Goal: Transaction & Acquisition: Subscribe to service/newsletter

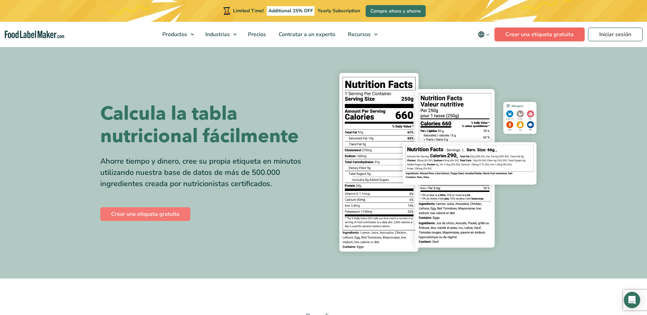
click at [532, 33] on link "Crear una etiqueta gratuita" at bounding box center [539, 35] width 90 height 14
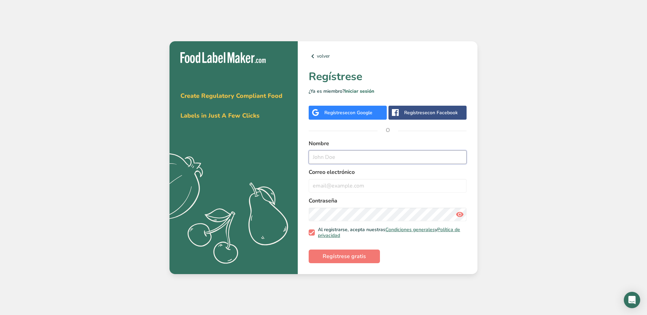
click at [333, 156] on input "text" at bounding box center [388, 157] width 158 height 14
type input "Ramiro Araiza"
click at [357, 189] on input "email" at bounding box center [388, 186] width 158 height 14
type input "salsatragafuegos@gmail.com"
click at [365, 91] on link "Iniciar sesión" at bounding box center [359, 91] width 30 height 6
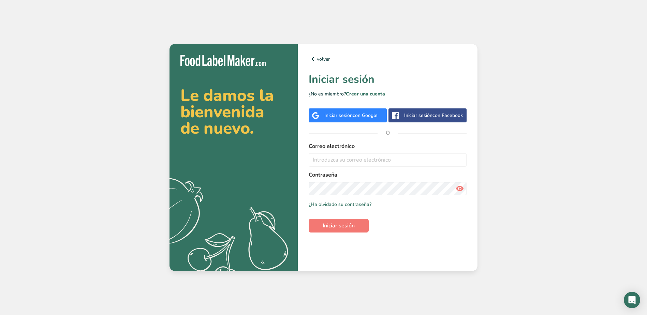
click at [449, 216] on div at bounding box center [390, 238] width 140 height 86
click at [352, 157] on input "email" at bounding box center [388, 160] width 158 height 14
click at [333, 230] on span "Iniciar sesión" at bounding box center [339, 226] width 32 height 8
click at [346, 230] on span "Iniciar sesión" at bounding box center [339, 226] width 32 height 8
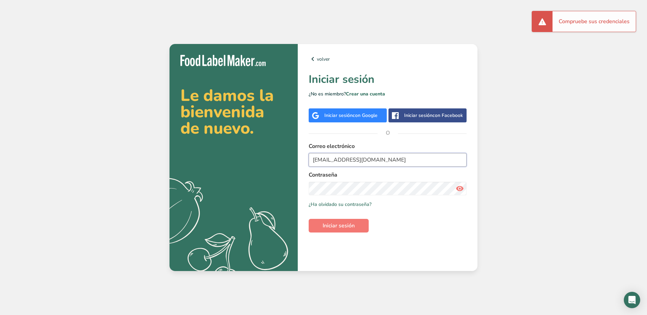
drag, startPoint x: 374, startPoint y: 161, endPoint x: 264, endPoint y: 159, distance: 109.5
click at [264, 159] on section "Le damos la bienvenida de nuevo. .a{fill:#f5f3ed;} volver Iniciar sesión ¿No es…" at bounding box center [323, 157] width 308 height 227
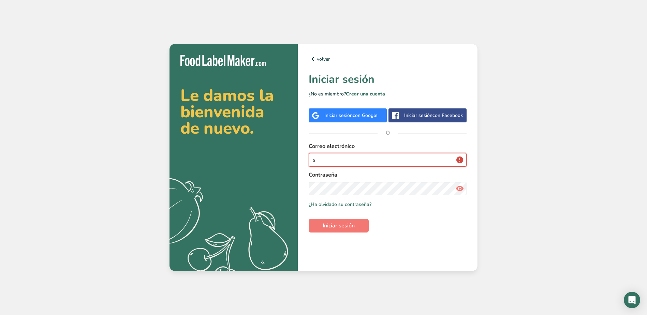
type input "salsatragafuegos@gmail.com"
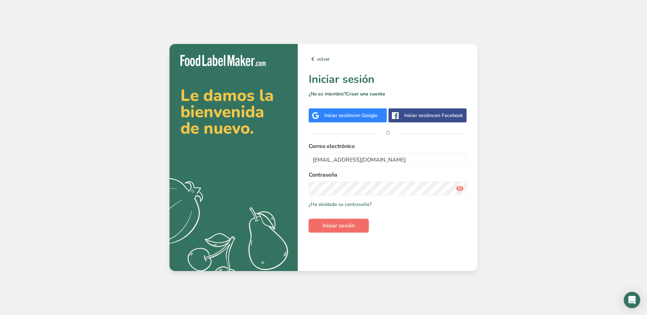
click at [346, 229] on span "Iniciar sesión" at bounding box center [339, 226] width 32 height 8
click at [345, 223] on span "Iniciar sesión" at bounding box center [339, 226] width 32 height 8
click at [370, 95] on link "Crear una cuenta" at bounding box center [365, 94] width 39 height 6
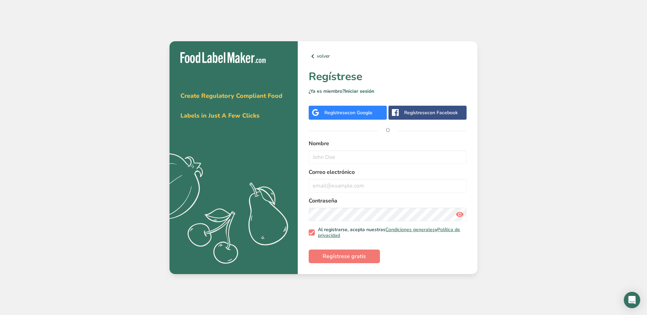
click at [349, 112] on span "con Google" at bounding box center [359, 112] width 25 height 6
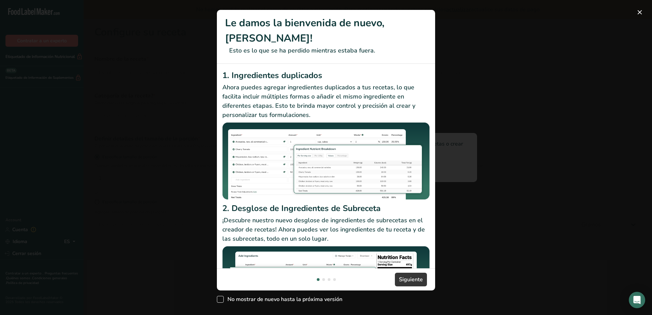
click at [224, 296] on span "No mostrar de nuevo hasta la próxima versión" at bounding box center [283, 299] width 119 height 7
click at [221, 297] on input "No mostrar de nuevo hasta la próxima versión" at bounding box center [219, 299] width 4 height 4
checkbox input "true"
click at [413, 276] on span "Siguiente" at bounding box center [411, 280] width 24 height 8
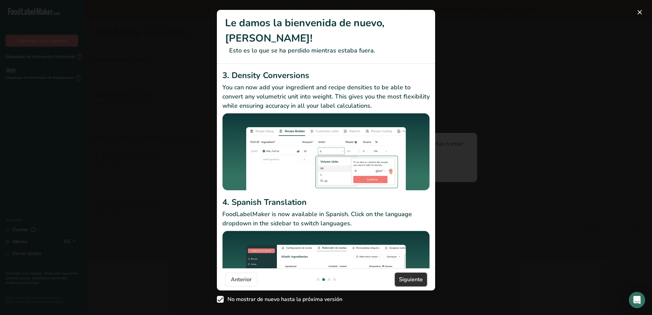
click at [407, 276] on span "Siguiente" at bounding box center [411, 280] width 24 height 8
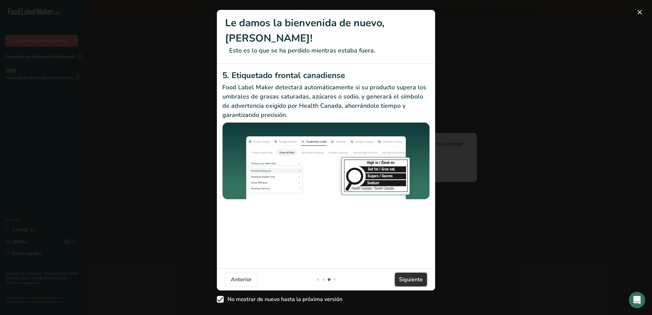
click at [407, 276] on span "Siguiente" at bounding box center [411, 280] width 24 height 8
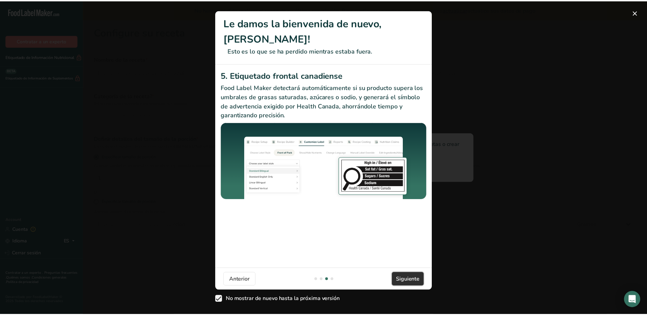
scroll to position [0, 655]
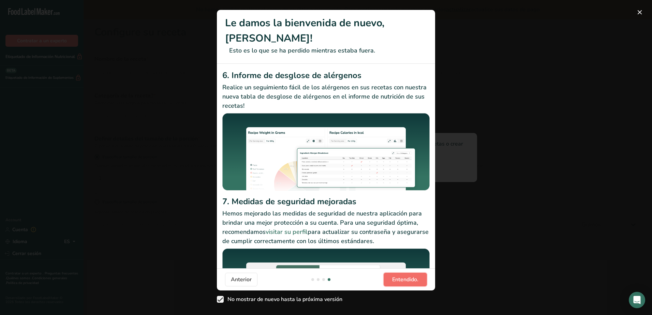
click at [412, 276] on span "Entendido." at bounding box center [405, 280] width 26 height 8
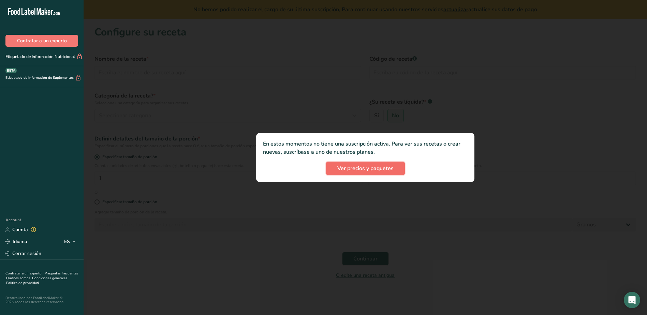
click at [367, 169] on span "Ver precios y paquetes" at bounding box center [365, 168] width 56 height 8
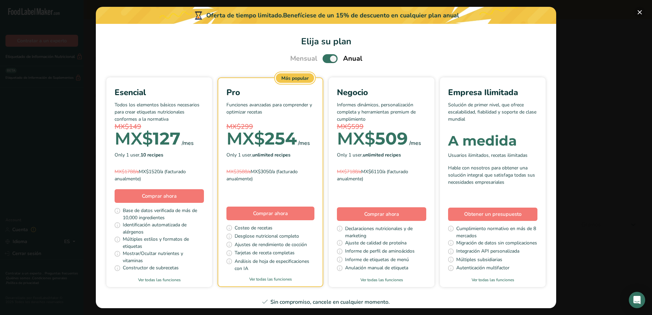
click at [642, 14] on button "Pick Your Pricing Plan Modal" at bounding box center [639, 12] width 11 height 11
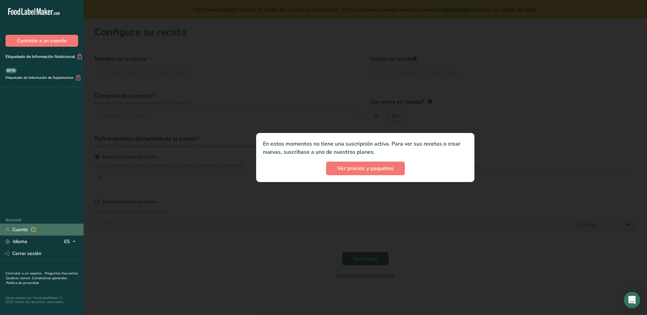
click at [21, 229] on link "Cuenta" at bounding box center [42, 230] width 84 height 12
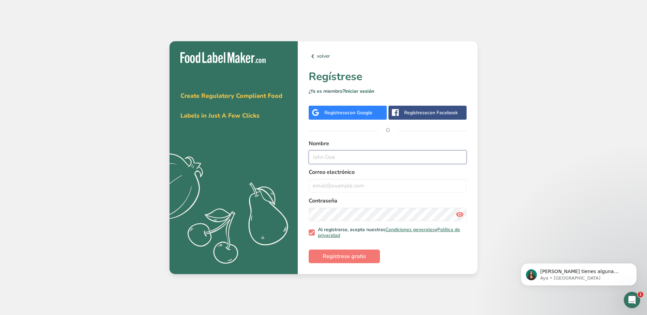
click at [337, 158] on input "text" at bounding box center [388, 157] width 158 height 14
type input "Ramiro Araiza"
click at [355, 192] on input "email" at bounding box center [388, 186] width 158 height 14
type input "salsatragafuegos@gmail.com"
click at [348, 259] on span "Regístrese gratis" at bounding box center [344, 256] width 43 height 8
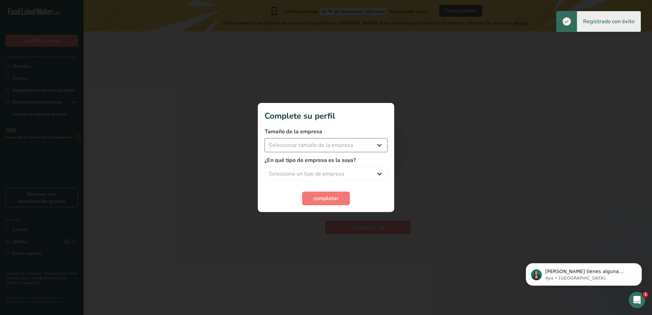
click at [355, 147] on select "Seleccionar tamaño de la empresa Menos de 10 empleados De 10 a 50 empleados De …" at bounding box center [326, 145] width 123 height 14
select select "1"
click at [265, 138] on select "Seleccionar tamaño de la empresa Menos de 10 empleados De 10 a 50 empleados De …" at bounding box center [326, 145] width 123 height 14
click at [347, 174] on select "Seleccione un tipo de empresa Fabricante de alimentos envasados Restaurante y c…" at bounding box center [326, 174] width 123 height 14
select select "1"
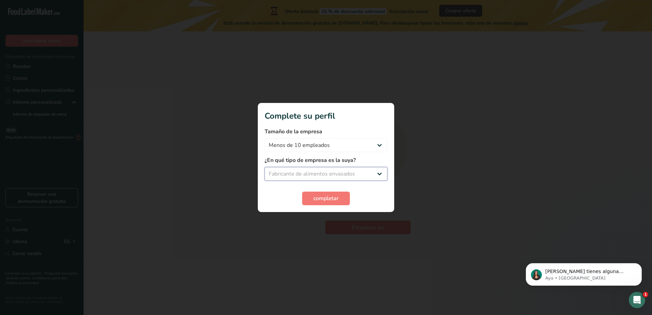
click at [265, 167] on select "Seleccione un tipo de empresa Fabricante de alimentos envasados Restaurante y c…" at bounding box center [326, 174] width 123 height 14
click at [322, 197] on span "completar" at bounding box center [325, 198] width 25 height 8
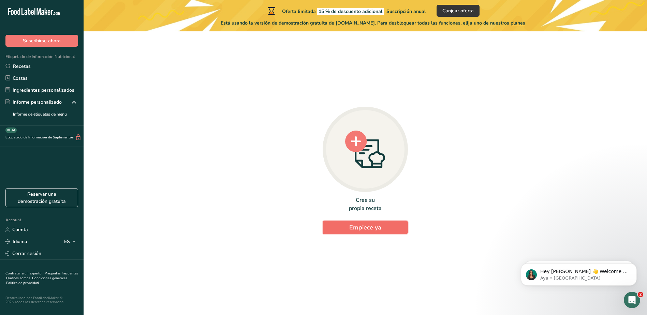
click at [368, 225] on span "Empiece ya" at bounding box center [365, 227] width 32 height 8
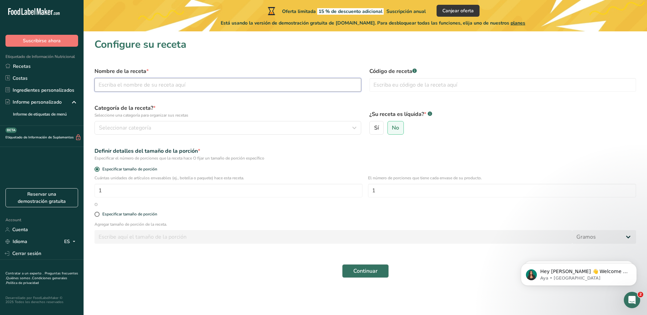
click at [188, 89] on input "text" at bounding box center [227, 85] width 267 height 14
type input "Salsa de mango"
click at [192, 131] on div "Seleccionar categoría" at bounding box center [226, 128] width 254 height 8
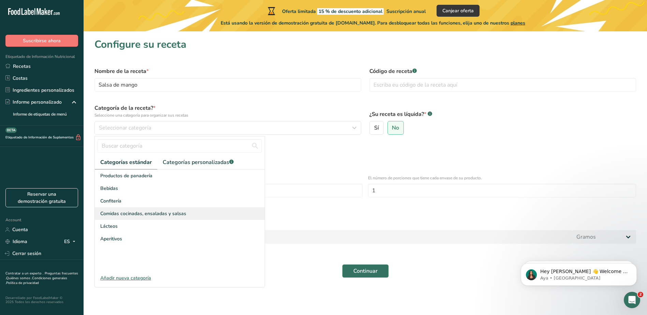
click at [124, 215] on span "Comidas cocinadas, ensaladas y salsas" at bounding box center [143, 213] width 86 height 7
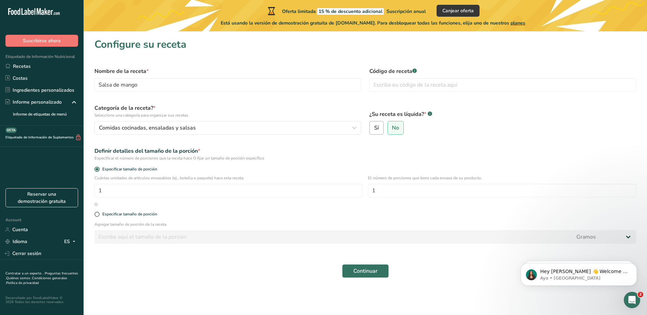
click at [374, 128] on span "Sí" at bounding box center [376, 127] width 5 height 7
click at [374, 128] on input "Sí" at bounding box center [372, 128] width 4 height 4
radio input "true"
select select "22"
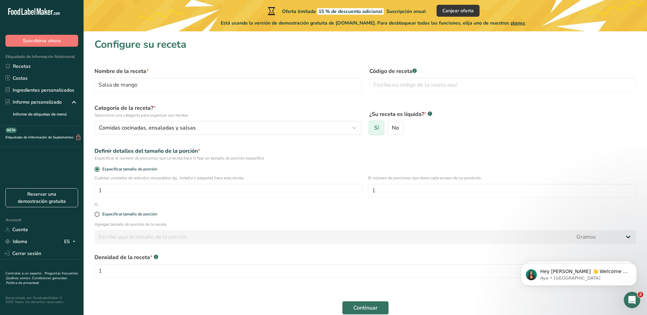
radio input "false"
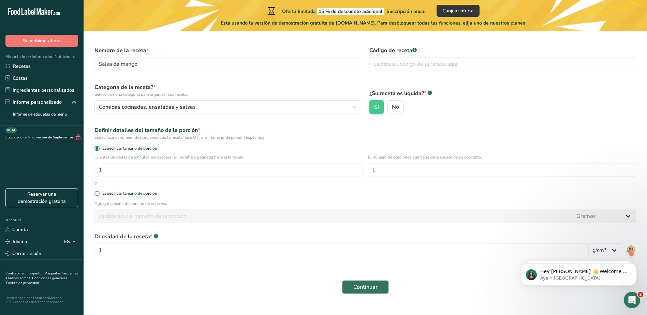
scroll to position [32, 0]
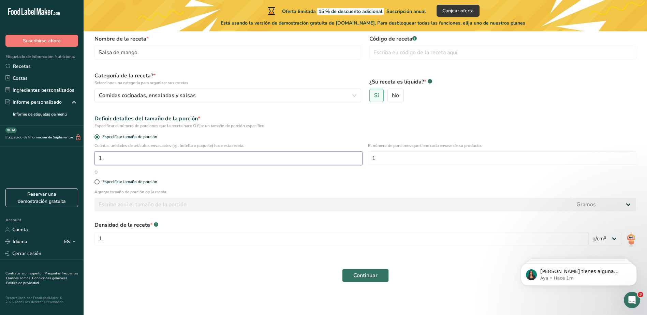
drag, startPoint x: 122, startPoint y: 160, endPoint x: 73, endPoint y: 156, distance: 48.6
click at [73, 156] on div ".a-20{fill:#fff;} Suscribirse ahora Etiquetado de Información Nutricional Recet…" at bounding box center [323, 141] width 647 height 347
type input "417"
click at [394, 158] on input "1" at bounding box center [502, 158] width 268 height 14
type input "38"
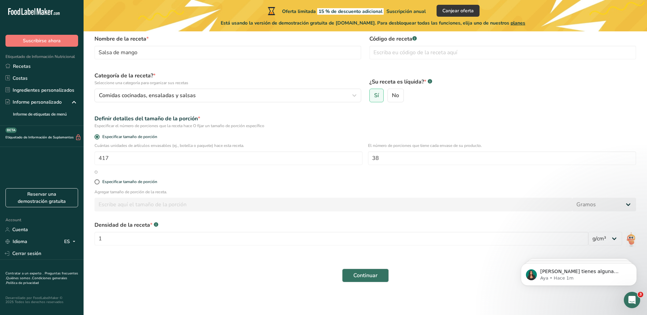
click at [300, 186] on div "Especificar tamaño de porción" at bounding box center [365, 182] width 550 height 14
click at [400, 238] on input "1" at bounding box center [341, 239] width 494 height 14
click at [605, 239] on select "lb/pie³ g/cm³" at bounding box center [605, 239] width 34 height 14
click at [479, 234] on input "1" at bounding box center [341, 239] width 494 height 14
click at [357, 270] on button "Continuar" at bounding box center [365, 276] width 47 height 14
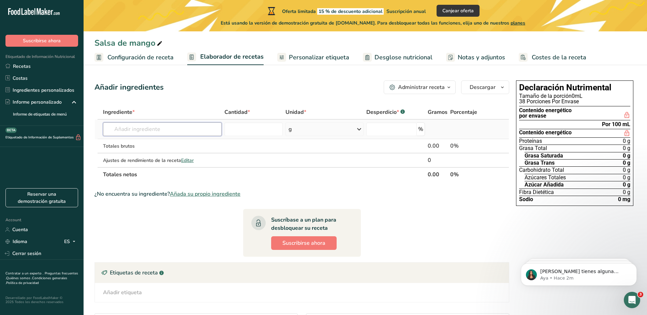
click at [141, 131] on input "text" at bounding box center [162, 129] width 119 height 14
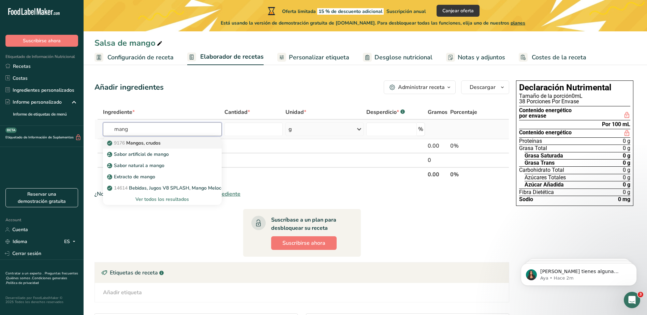
type input "mang"
click at [143, 144] on p "9176 Mangos, crudos" at bounding box center [134, 142] width 52 height 7
type input "Mangos, raw"
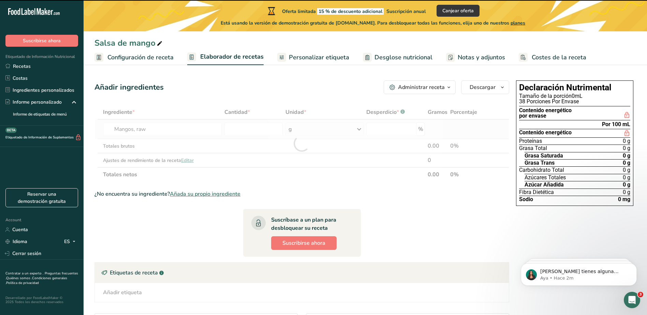
type input "0"
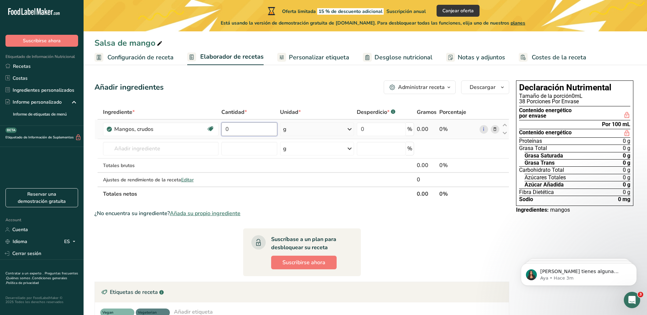
click at [245, 130] on input "0" at bounding box center [249, 129] width 56 height 14
type input "60"
click at [351, 129] on div "Ingrediente * Cantidad * Unidad * Desperdicio * .a-a{fill:#347362;}.b-a{fill:#f…" at bounding box center [301, 153] width 415 height 96
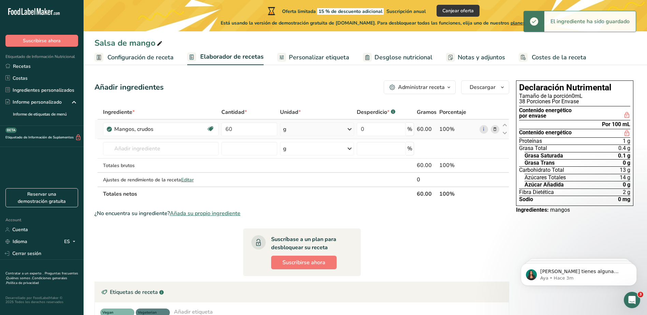
click at [351, 130] on icon at bounding box center [349, 129] width 8 height 12
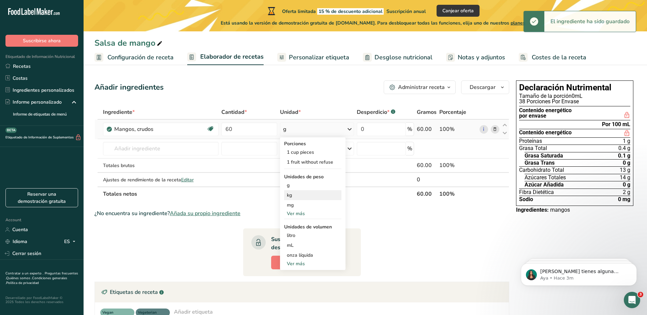
click at [302, 194] on div "kg" at bounding box center [312, 195] width 57 height 10
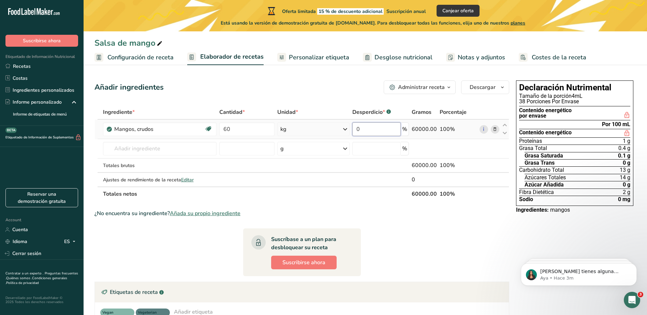
click at [388, 130] on input "0" at bounding box center [376, 129] width 48 height 14
type input "20"
click at [387, 219] on section "Ingrediente * Cantidad * Unidad * Desperdicio * .a-a{fill:#347362;}.b-a{fill:#f…" at bounding box center [301, 265] width 415 height 321
click at [139, 150] on input "text" at bounding box center [160, 149] width 114 height 14
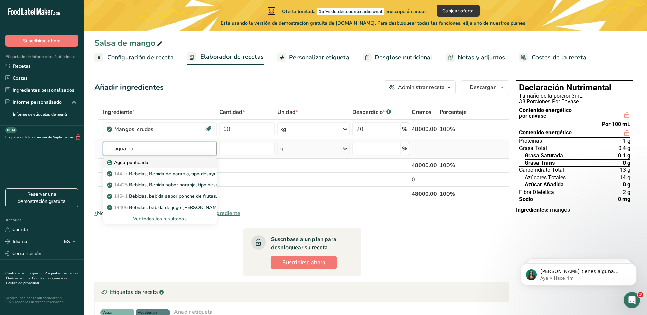
type input "agua pu"
click at [135, 163] on p "Agua purificada" at bounding box center [128, 162] width 40 height 7
type input "Purified Water"
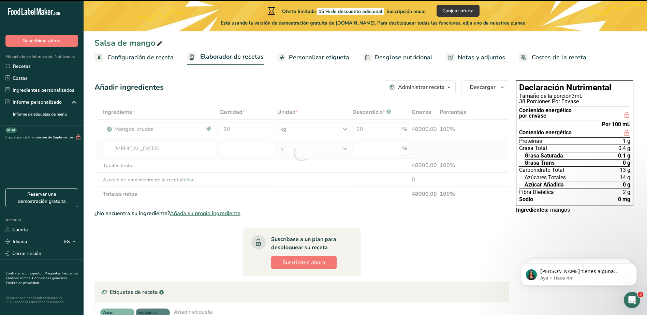
type input "0"
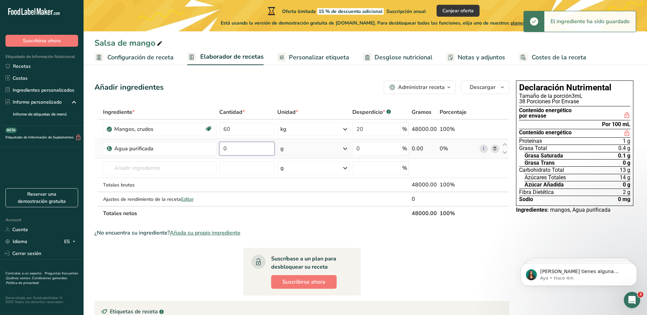
click at [253, 145] on input "0" at bounding box center [246, 149] width 55 height 14
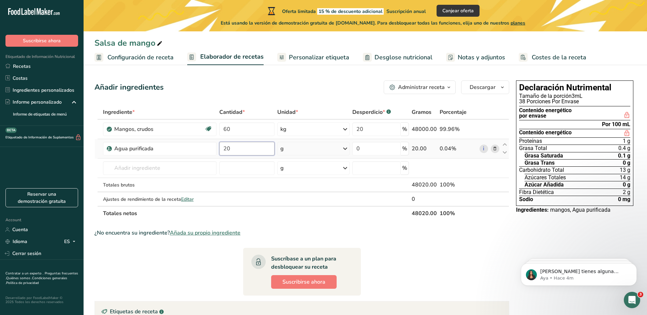
type input "20"
click at [345, 148] on div "Ingrediente * Cantidad * Unidad * Desperdicio * .a-a{fill:#347362;}.b-a{fill:#f…" at bounding box center [301, 163] width 415 height 116
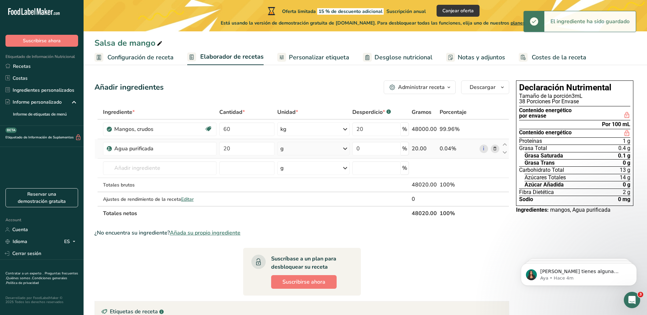
click at [347, 149] on icon at bounding box center [345, 149] width 8 height 12
click at [303, 227] on div "litro" at bounding box center [310, 224] width 52 height 7
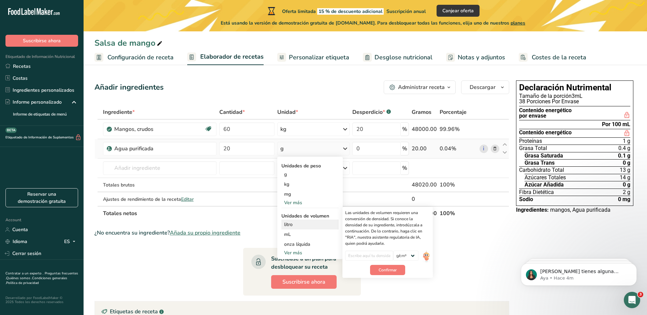
click at [295, 225] on div "litro" at bounding box center [310, 224] width 52 height 7
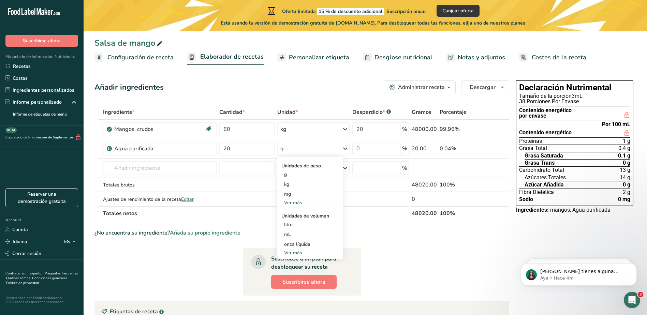
click at [385, 225] on section "Ingrediente * Cantidad * Unidad * Desperdicio * .a-a{fill:#347362;}.b-a{fill:#f…" at bounding box center [301, 275] width 415 height 340
click at [344, 148] on icon at bounding box center [345, 149] width 8 height 12
click at [302, 186] on div "kg" at bounding box center [309, 184] width 57 height 10
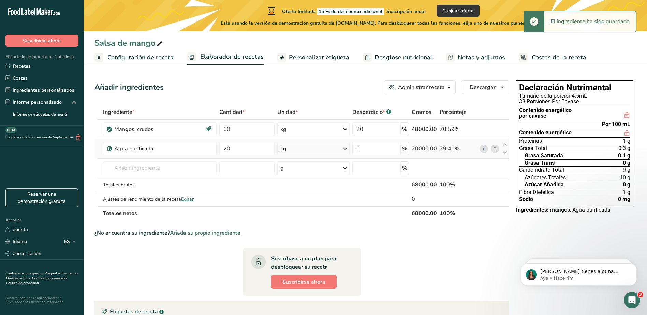
click at [345, 147] on icon at bounding box center [345, 149] width 8 height 12
click at [297, 225] on div "litro" at bounding box center [310, 224] width 52 height 7
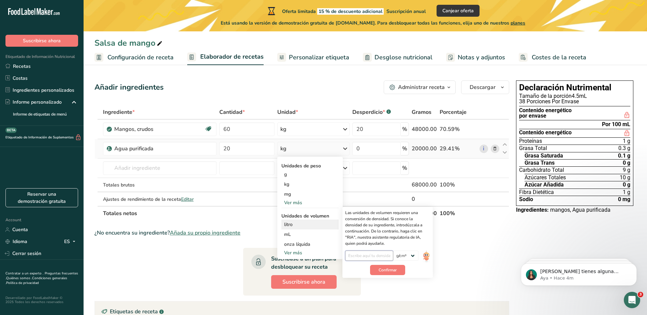
click at [385, 258] on input "number" at bounding box center [369, 256] width 48 height 10
click at [234, 223] on section "Ingrediente * Cantidad * Unidad * Desperdicio * .a-a{fill:#347362;}.b-a{fill:#f…" at bounding box center [301, 275] width 415 height 340
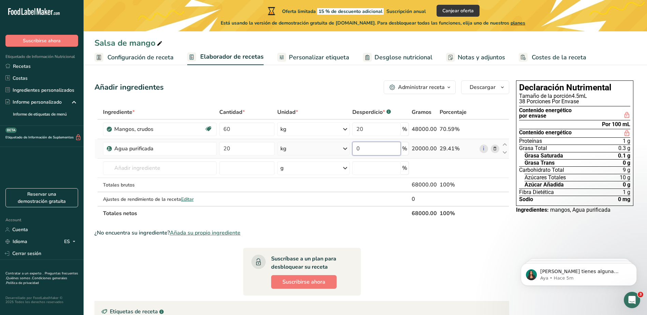
click at [382, 150] on input "0" at bounding box center [376, 149] width 48 height 14
click at [311, 217] on div "Ingrediente * Cantidad * Unidad * Desperdicio * .a-a{fill:#347362;}.b-a{fill:#f…" at bounding box center [301, 163] width 415 height 116
click at [71, 241] on icon at bounding box center [73, 241] width 5 height 9
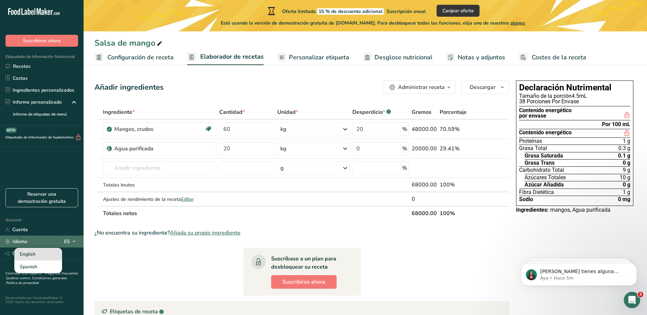
click at [34, 253] on div "English" at bounding box center [38, 254] width 48 height 13
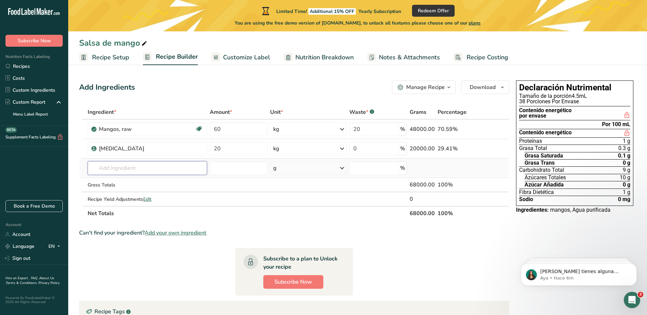
click at [147, 167] on input "text" at bounding box center [147, 168] width 119 height 14
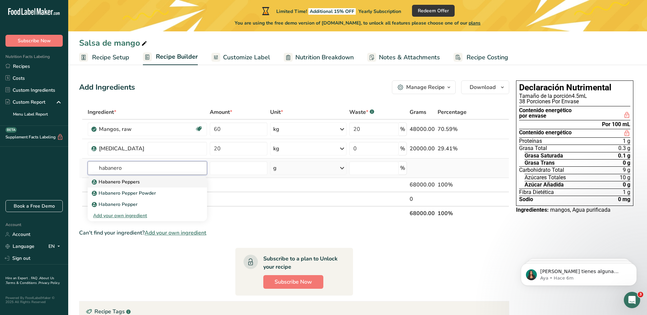
type input "habanero"
click at [113, 182] on p "Habanero Peppers" at bounding box center [116, 181] width 47 height 7
type input "Habanero Peppers"
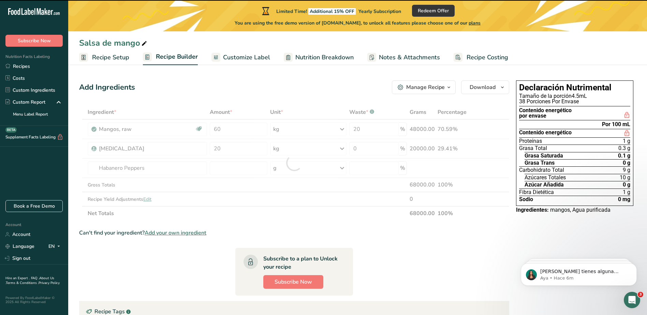
type input "0"
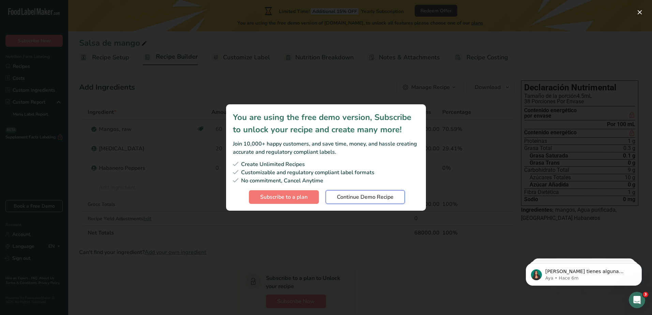
click at [369, 196] on span "Continue Demo Recipe" at bounding box center [365, 197] width 57 height 8
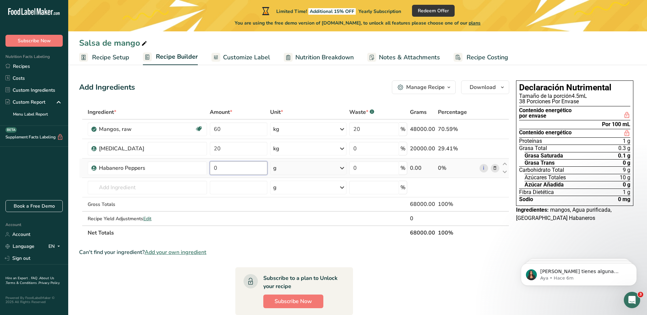
click at [232, 165] on input "0" at bounding box center [239, 168] width 58 height 14
type input "14.33"
click at [277, 242] on section "Ingredient * Amount * Unit * Waste * .a-a{fill:#347362;}.b-a{fill:#fff;} Grams …" at bounding box center [294, 284] width 430 height 359
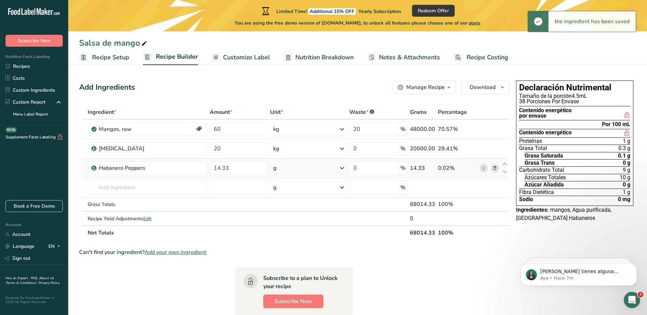
click at [340, 168] on icon at bounding box center [342, 168] width 8 height 12
click at [292, 208] on div "kg" at bounding box center [302, 204] width 57 height 10
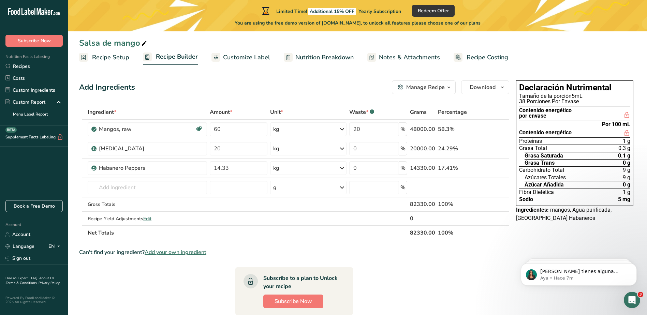
click at [246, 55] on span "Customize Label" at bounding box center [246, 57] width 47 height 9
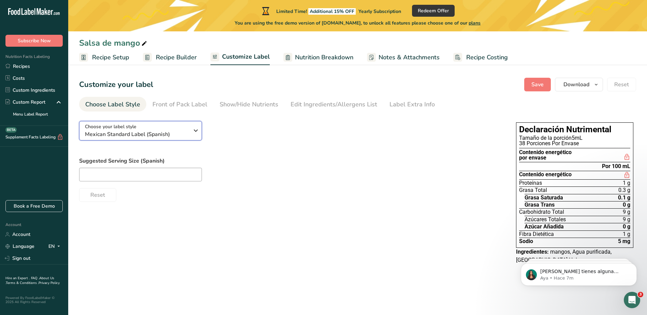
click at [181, 132] on span "Mexican Standard Label (Spanish)" at bounding box center [137, 134] width 104 height 8
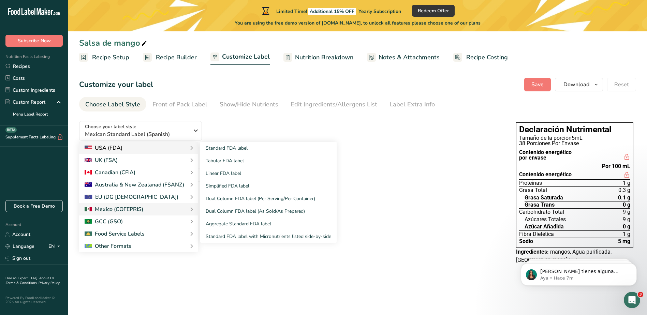
click at [109, 148] on div "USA (FDA)" at bounding box center [104, 148] width 38 height 8
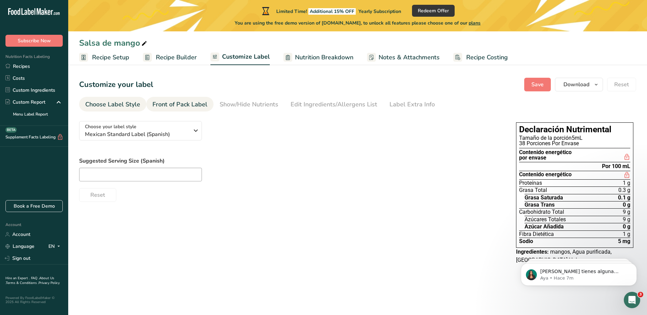
click at [173, 105] on div "Front of Pack Label" at bounding box center [179, 104] width 55 height 9
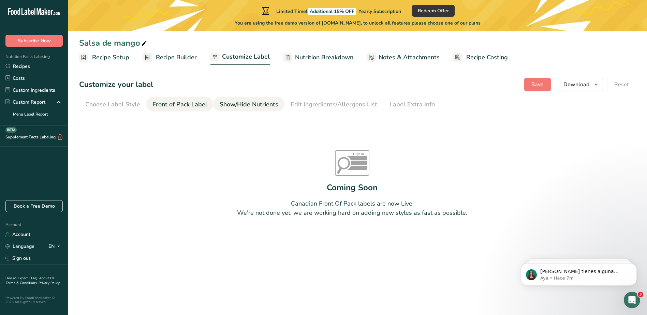
click at [248, 102] on div "Show/Hide Nutrients" at bounding box center [249, 104] width 59 height 9
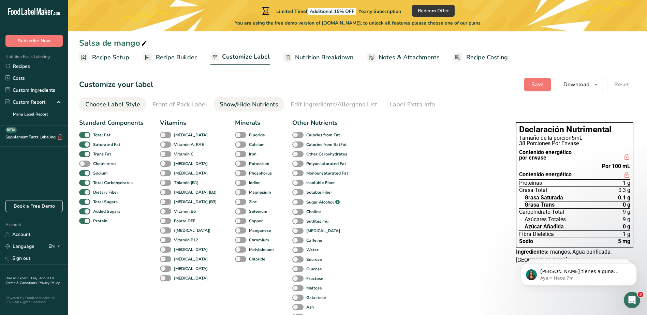
click at [104, 104] on div "Choose Label Style" at bounding box center [112, 104] width 55 height 9
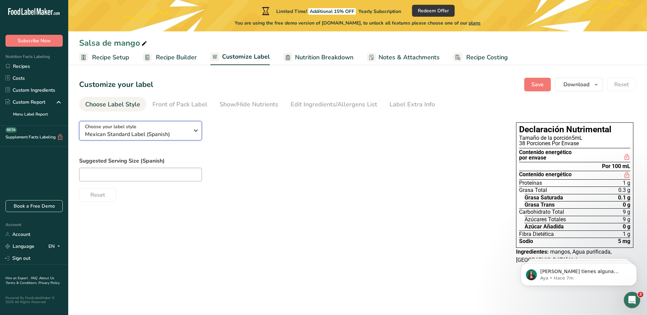
click at [174, 132] on span "Mexican Standard Label (Spanish)" at bounding box center [137, 134] width 104 height 8
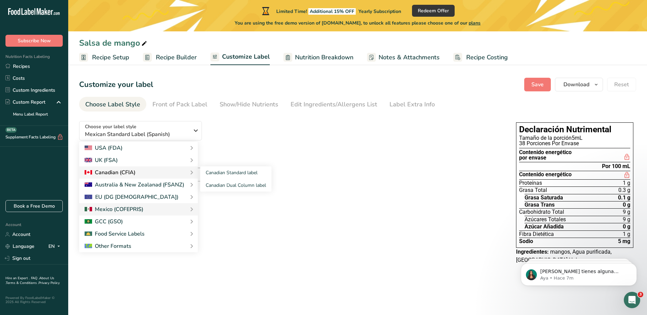
click at [146, 171] on div "Canadian (CFIA)" at bounding box center [139, 172] width 108 height 8
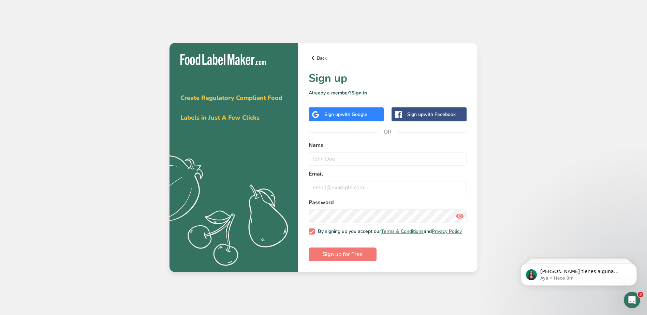
click at [359, 111] on span "with Google" at bounding box center [354, 114] width 27 height 6
click at [362, 90] on link "Sign in" at bounding box center [359, 93] width 16 height 6
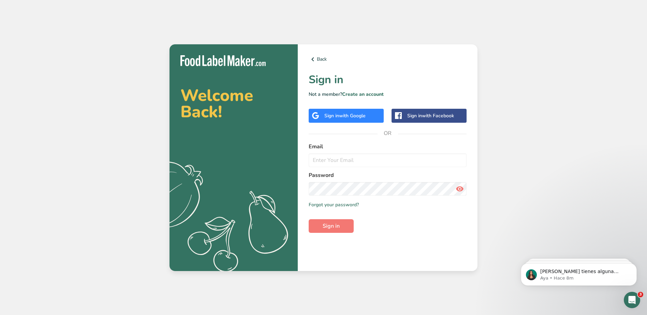
click at [451, 210] on div at bounding box center [390, 239] width 140 height 86
click at [361, 160] on input "email" at bounding box center [388, 160] width 158 height 14
click at [331, 116] on div "Sign in with Google" at bounding box center [344, 115] width 41 height 7
click at [354, 116] on span "with Google" at bounding box center [352, 116] width 27 height 6
click at [319, 220] on button "Sign in" at bounding box center [331, 226] width 45 height 14
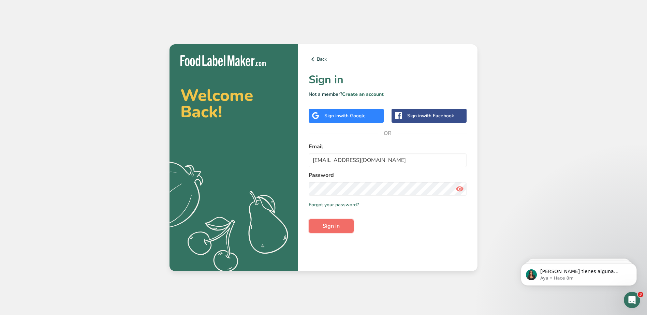
click at [330, 226] on span "Sign in" at bounding box center [331, 226] width 17 height 8
drag, startPoint x: 395, startPoint y: 160, endPoint x: 239, endPoint y: 160, distance: 156.2
click at [240, 160] on section "Welcome Back! .a{fill:#f5f3ed;} Back Sign in Not a member? Create an account Si…" at bounding box center [323, 157] width 308 height 227
type input "ramiroaraiza@yahoo.com.mx"
click at [345, 223] on button "Sign in" at bounding box center [331, 226] width 45 height 14
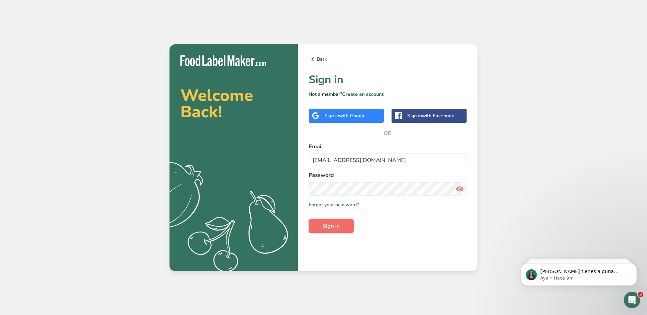
click at [337, 227] on span "Sign in" at bounding box center [331, 226] width 17 height 8
click at [347, 112] on div "Sign in with Google" at bounding box center [346, 116] width 75 height 14
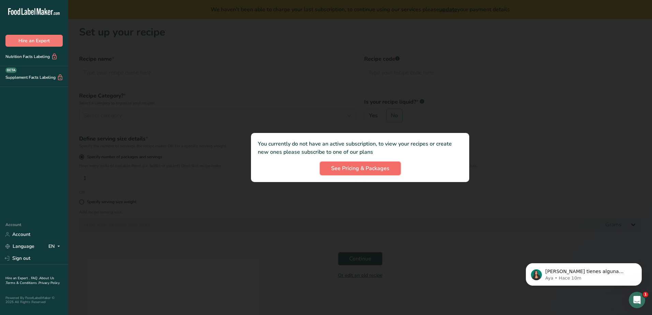
click at [358, 167] on span "See Pricing & Packages" at bounding box center [360, 168] width 58 height 8
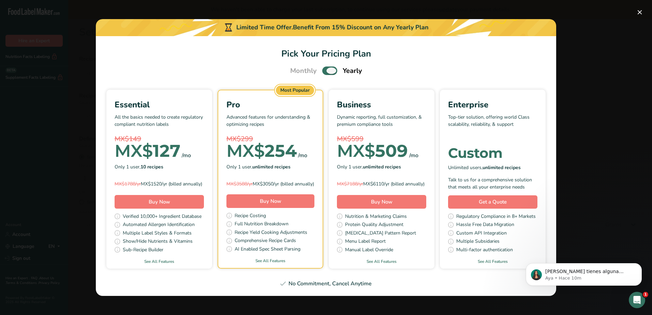
click at [335, 66] on span "Pick Your Pricing Plan Modal" at bounding box center [329, 70] width 15 height 9
click at [327, 69] on input "Pick Your Pricing Plan Modal" at bounding box center [324, 71] width 4 height 4
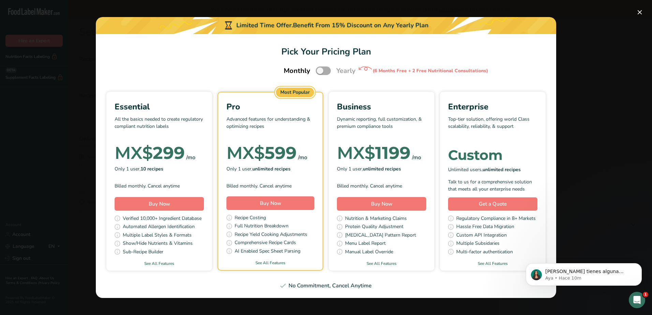
click at [321, 72] on span "Pick Your Pricing Plan Modal" at bounding box center [323, 70] width 15 height 9
click at [320, 72] on input "Pick Your Pricing Plan Modal" at bounding box center [318, 71] width 4 height 4
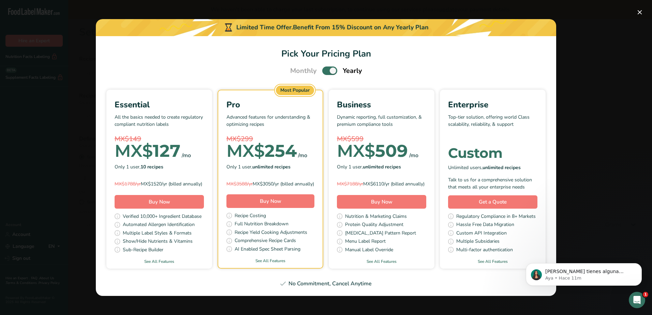
click at [332, 68] on span "Pick Your Pricing Plan Modal" at bounding box center [329, 70] width 15 height 9
click at [327, 69] on input "Pick Your Pricing Plan Modal" at bounding box center [324, 71] width 4 height 4
checkbox input "false"
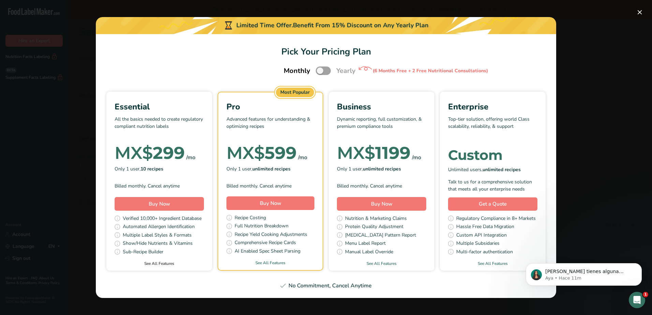
click at [158, 265] on link "See All Features" at bounding box center [159, 264] width 106 height 6
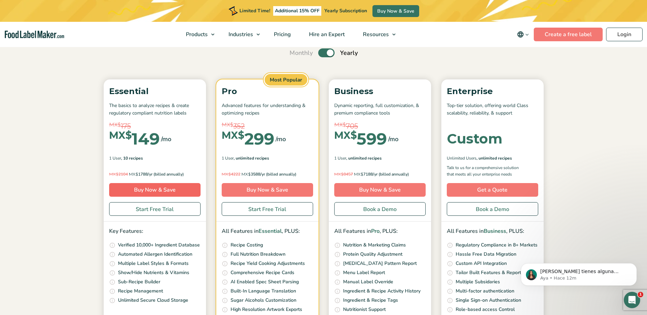
scroll to position [60, 0]
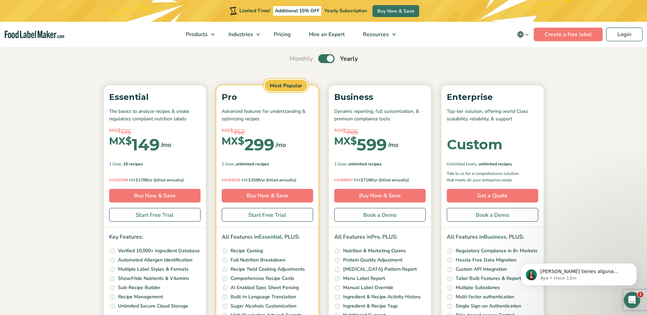
click at [328, 57] on label "Toggle" at bounding box center [326, 58] width 16 height 9
click at [295, 57] on input "Toggle" at bounding box center [293, 59] width 4 height 4
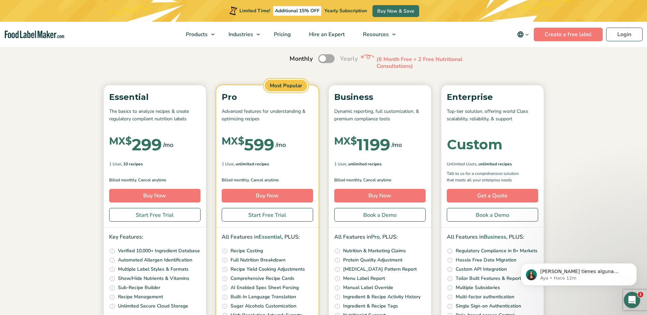
click at [323, 58] on label "Toggle" at bounding box center [326, 58] width 16 height 9
click at [295, 58] on input "Toggle" at bounding box center [293, 59] width 4 height 4
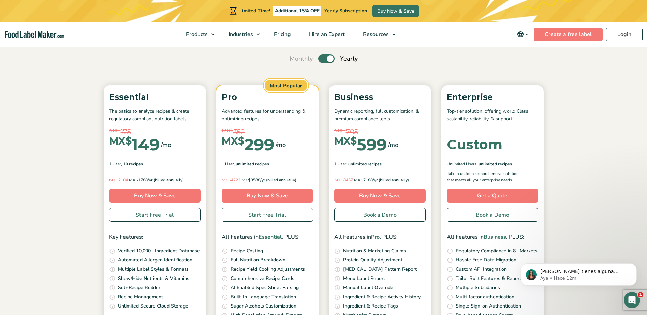
click at [331, 56] on label "Toggle" at bounding box center [326, 58] width 16 height 9
click at [295, 57] on input "Toggle" at bounding box center [293, 59] width 4 height 4
checkbox input "false"
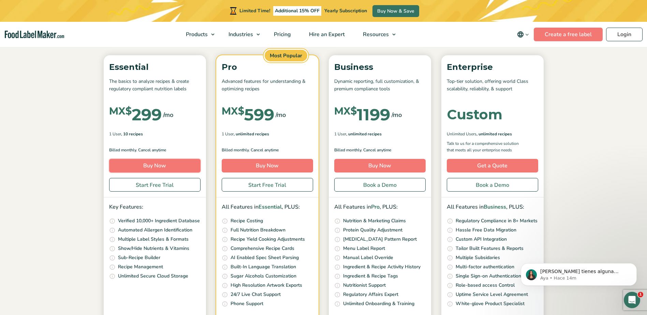
scroll to position [68, 0]
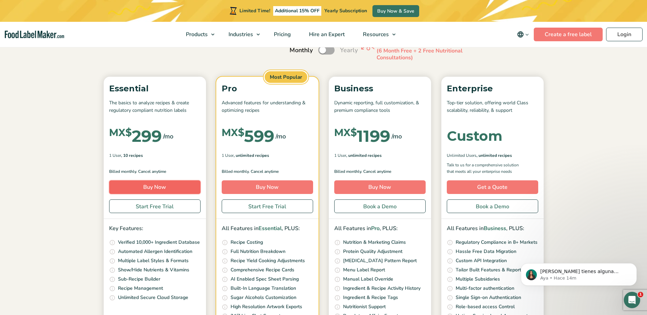
click at [161, 183] on link "Buy Now" at bounding box center [154, 187] width 91 height 14
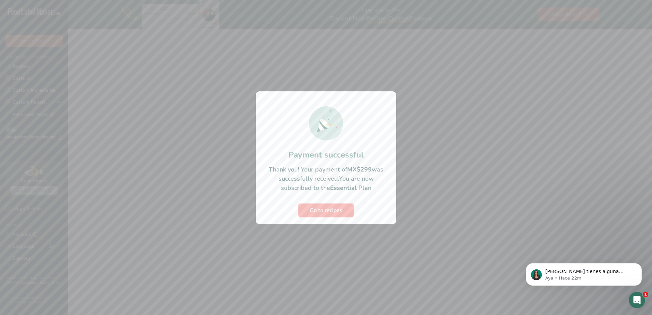
click at [332, 212] on span "Go to recipes" at bounding box center [326, 210] width 33 height 8
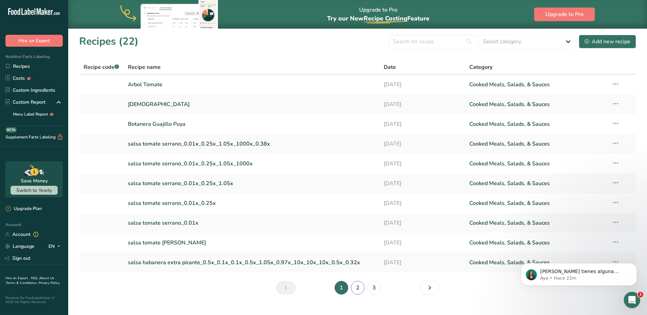
click at [354, 293] on link "2" at bounding box center [358, 288] width 14 height 14
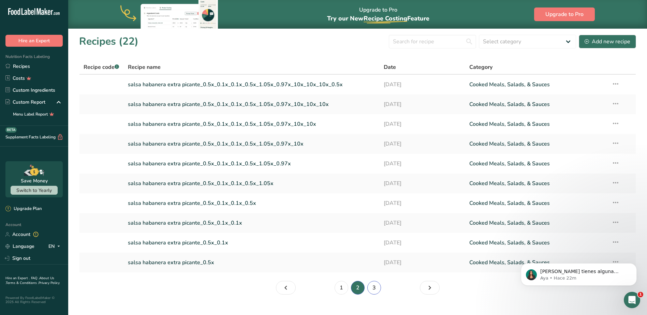
click at [376, 288] on link "3" at bounding box center [374, 288] width 14 height 14
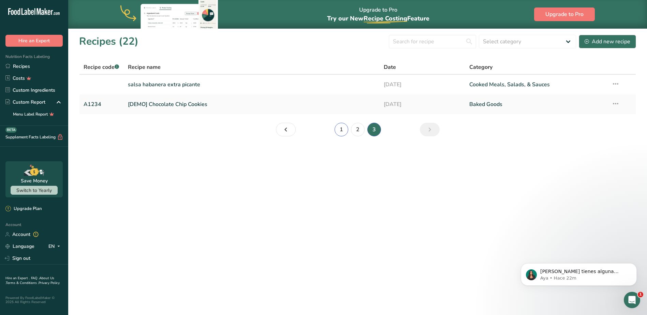
click at [342, 129] on link "1" at bounding box center [342, 130] width 14 height 14
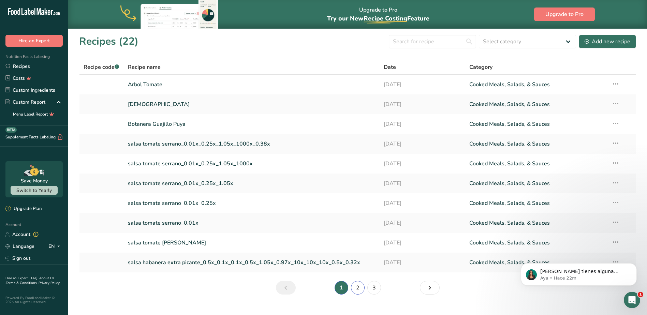
click at [356, 288] on link "2" at bounding box center [358, 288] width 14 height 14
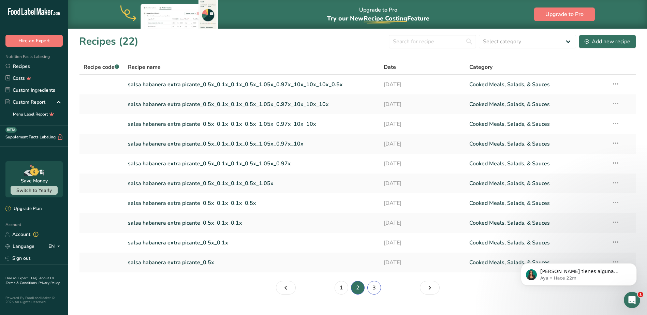
click at [373, 287] on link "3" at bounding box center [374, 288] width 14 height 14
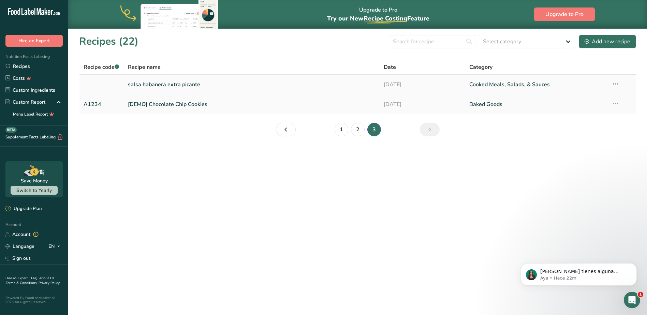
click at [183, 85] on link "salsa habanera extra picante" at bounding box center [252, 84] width 248 height 14
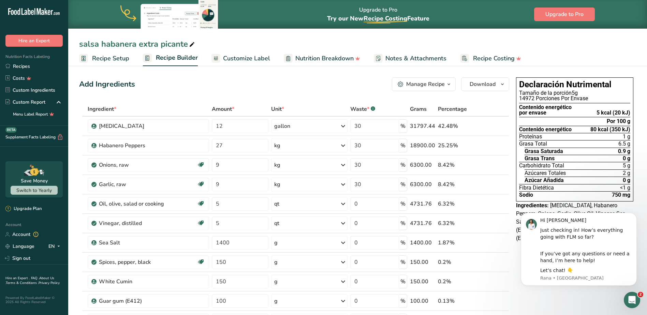
click at [238, 58] on span "Customize Label" at bounding box center [246, 58] width 47 height 9
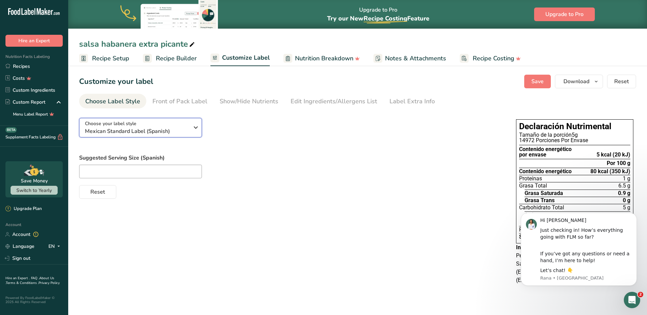
click at [162, 131] on span "Mexican Standard Label (Spanish)" at bounding box center [137, 131] width 104 height 8
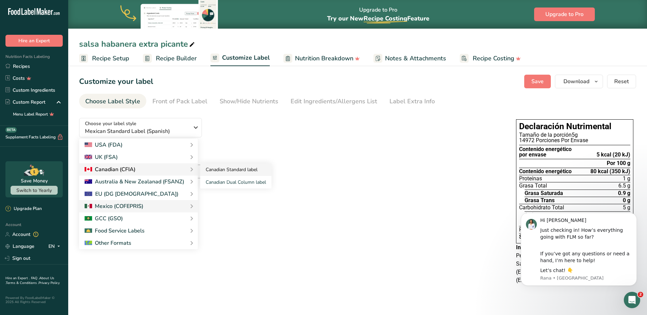
click at [228, 166] on link "Canadian Standard label" at bounding box center [235, 169] width 71 height 13
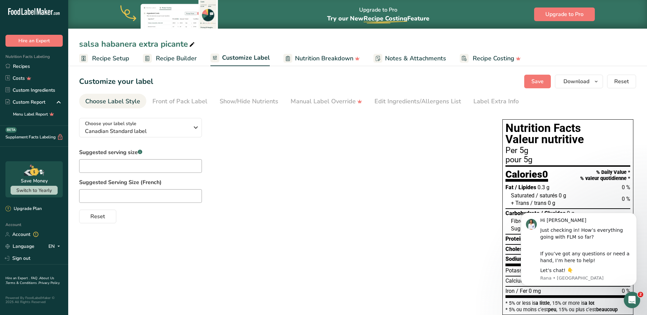
click at [406, 209] on div "Reset" at bounding box center [284, 215] width 410 height 16
drag, startPoint x: 635, startPoint y: 214, endPoint x: 1134, endPoint y: 420, distance: 539.8
click at [635, 214] on icon "Dismiss notification" at bounding box center [634, 214] width 2 height 2
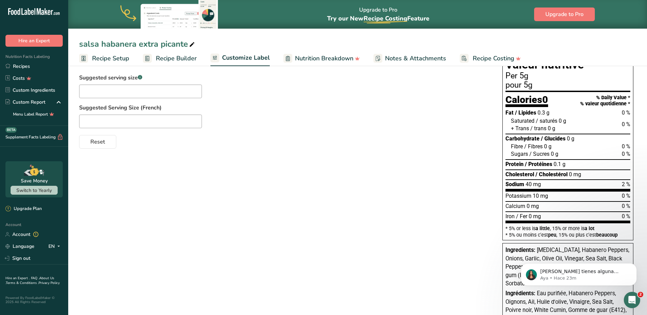
scroll to position [10, 0]
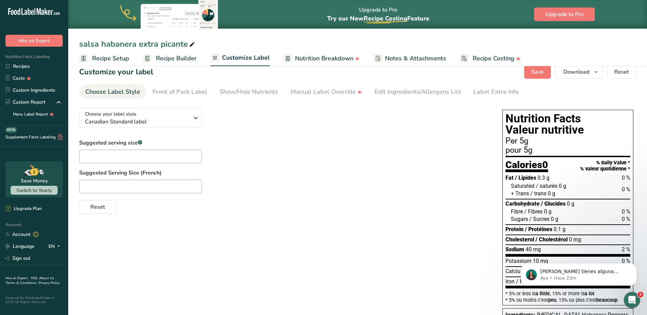
click at [106, 56] on span "Recipe Setup" at bounding box center [110, 58] width 37 height 9
click at [169, 56] on span "Recipe Builder" at bounding box center [176, 58] width 41 height 9
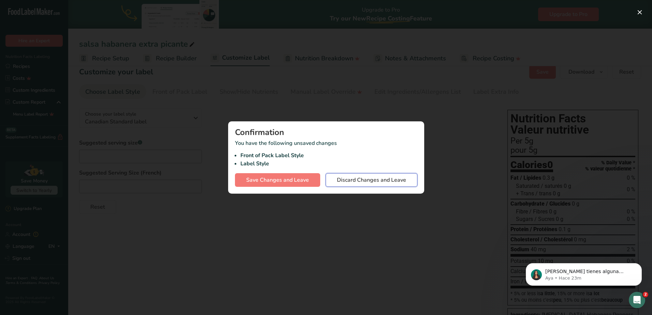
click at [393, 181] on span "Discard Changes and Leave" at bounding box center [371, 180] width 69 height 8
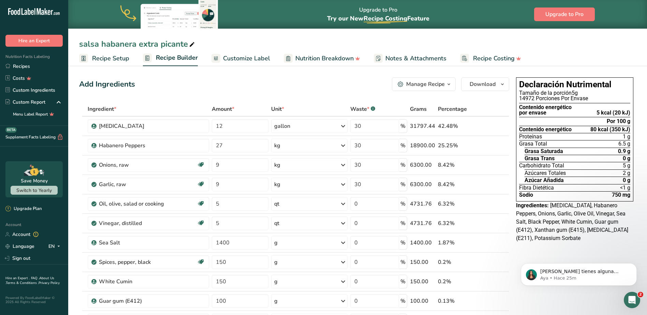
click at [249, 58] on span "Customize Label" at bounding box center [246, 58] width 47 height 9
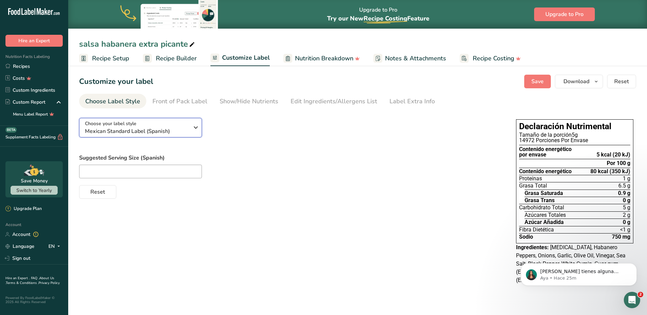
click at [165, 134] on span "Mexican Standard Label (Spanish)" at bounding box center [137, 131] width 104 height 8
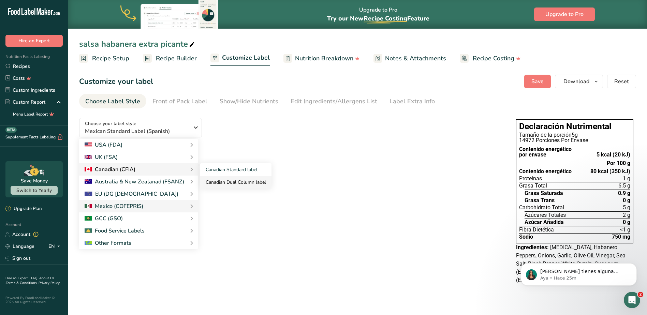
click at [238, 183] on link "Canadian Dual Column label" at bounding box center [235, 182] width 71 height 13
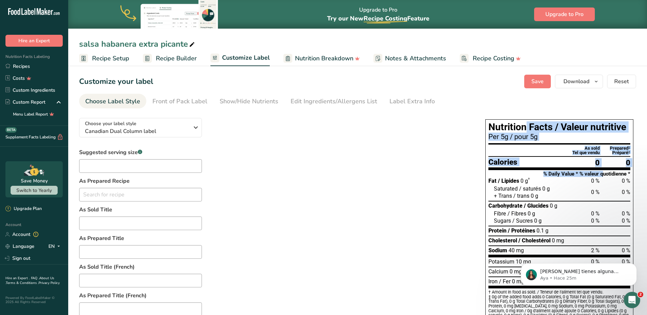
drag, startPoint x: 505, startPoint y: 125, endPoint x: 588, endPoint y: 166, distance: 91.8
click at [588, 166] on div "Nutrition Facts / Valeur nutritive Per 5g / pour 5g As sold Prepared ‡ Tel que …" at bounding box center [559, 229] width 148 height 220
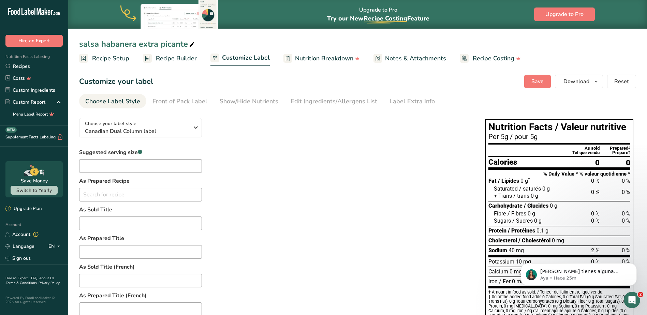
click at [387, 206] on div "Suggested serving size .a-a{fill:#347362;}.b-a{fill:#fff;} As Prepared Recipe N…" at bounding box center [275, 294] width 392 height 292
click at [597, 84] on icon "button" at bounding box center [595, 81] width 5 height 9
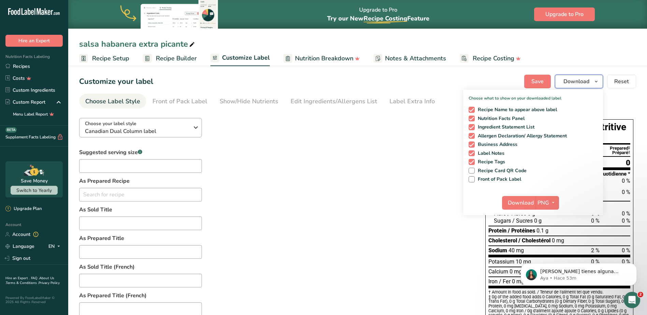
scroll to position [34, 0]
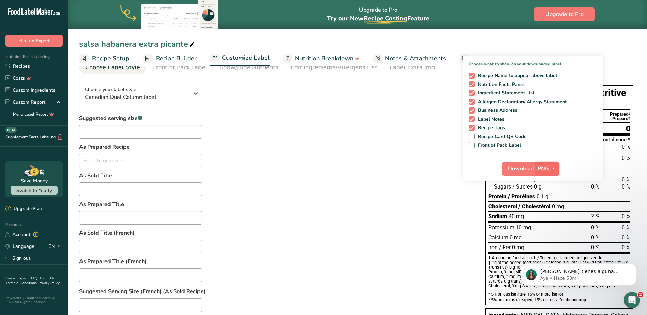
click at [554, 169] on icon "button" at bounding box center [552, 168] width 5 height 9
click at [547, 184] on link "PNG" at bounding box center [548, 182] width 22 height 11
click at [522, 168] on span "Download" at bounding box center [521, 169] width 26 height 8
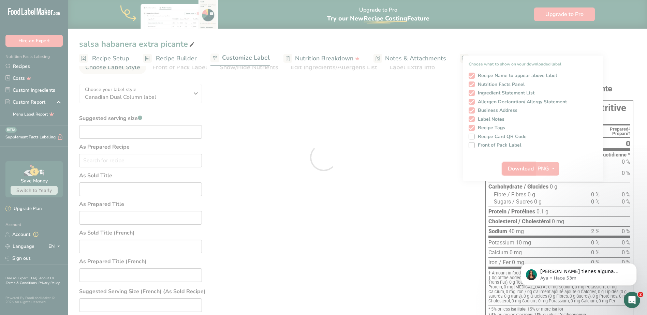
scroll to position [0, 0]
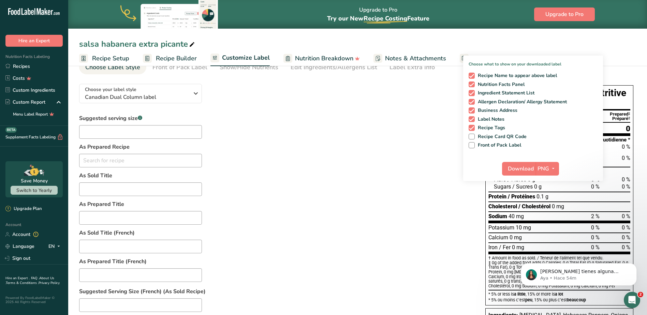
click at [383, 191] on div "Suggested serving size .a-a{fill:#347362;}.b-a{fill:#fff;} As Prepared Recipe N…" at bounding box center [275, 260] width 392 height 292
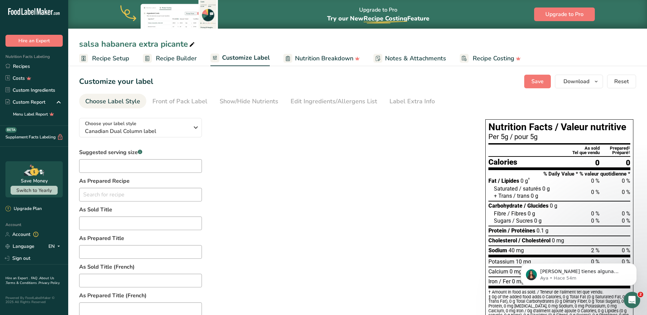
click at [232, 58] on span "Customize Label" at bounding box center [246, 57] width 48 height 9
click at [249, 60] on span "Customize Label" at bounding box center [246, 57] width 48 height 9
click at [160, 131] on span "Canadian Dual Column label" at bounding box center [137, 131] width 104 height 8
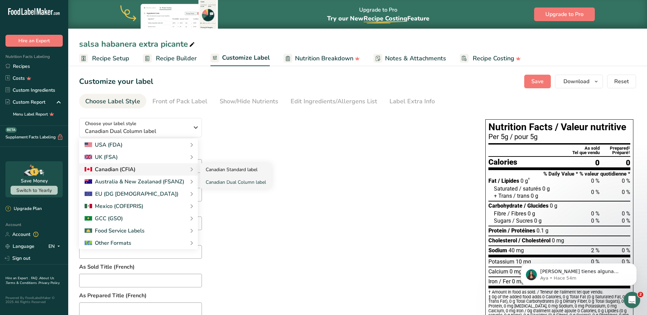
click at [219, 171] on link "Canadian Standard label" at bounding box center [235, 169] width 71 height 13
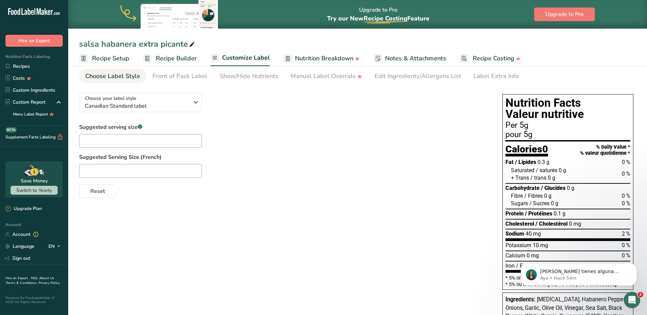
scroll to position [10, 0]
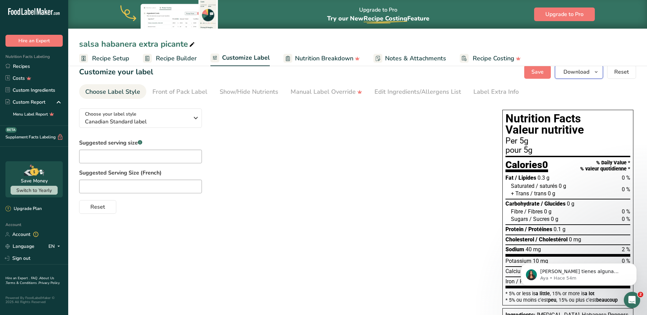
click at [598, 72] on icon "button" at bounding box center [595, 72] width 5 height 9
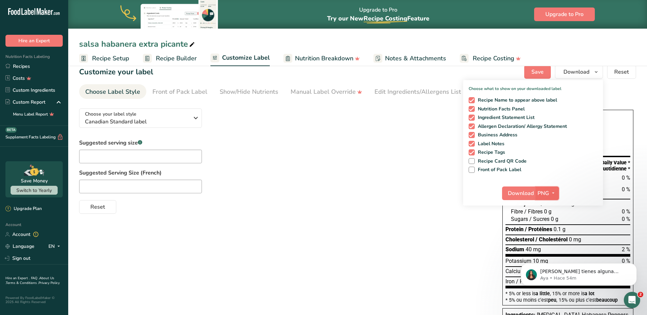
click at [548, 193] on span "PNG" at bounding box center [543, 193] width 12 height 8
click at [548, 206] on link "PNG" at bounding box center [548, 207] width 22 height 11
click at [521, 192] on span "Download" at bounding box center [521, 193] width 26 height 8
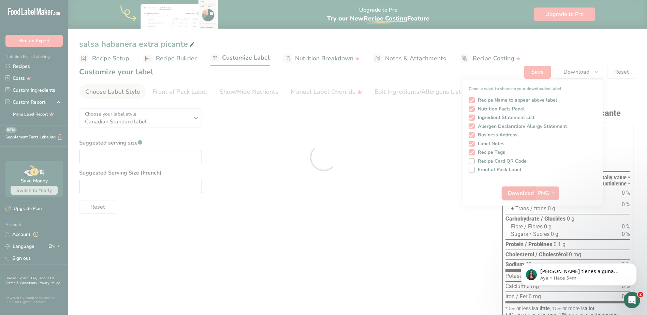
scroll to position [0, 0]
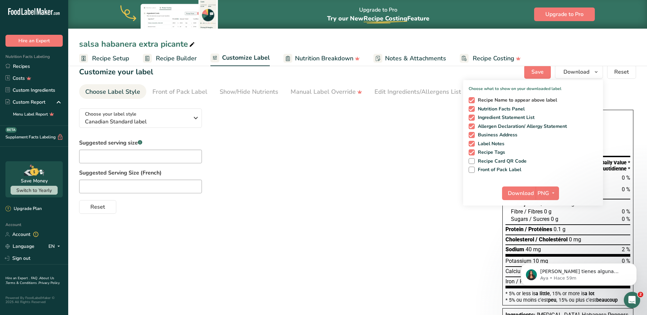
click at [471, 99] on span at bounding box center [472, 100] width 6 height 6
click at [471, 99] on input "Recipe Name to appear above label" at bounding box center [471, 100] width 4 height 4
checkbox input "false"
click at [473, 168] on span at bounding box center [472, 170] width 6 height 6
click at [473, 168] on input "Front of Pack Label" at bounding box center [471, 169] width 4 height 4
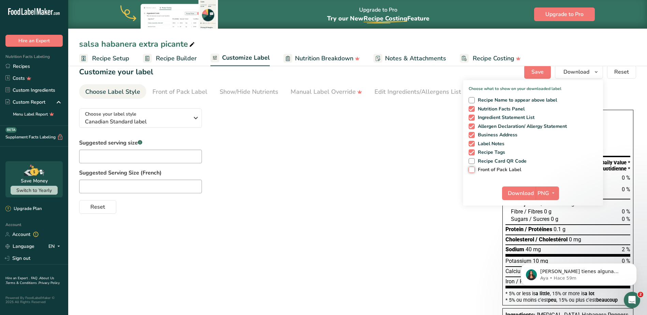
checkbox input "true"
click at [474, 160] on span at bounding box center [472, 161] width 6 height 6
click at [473, 160] on input "Recipe Card QR Code" at bounding box center [471, 161] width 4 height 4
click at [386, 239] on div "Choose your label style Canadian Standard label USA (FDA) Standard FDA label Ta…" at bounding box center [357, 254] width 557 height 303
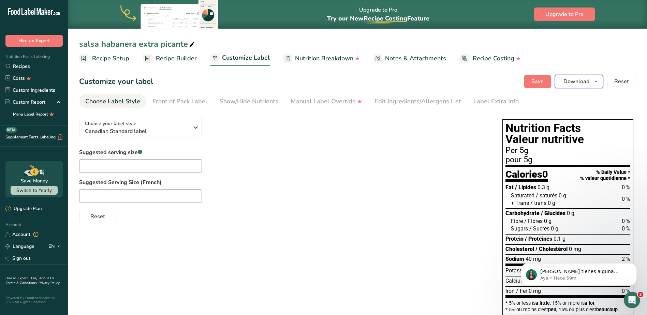
click at [598, 82] on icon "button" at bounding box center [595, 81] width 5 height 9
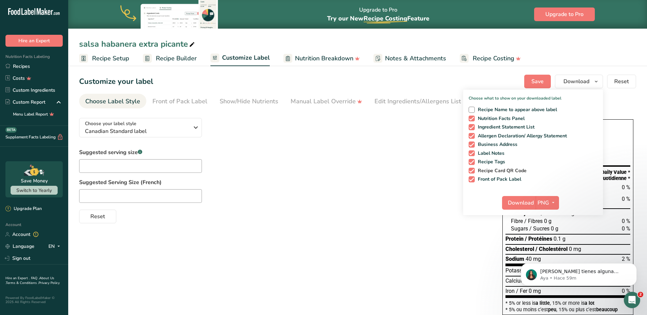
click at [478, 171] on span "Recipe Card QR Code" at bounding box center [501, 171] width 52 height 6
click at [473, 171] on input "Recipe Card QR Code" at bounding box center [471, 170] width 4 height 4
checkbox input "false"
click at [473, 180] on span at bounding box center [472, 179] width 6 height 6
click at [473, 180] on input "Front of Pack Label" at bounding box center [471, 179] width 4 height 4
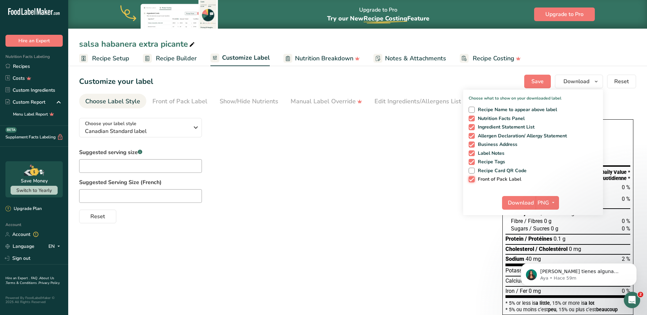
checkbox input "false"
click at [519, 202] on span "Download" at bounding box center [521, 203] width 26 height 8
click at [378, 173] on div "Suggested serving size .a-a{fill:#347362;}.b-a{fill:#fff;} Suggested Serving Si…" at bounding box center [284, 185] width 410 height 75
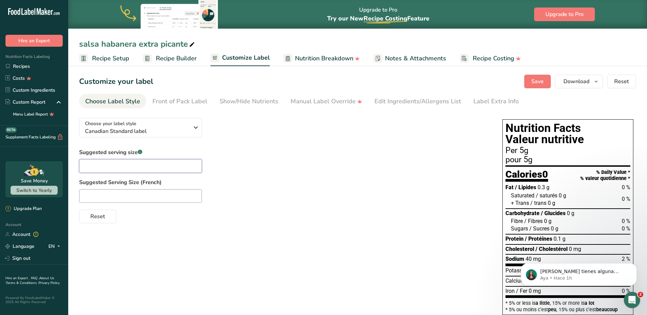
click at [110, 168] on input "text" at bounding box center [140, 166] width 123 height 14
type input "1 Teaspoon"
click at [133, 197] on input "text" at bounding box center [140, 196] width 123 height 14
paste input "cuillère à thé"
type input "1 cuillère à thé"
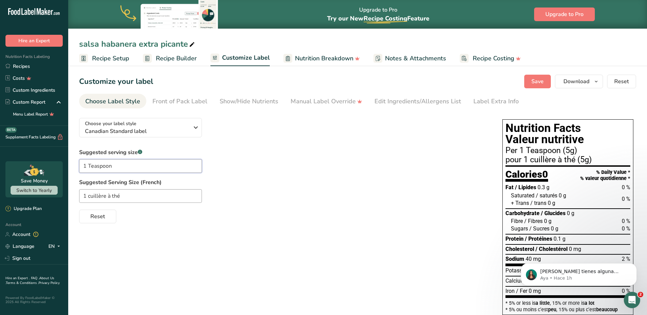
click at [91, 167] on input "1 Teaspoon" at bounding box center [140, 166] width 123 height 14
type input "1 teaspoon"
click at [259, 178] on label "Suggested Serving Size (French)" at bounding box center [284, 182] width 410 height 8
click at [581, 82] on span "Download" at bounding box center [576, 81] width 26 height 8
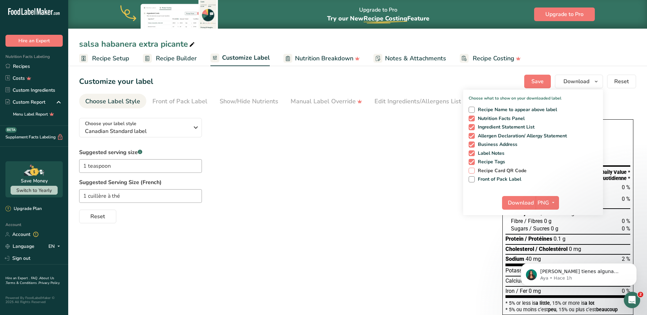
click at [473, 169] on span at bounding box center [472, 171] width 6 height 6
click at [473, 169] on input "Recipe Card QR Code" at bounding box center [471, 170] width 4 height 4
click at [475, 171] on span at bounding box center [472, 171] width 6 height 6
click at [473, 171] on input "Recipe Card QR Code" at bounding box center [471, 170] width 4 height 4
checkbox input "false"
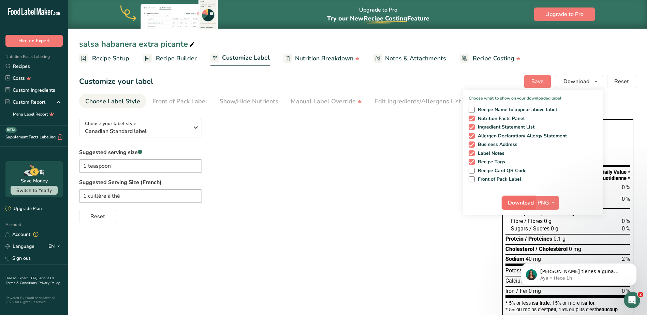
click at [524, 201] on span "Download" at bounding box center [521, 203] width 26 height 8
click at [366, 198] on div "1 cuillère à thé" at bounding box center [284, 196] width 410 height 14
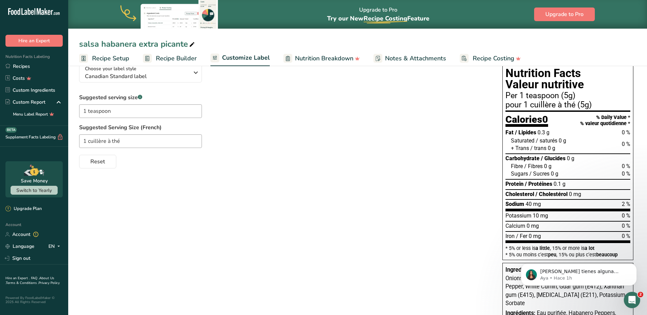
scroll to position [68, 0]
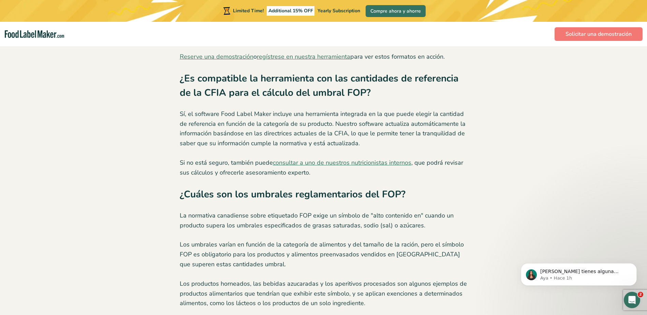
scroll to position [2086, 0]
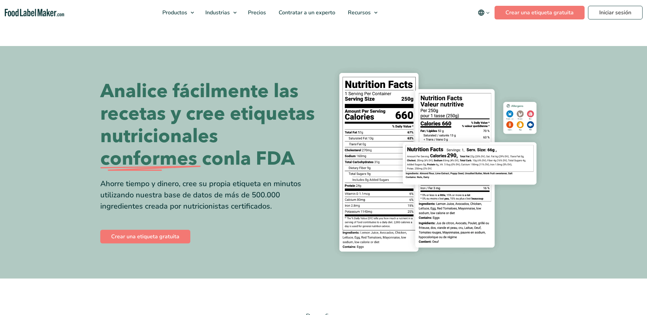
click at [0, 0] on div "Compre ahora y ahorre" at bounding box center [0, 0] width 0 height 0
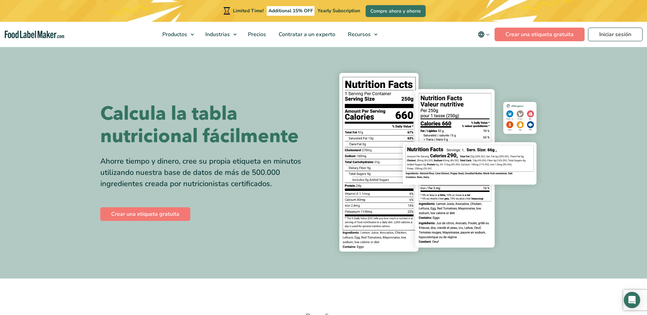
click at [605, 12] on div "Limited Time! Additional 15% OFF Yearly Subscription Compre ahora y ahorre" at bounding box center [323, 11] width 647 height 22
click at [607, 33] on link "Iniciar sesión" at bounding box center [615, 35] width 55 height 14
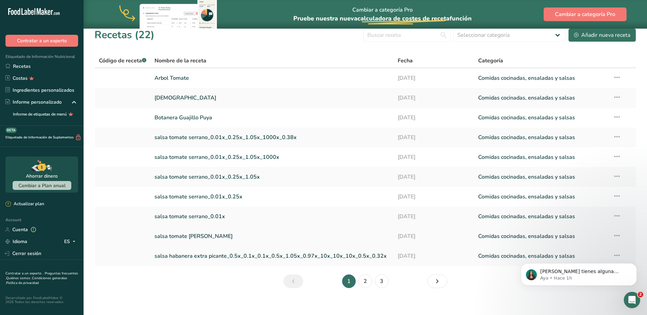
scroll to position [12, 0]
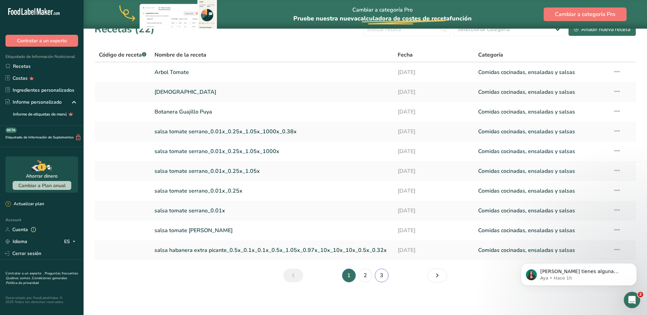
click at [385, 277] on link "3" at bounding box center [382, 276] width 14 height 14
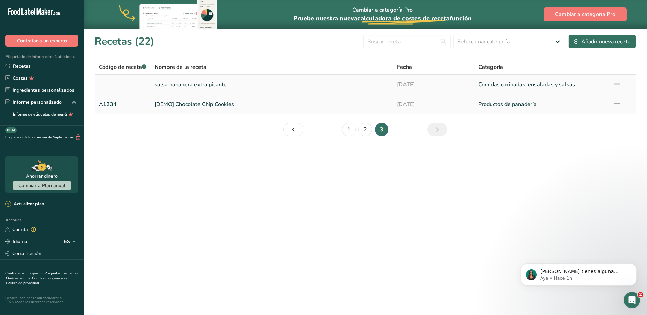
click at [190, 83] on link "salsa habanera extra picante" at bounding box center [271, 84] width 234 height 14
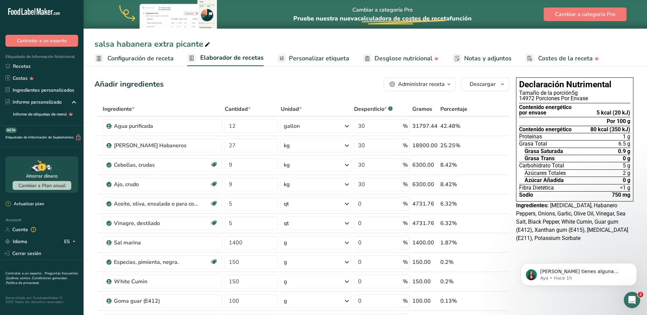
click at [315, 58] on span "Personalizar etiqueta" at bounding box center [319, 58] width 60 height 9
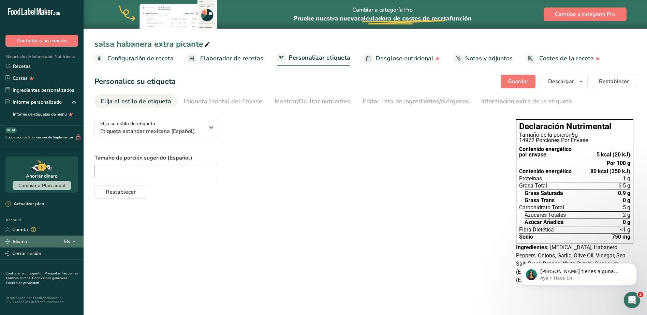
click at [44, 241] on div "Idioma ES" at bounding box center [41, 242] width 73 height 12
click at [34, 255] on div "English" at bounding box center [38, 254] width 48 height 13
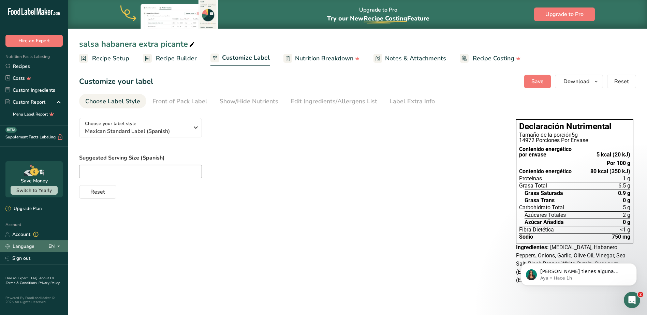
click at [23, 244] on link "Language" at bounding box center [19, 246] width 29 height 12
click at [35, 272] on div "Spanish" at bounding box center [36, 271] width 48 height 13
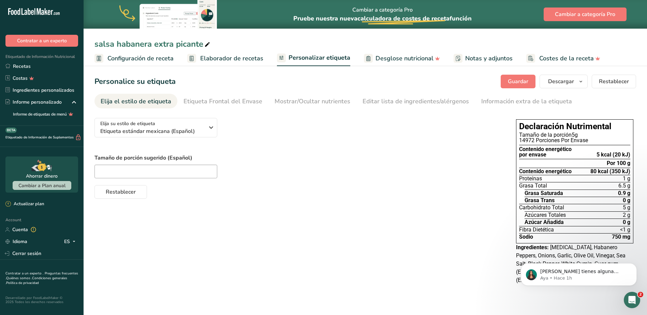
click at [329, 57] on span "Personalizar etiqueta" at bounding box center [319, 57] width 62 height 9
click at [176, 129] on span "Etiqueta estándar mexicana (Español)" at bounding box center [152, 131] width 104 height 8
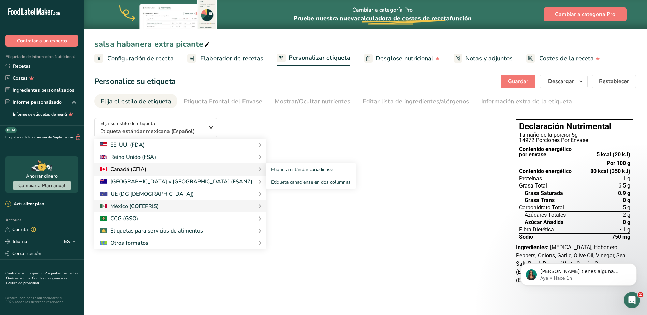
click at [143, 169] on div "Canadá (CFIA)" at bounding box center [123, 169] width 46 height 8
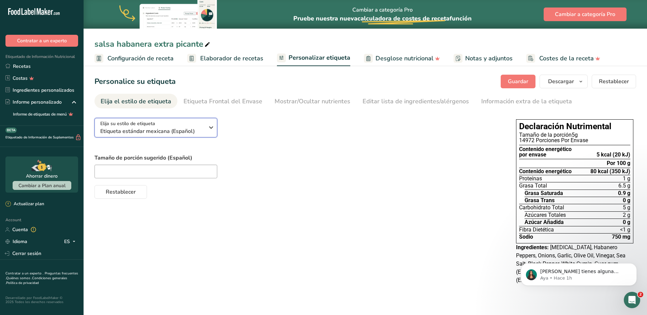
click at [174, 126] on div "Elija su estilo de etiqueta Etiqueta estándar mexicana (Español)" at bounding box center [152, 127] width 104 height 15
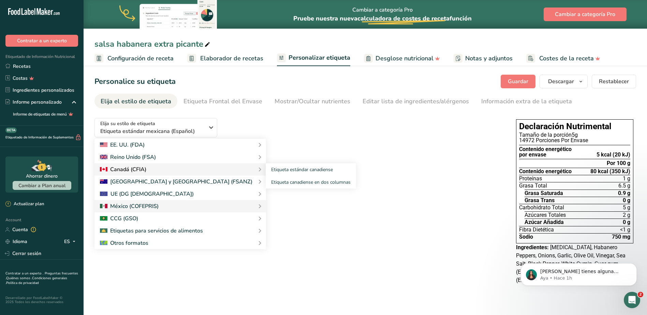
click at [141, 172] on div "Canadá (CFIA)" at bounding box center [123, 169] width 46 height 8
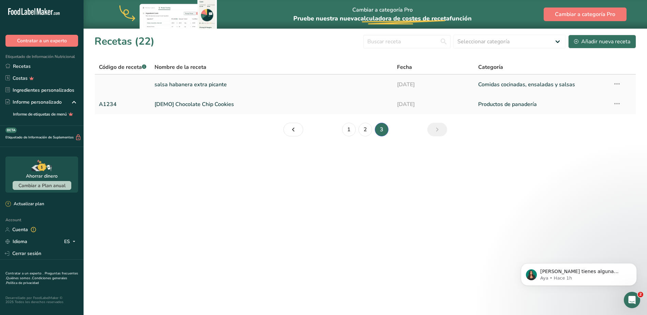
click at [207, 85] on link "salsa habanera extra picante" at bounding box center [271, 84] width 234 height 14
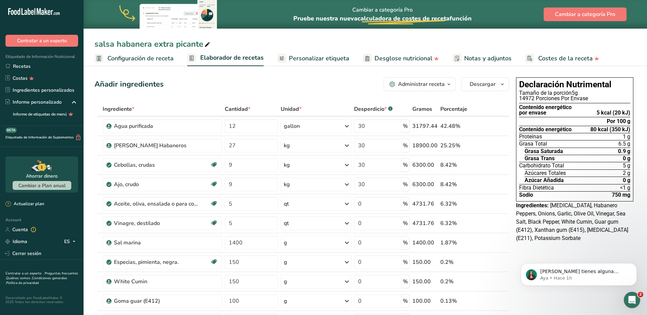
click at [310, 59] on span "Personalizar etiqueta" at bounding box center [319, 58] width 60 height 9
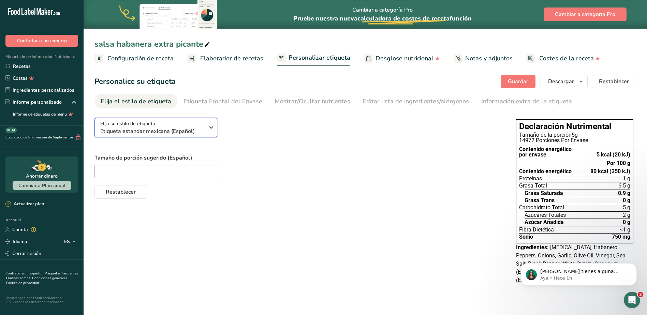
click at [157, 122] on div "Elija su estilo de etiqueta Etiqueta estándar mexicana (Español)" at bounding box center [152, 127] width 104 height 15
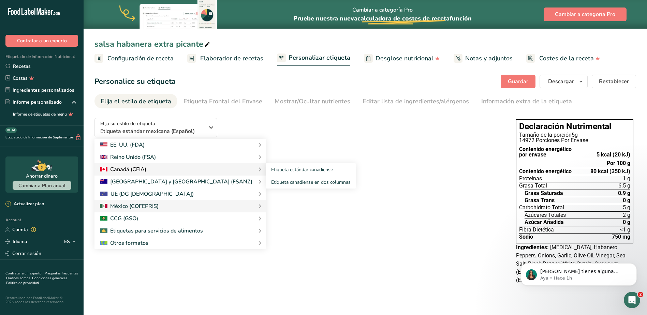
click at [132, 168] on div "Canadá (CFIA)" at bounding box center [123, 169] width 46 height 8
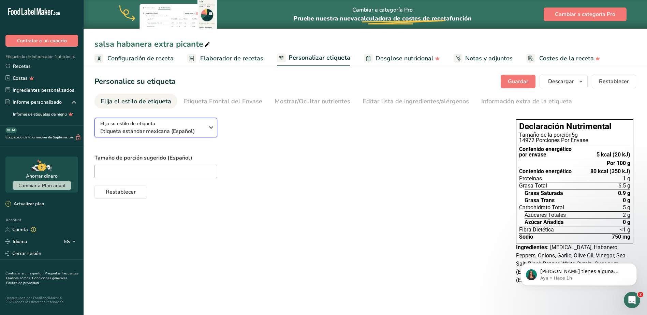
click at [194, 129] on span "Etiqueta estándar mexicana (Español)" at bounding box center [152, 131] width 104 height 8
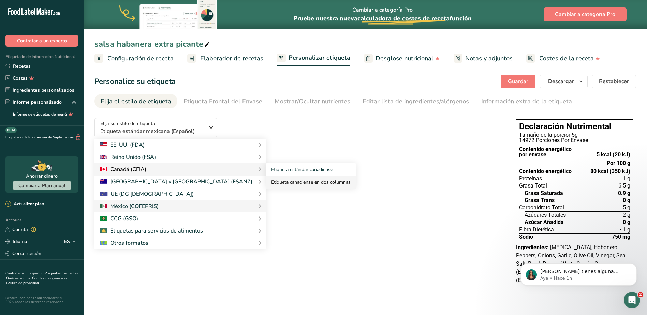
click at [266, 183] on link "Etiqueta canadiense en dos columnas" at bounding box center [311, 182] width 90 height 13
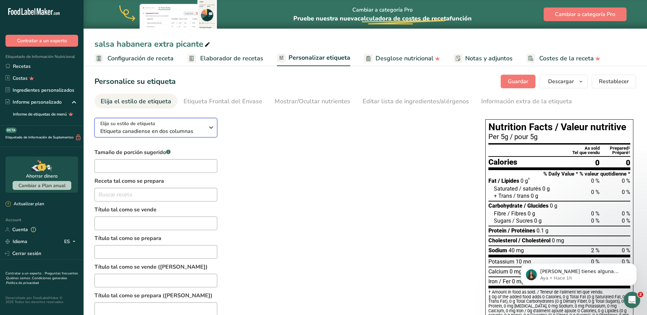
click at [193, 132] on span "Etiqueta canadiense en dos columnas" at bounding box center [152, 131] width 104 height 8
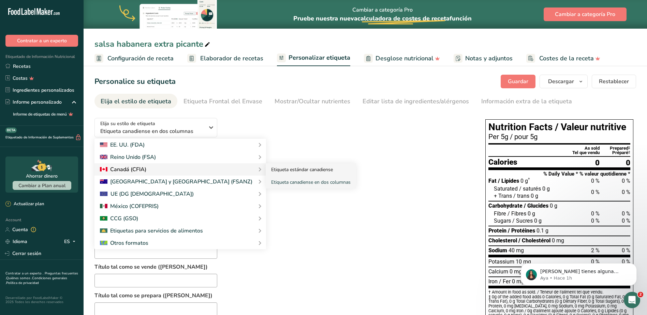
click at [266, 168] on link "Etiqueta estándar canadiense" at bounding box center [311, 169] width 90 height 13
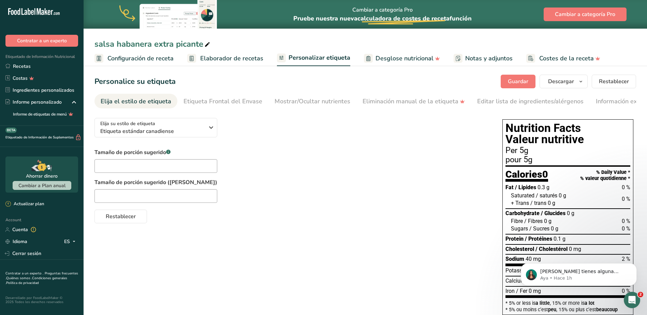
click at [146, 58] on span "Configuración de receta" at bounding box center [140, 58] width 66 height 9
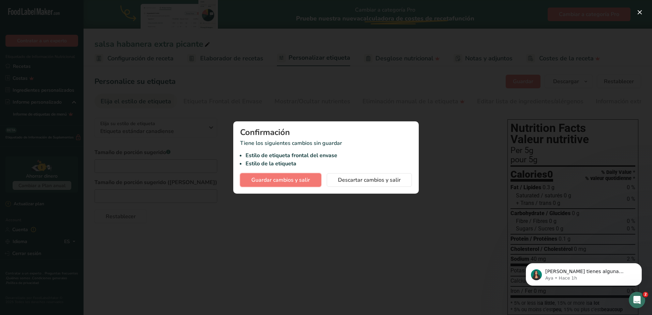
click at [296, 179] on span "Guardar cambios y salir" at bounding box center [280, 180] width 59 height 8
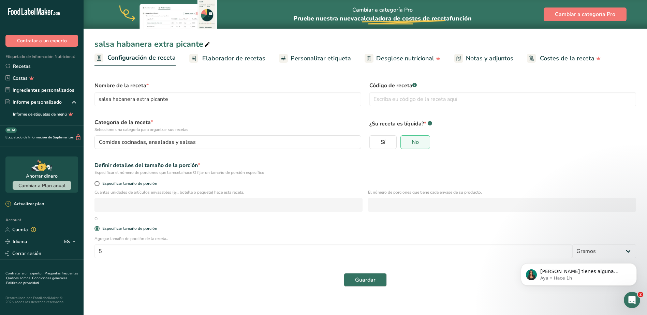
click at [243, 58] on span "Elaborador de recetas" at bounding box center [233, 58] width 63 height 9
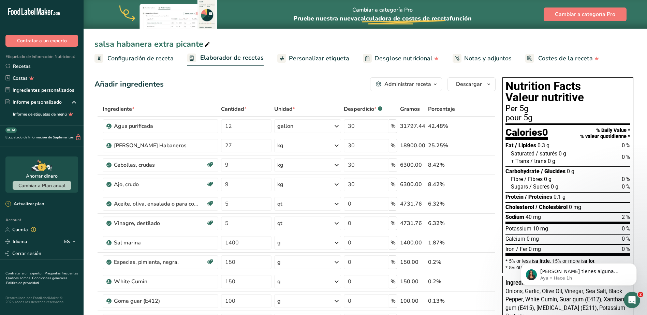
click at [133, 58] on span "Configuración de receta" at bounding box center [140, 58] width 66 height 9
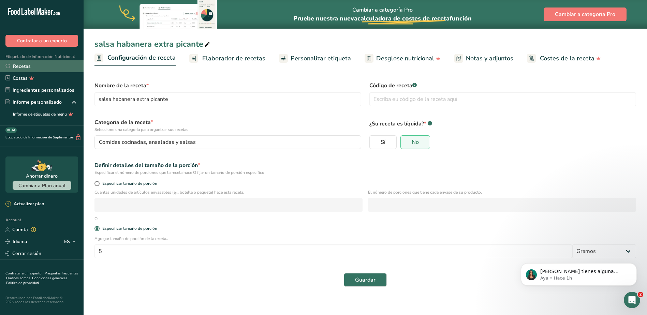
click at [24, 65] on link "Recetas" at bounding box center [42, 66] width 84 height 12
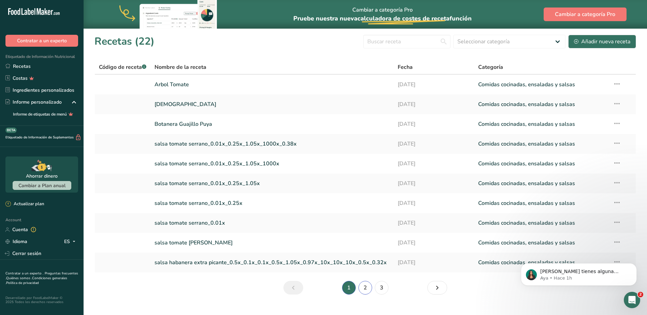
click at [365, 290] on link "2" at bounding box center [365, 288] width 14 height 14
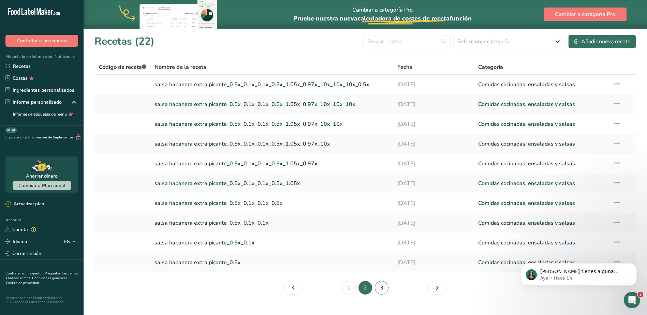
click at [382, 290] on link "3" at bounding box center [382, 288] width 14 height 14
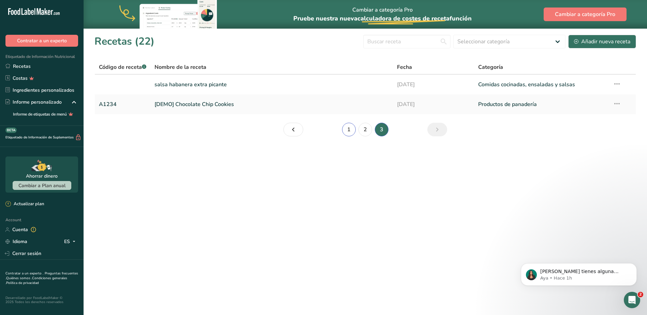
click at [351, 131] on link "1" at bounding box center [349, 130] width 14 height 14
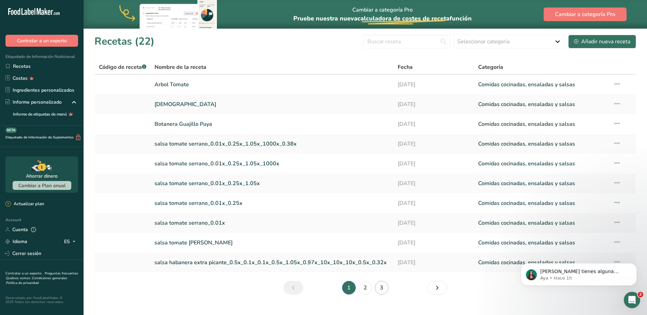
click at [383, 288] on link "3" at bounding box center [382, 288] width 14 height 14
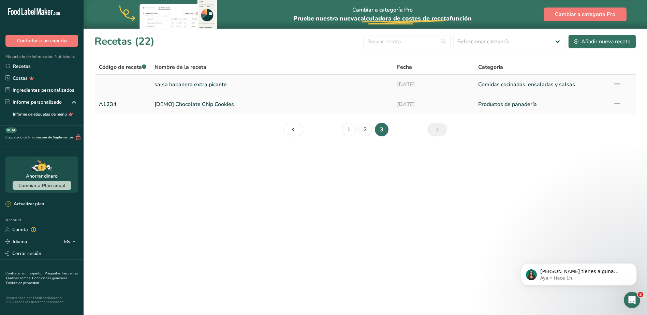
click at [203, 85] on link "salsa habanera extra picante" at bounding box center [271, 84] width 234 height 14
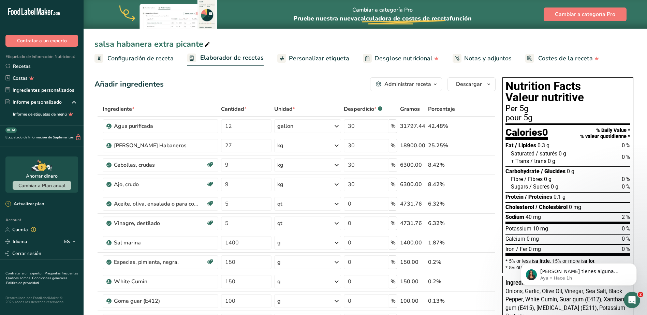
click at [311, 58] on span "Personalizar etiqueta" at bounding box center [319, 58] width 60 height 9
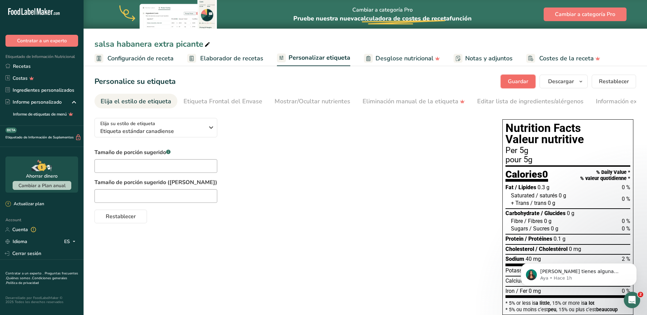
click at [519, 81] on span "Guardar" at bounding box center [518, 81] width 20 height 8
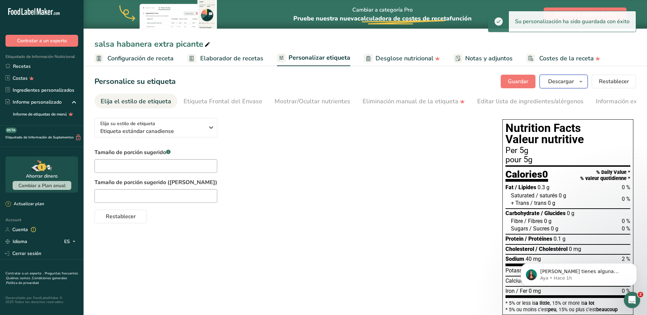
click at [578, 82] on icon "button" at bounding box center [580, 81] width 5 height 9
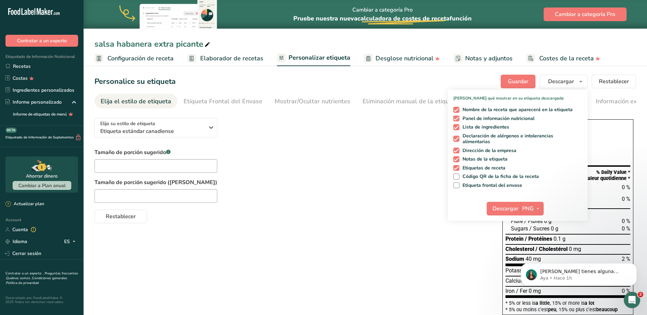
click at [364, 181] on label "Tamaño de porción sugerido (Francés)" at bounding box center [291, 182] width 394 height 8
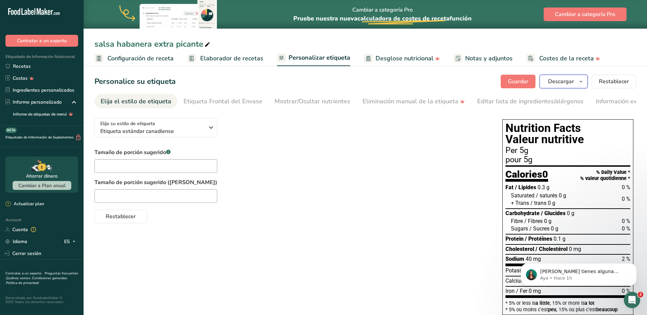
click at [568, 81] on span "Descargar" at bounding box center [561, 81] width 26 height 8
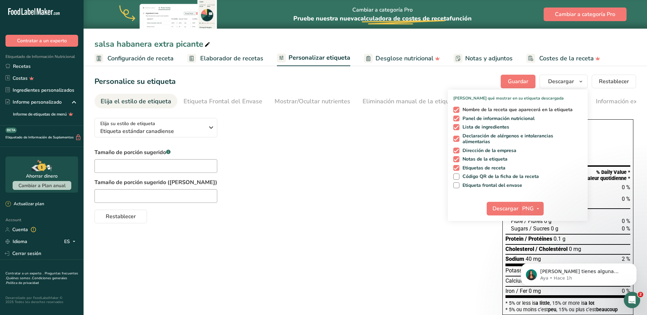
click at [458, 109] on span at bounding box center [456, 110] width 6 height 6
click at [458, 109] on input "Nombre de la receta que aparecerá en la etiqueta" at bounding box center [455, 109] width 4 height 4
checkbox input "false"
click at [511, 209] on span "Descargar" at bounding box center [505, 209] width 26 height 8
click at [373, 223] on div "Restablecer" at bounding box center [291, 215] width 394 height 16
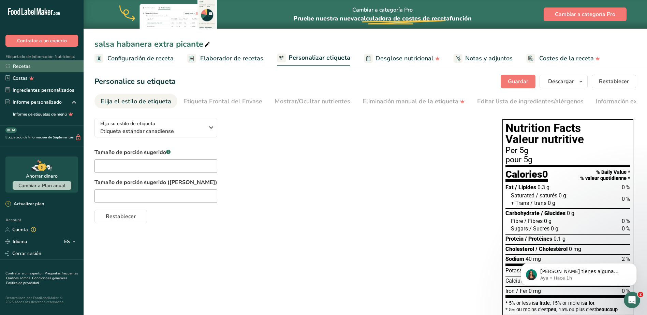
click at [23, 65] on link "Recetas" at bounding box center [42, 66] width 84 height 12
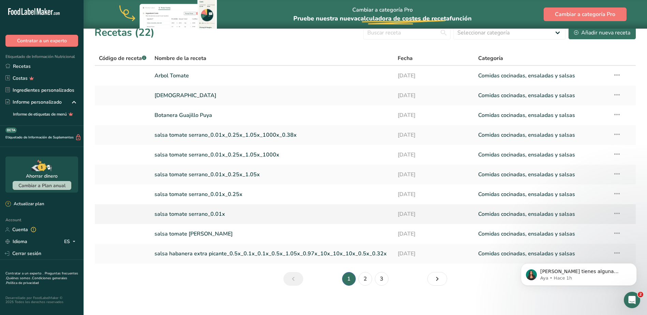
scroll to position [12, 0]
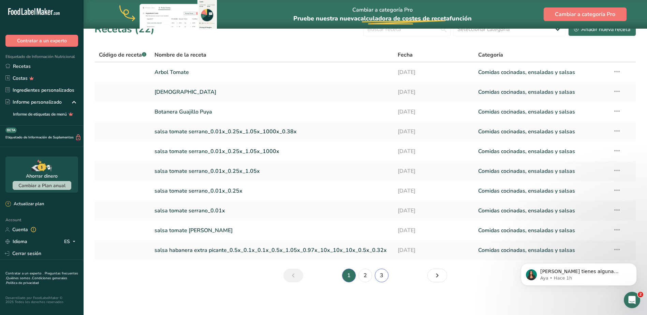
click at [382, 278] on link "3" at bounding box center [382, 276] width 14 height 14
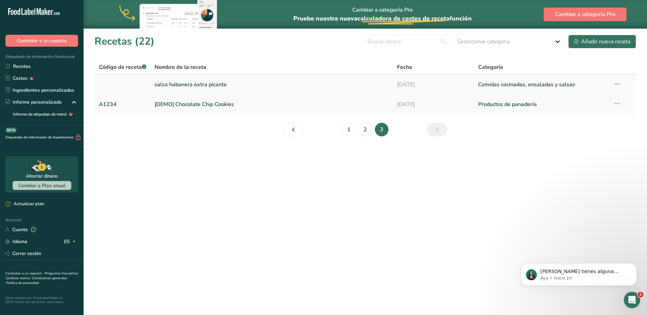
click at [204, 85] on link "salsa habanera extra picante" at bounding box center [271, 84] width 234 height 14
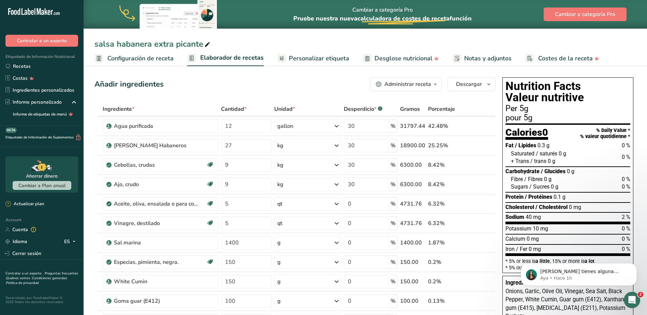
click at [321, 53] on link "Personalizar etiqueta" at bounding box center [313, 58] width 72 height 15
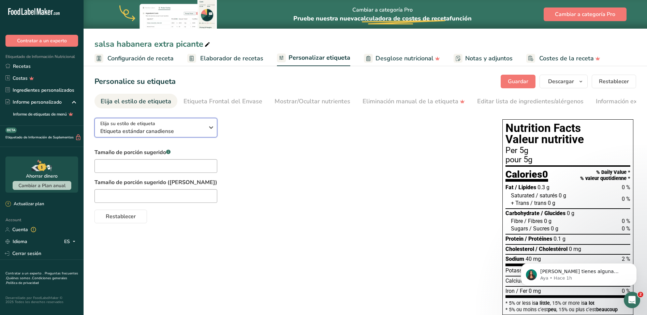
click at [210, 129] on icon "button" at bounding box center [211, 127] width 8 height 12
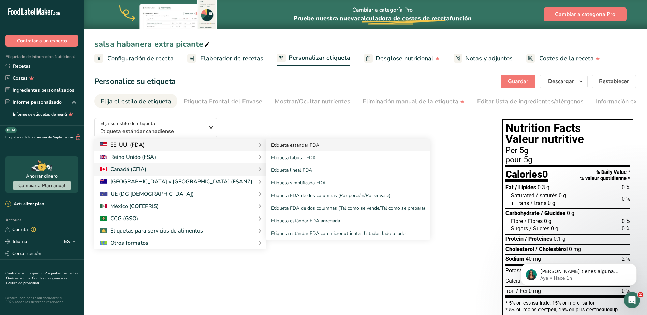
click at [266, 146] on link "Etiqueta estándar FDA" at bounding box center [348, 145] width 165 height 13
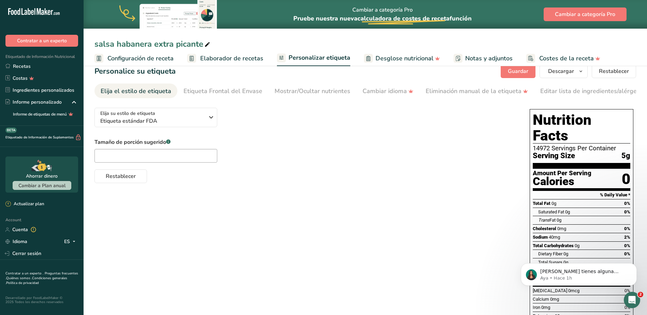
scroll to position [7, 0]
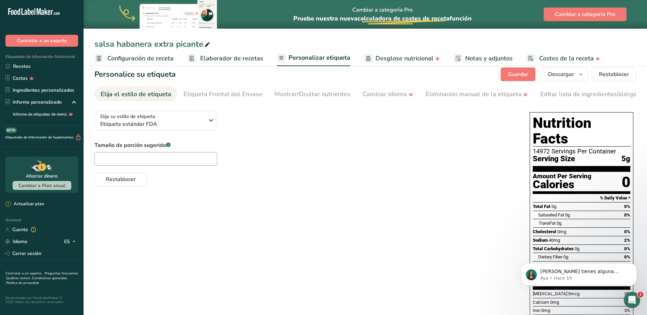
click at [323, 57] on span "Personalizar etiqueta" at bounding box center [319, 57] width 62 height 9
click at [181, 126] on span "Etiqueta estándar FDA" at bounding box center [152, 124] width 104 height 8
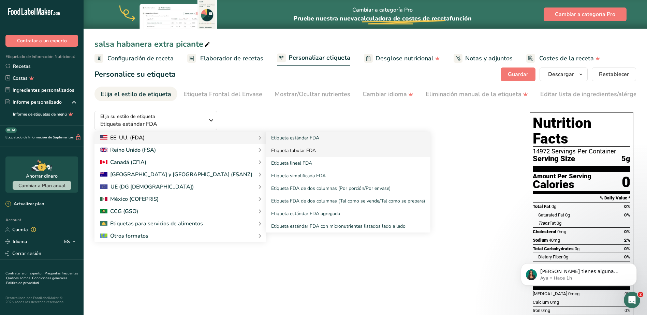
click at [266, 153] on link "Etiqueta tabular FDA" at bounding box center [348, 150] width 165 height 13
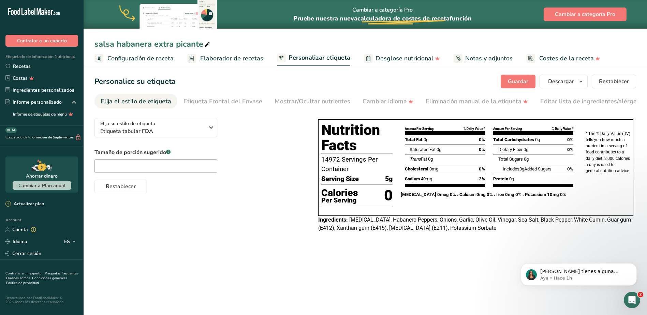
scroll to position [0, 0]
click at [318, 57] on span "Personalizar etiqueta" at bounding box center [319, 57] width 62 height 9
click at [186, 132] on span "Etiqueta tabular FDA" at bounding box center [152, 131] width 104 height 8
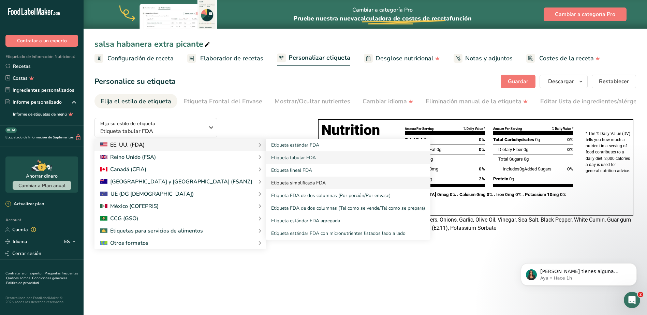
click at [266, 183] on link "Etiqueta simplificada FDA" at bounding box center [348, 183] width 165 height 13
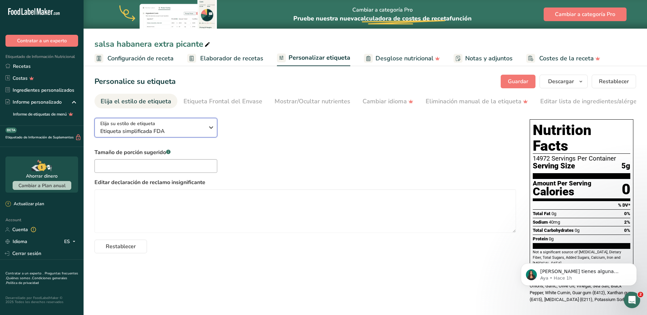
click at [182, 127] on div "Elija su estilo de etiqueta Etiqueta simplificada FDA" at bounding box center [152, 127] width 104 height 15
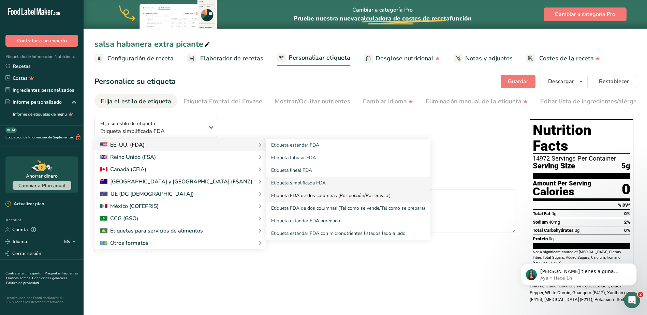
click at [266, 198] on link "Etiqueta FDA de dos columnas (Por porción/Por envase)" at bounding box center [348, 195] width 165 height 13
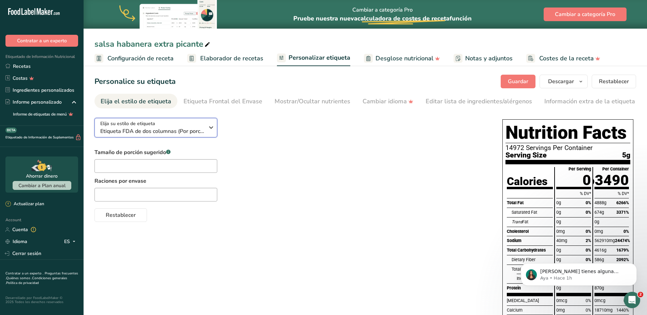
click at [168, 127] on div "Elija su estilo de etiqueta Etiqueta FDA de dos columnas (Por porción/Por envas…" at bounding box center [152, 127] width 104 height 15
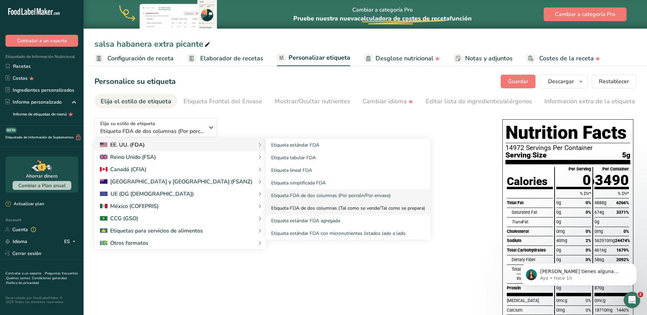
click at [273, 207] on link "Etiqueta FDA de dos columnas (Tal como se vende/Tal como se prepara)" at bounding box center [348, 208] width 165 height 13
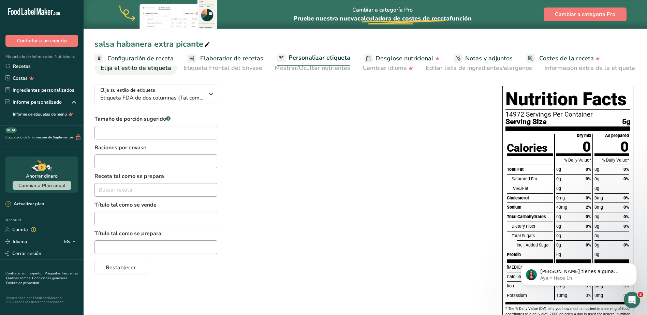
scroll to position [13, 0]
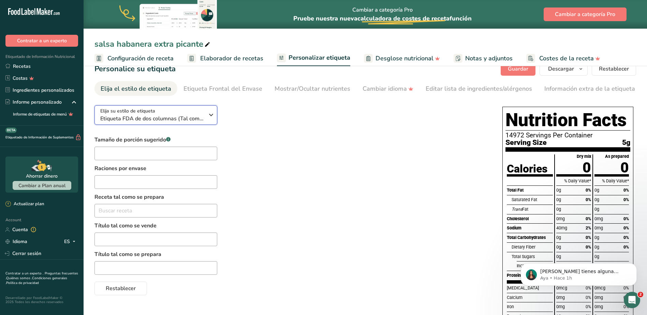
click at [191, 119] on span "Etiqueta FDA de dos columnas (Tal como se vende/Tal como se prepara)" at bounding box center [152, 119] width 104 height 8
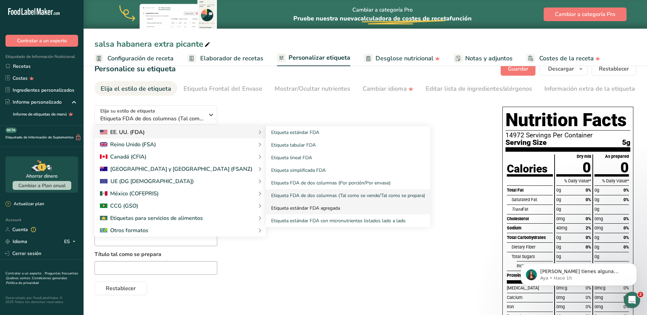
click at [267, 208] on link "Etiqueta estándar FDA agregada" at bounding box center [348, 208] width 165 height 13
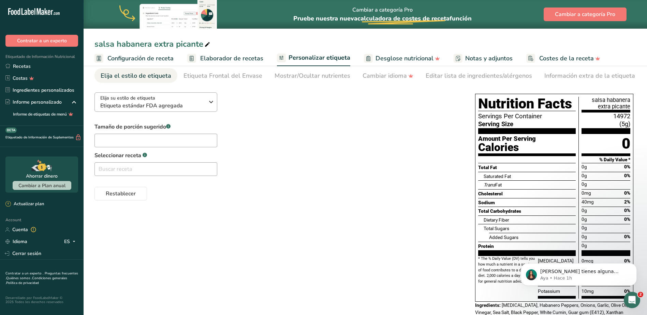
scroll to position [0, 0]
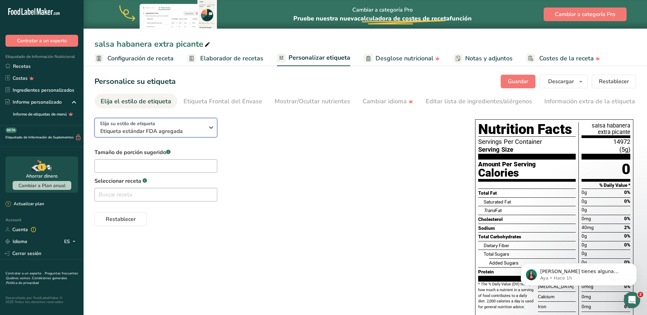
click at [177, 129] on span "Etiqueta estándar FDA agregada" at bounding box center [152, 131] width 104 height 8
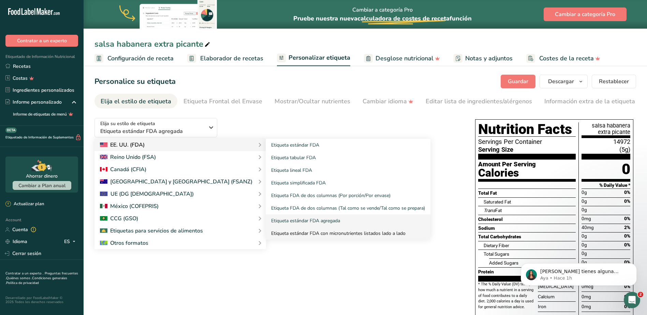
click at [286, 235] on link "Etiqueta estándar FDA con micronutrientes listados lado a lado" at bounding box center [348, 233] width 165 height 13
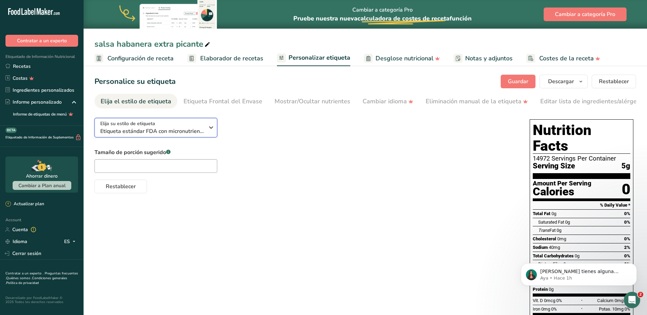
click at [158, 133] on span "Etiqueta estándar FDA con micronutrientes listados lado a lado" at bounding box center [152, 131] width 104 height 8
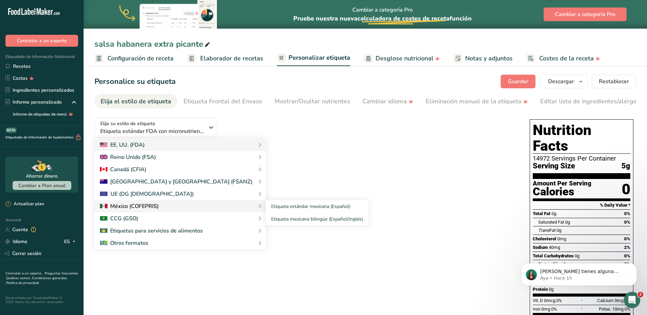
click at [152, 209] on div at bounding box center [129, 206] width 59 height 8
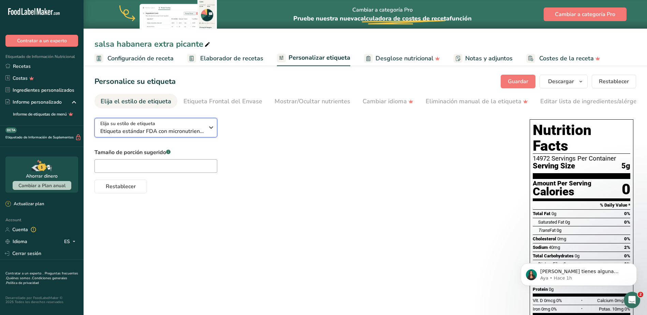
click at [180, 131] on span "Etiqueta estándar FDA con micronutrientes listados lado a lado" at bounding box center [152, 131] width 104 height 8
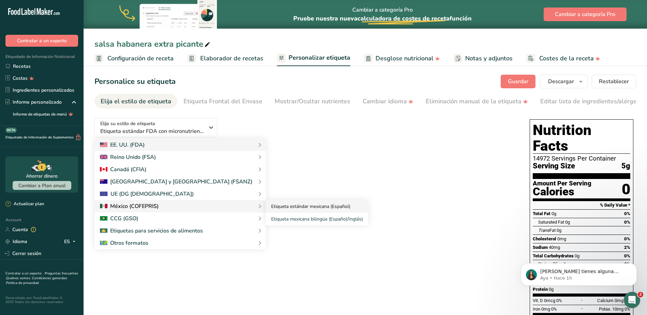
click at [266, 208] on link "Etiqueta estándar mexicana (Español)" at bounding box center [317, 206] width 103 height 13
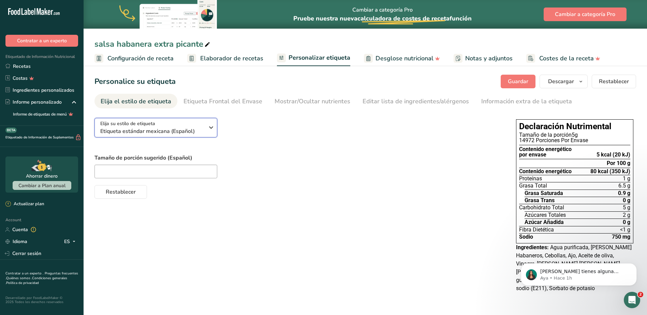
click at [151, 127] on span "Etiqueta estándar mexicana (Español)" at bounding box center [152, 131] width 104 height 8
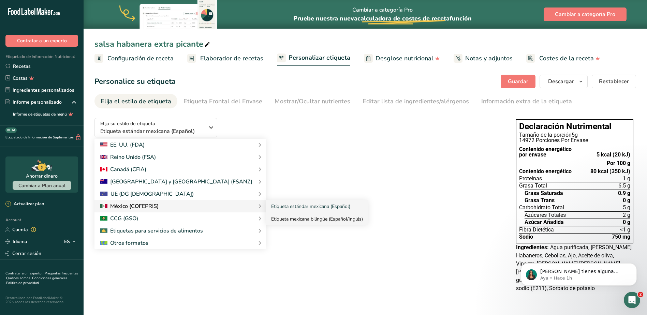
click at [266, 219] on link "Etiqueta mexicana bilingüe (Español/Inglés)" at bounding box center [317, 219] width 103 height 13
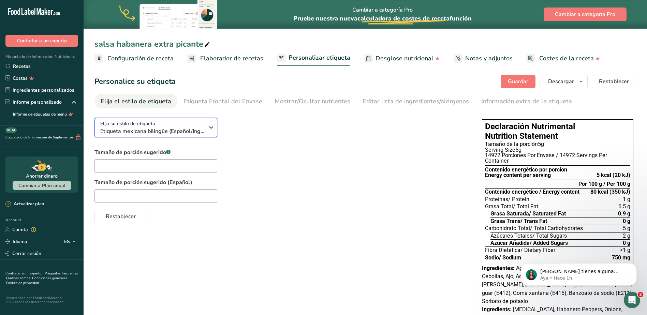
click at [169, 128] on span "Etiqueta mexicana bilingüe (Español/Inglés)" at bounding box center [152, 131] width 104 height 8
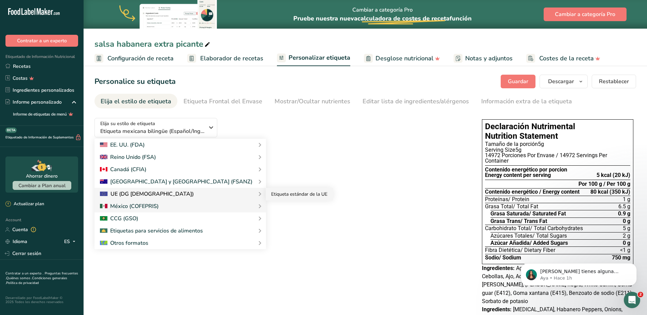
click at [266, 193] on link "Etiqueta estándar de la UE" at bounding box center [299, 194] width 67 height 13
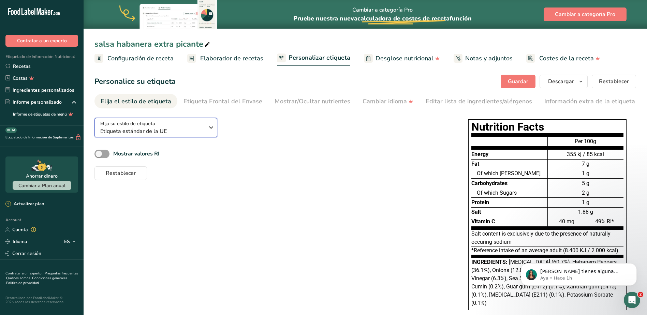
click at [177, 124] on div "Elija su estilo de etiqueta Etiqueta estándar de la UE" at bounding box center [152, 127] width 104 height 15
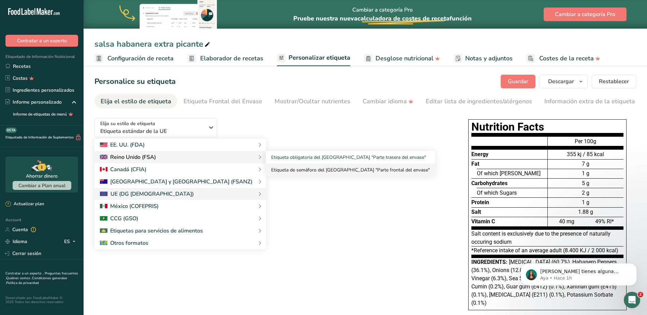
click at [266, 170] on link "Etiqueta de semáforo del [GEOGRAPHIC_DATA] "Parte frontal del envase"" at bounding box center [350, 170] width 169 height 13
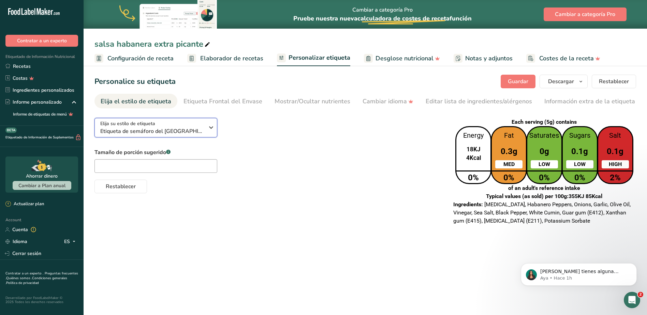
click at [182, 124] on div "Elija su estilo de etiqueta Etiqueta de semáforo del Reino Unido "Parte frontal…" at bounding box center [152, 127] width 104 height 15
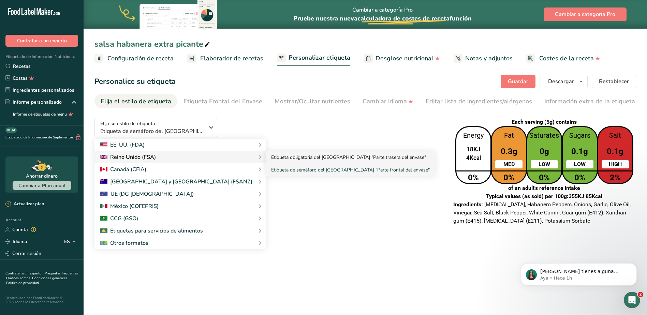
click at [266, 156] on link "Etiqueta obligatoria del [GEOGRAPHIC_DATA] "Parte trasera del envase"" at bounding box center [350, 157] width 169 height 13
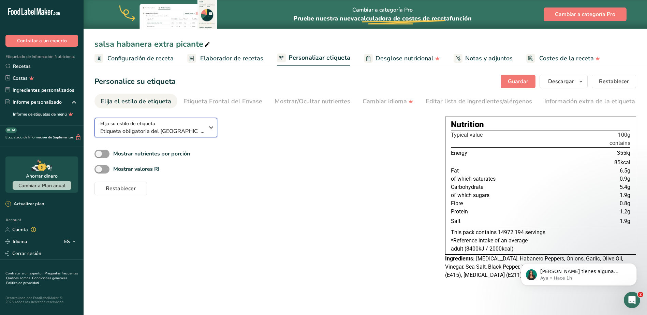
click at [169, 130] on span "Etiqueta obligatoria del [GEOGRAPHIC_DATA] "Parte trasera del envase"" at bounding box center [152, 131] width 104 height 8
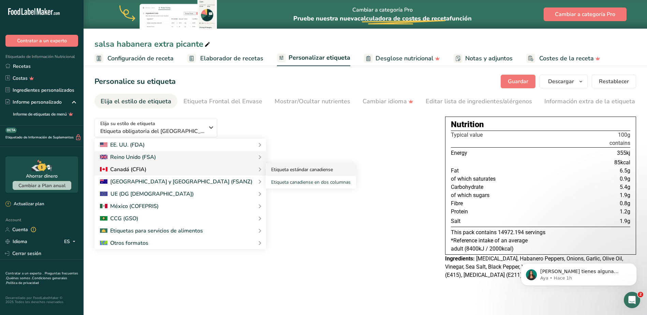
click at [266, 171] on link "Etiqueta estándar canadiense" at bounding box center [311, 169] width 90 height 13
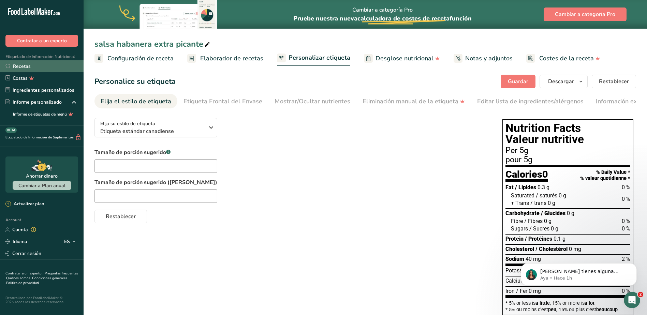
click at [18, 67] on link "Recetas" at bounding box center [42, 66] width 84 height 12
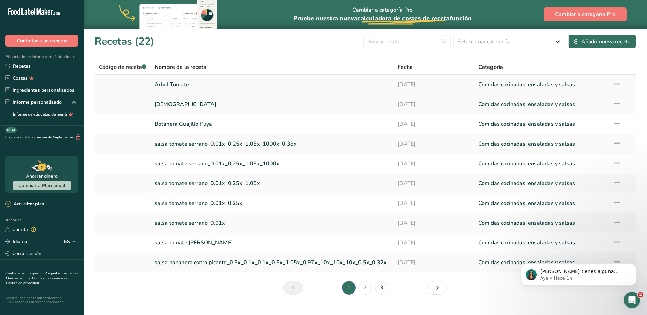
click at [183, 83] on link "Arbol Tomate" at bounding box center [271, 84] width 235 height 14
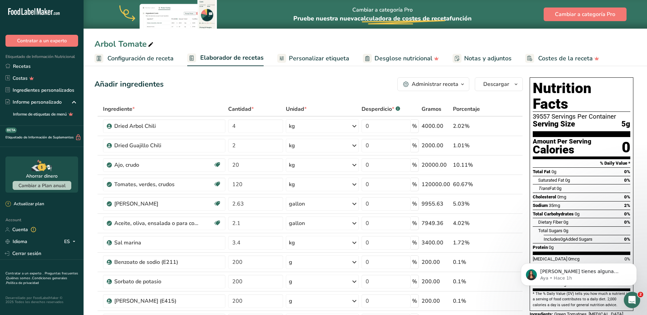
click at [308, 54] on span "Personalizar etiqueta" at bounding box center [319, 58] width 60 height 9
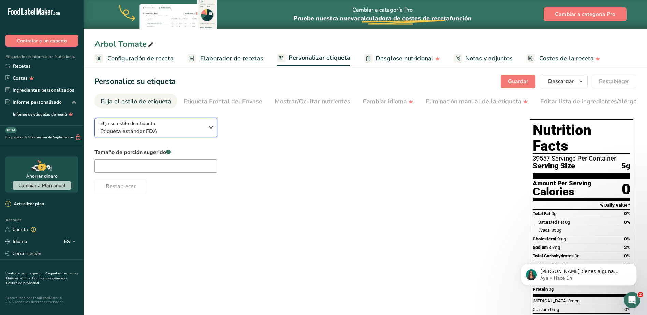
click at [208, 132] on icon "button" at bounding box center [211, 127] width 8 height 12
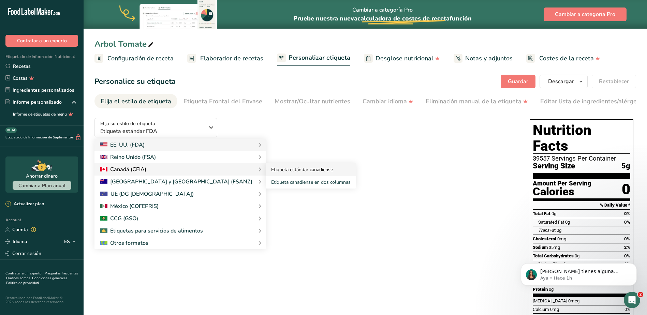
click at [266, 172] on link "Etiqueta estándar canadiense" at bounding box center [311, 169] width 90 height 13
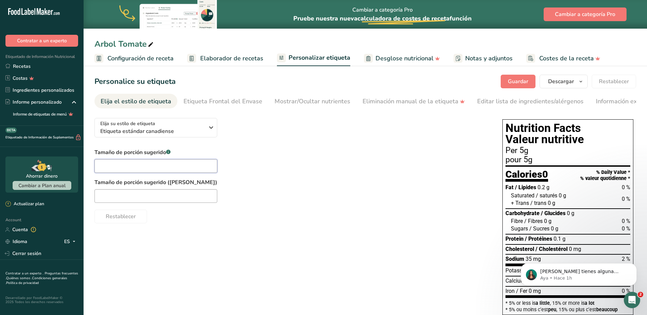
click at [151, 168] on input "text" at bounding box center [155, 166] width 123 height 14
type input "1 teaspoon"
click at [146, 201] on input "text" at bounding box center [155, 196] width 123 height 14
paste input "cuillère à thé"
drag, startPoint x: 98, startPoint y: 197, endPoint x: 107, endPoint y: 200, distance: 10.0
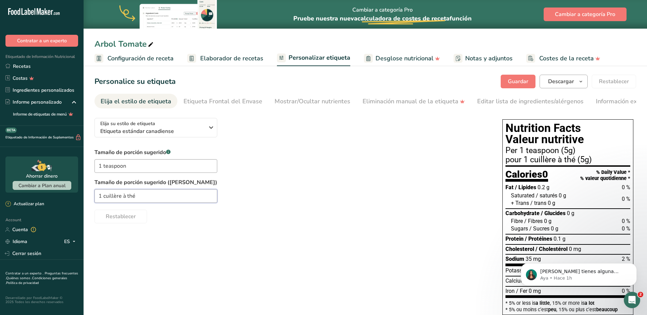
type input "1 cuillère à thé"
click at [584, 80] on span "button" at bounding box center [581, 81] width 8 height 8
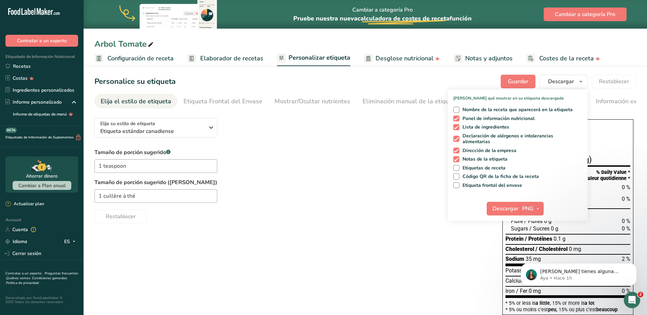
click at [344, 206] on div "Tamaño de porción sugerido .a-a{fill:#347362;}.b-a{fill:#fff;} 1 teaspoon Tamañ…" at bounding box center [291, 185] width 394 height 75
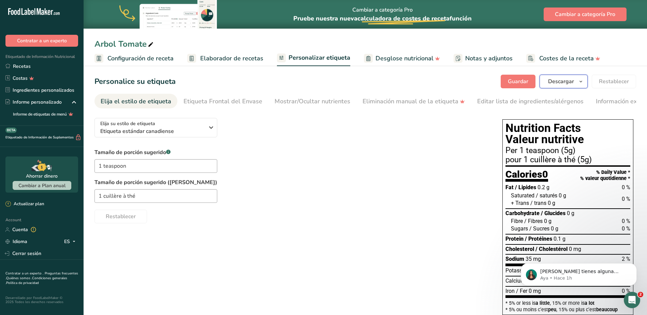
click at [580, 79] on icon "button" at bounding box center [580, 81] width 5 height 9
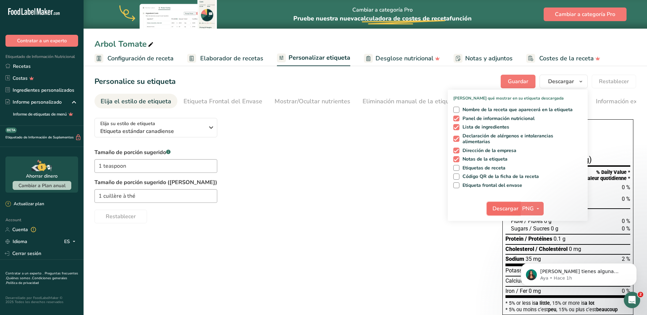
click at [508, 207] on span "Descargar" at bounding box center [505, 209] width 26 height 8
click at [358, 236] on div "Elija su estilo de etiqueta Etiqueta estándar canadiense EE. [GEOGRAPHIC_DATA].…" at bounding box center [364, 264] width 541 height 303
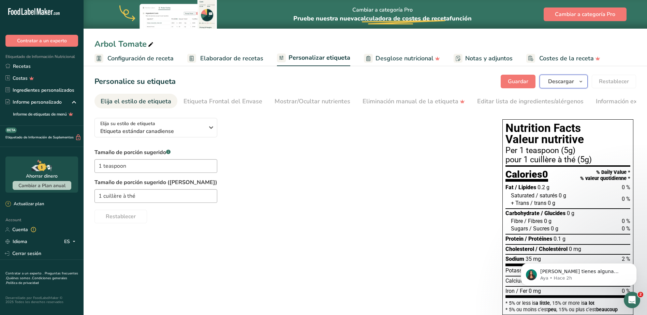
click at [581, 81] on icon "button" at bounding box center [580, 81] width 5 height 9
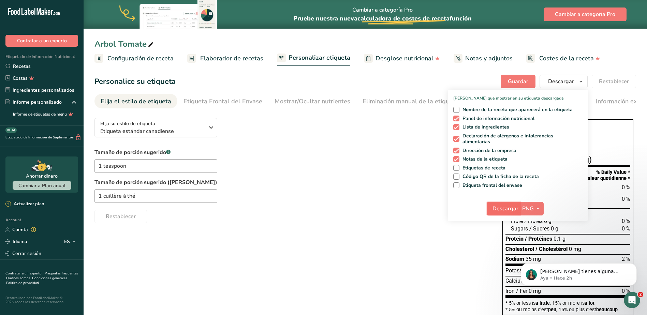
click at [510, 211] on span "Descargar" at bounding box center [505, 209] width 26 height 8
click at [304, 211] on div "Restablecer" at bounding box center [291, 215] width 394 height 16
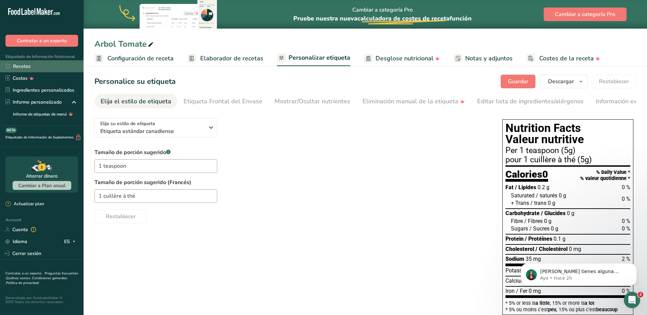
click at [18, 68] on link "Recetas" at bounding box center [42, 66] width 84 height 12
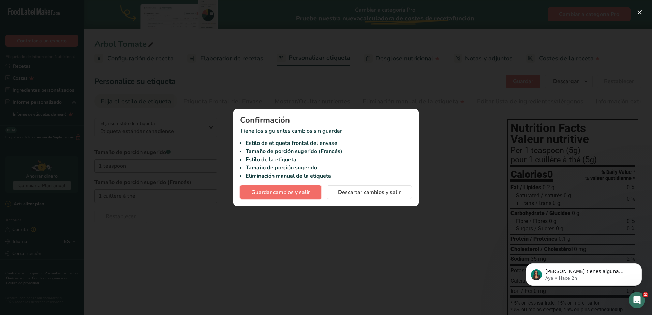
click at [284, 190] on span "Guardar cambios y salir" at bounding box center [280, 192] width 59 height 8
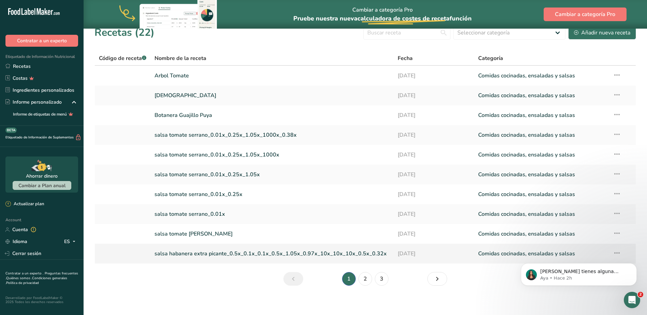
scroll to position [12, 0]
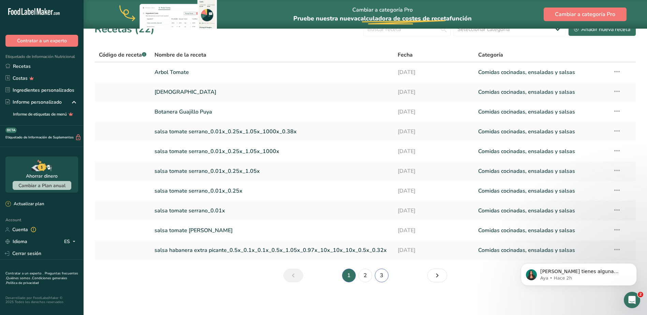
click at [380, 276] on link "3" at bounding box center [382, 276] width 14 height 14
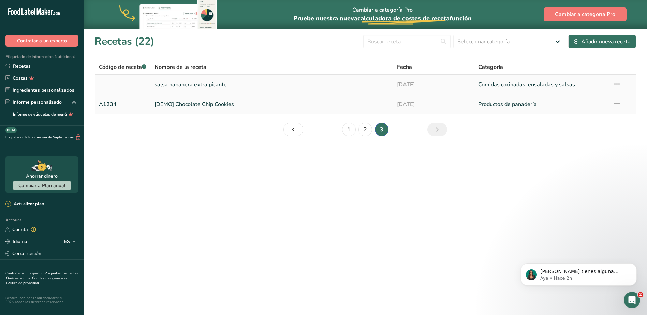
click at [195, 82] on link "salsa habanera extra picante" at bounding box center [271, 84] width 234 height 14
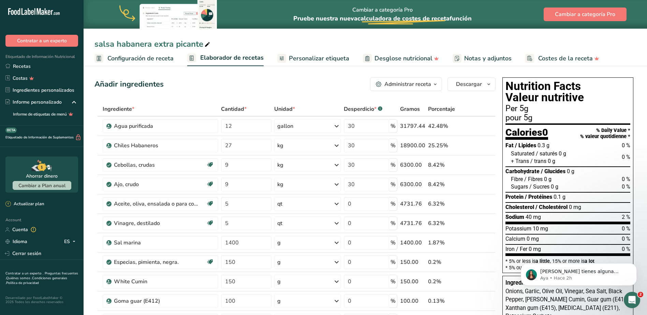
click at [308, 56] on span "Personalizar etiqueta" at bounding box center [319, 58] width 60 height 9
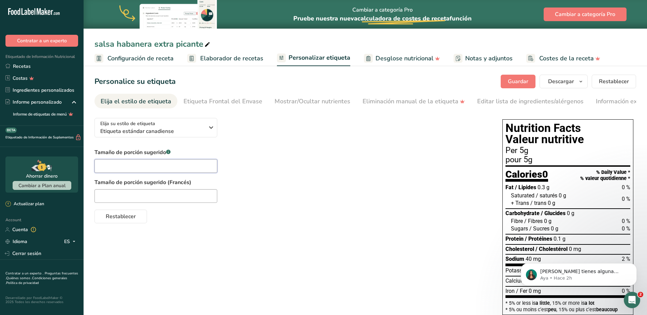
click at [134, 168] on input "text" at bounding box center [155, 166] width 123 height 14
type input "1 teaspoon"
click at [246, 239] on div "Elija su estilo de etiqueta Etiqueta estándar canadiense EE. UU. (FDA) Etiqueta…" at bounding box center [364, 264] width 541 height 303
click at [133, 201] on input "text" at bounding box center [155, 196] width 123 height 14
paste input "cuillère à thé"
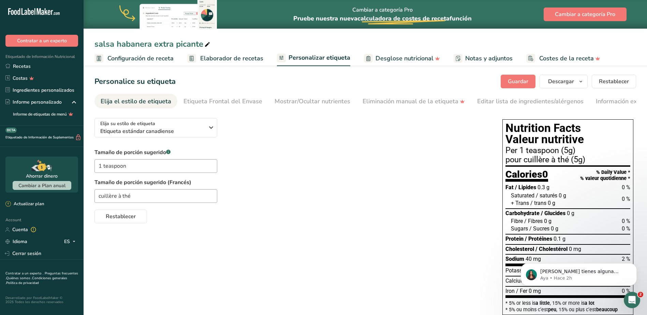
click at [426, 201] on div "cuillère à thé" at bounding box center [291, 196] width 394 height 14
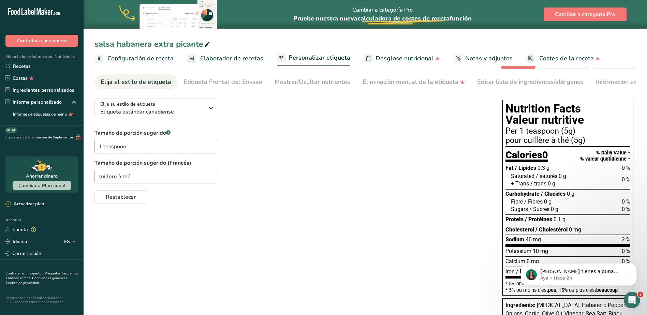
scroll to position [11, 0]
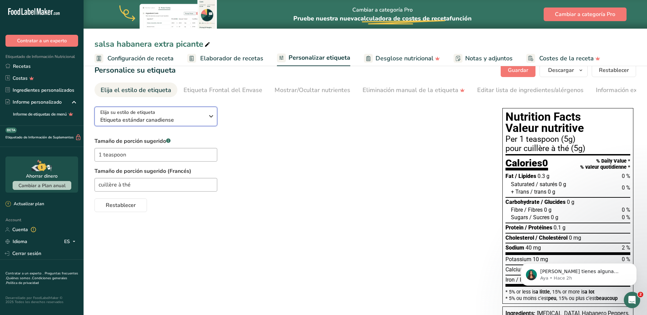
click at [196, 116] on div "Elija su estilo de etiqueta Etiqueta estándar canadiense" at bounding box center [152, 116] width 104 height 15
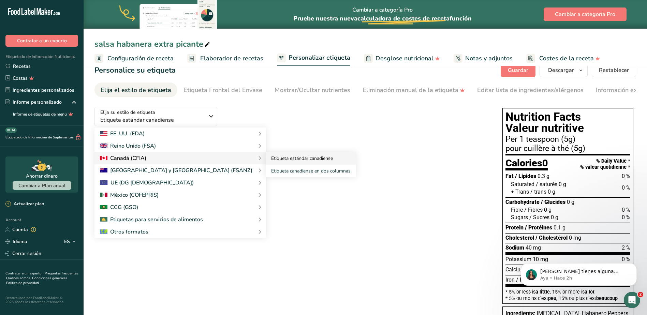
click at [266, 159] on link "Etiqueta estándar canadiense" at bounding box center [311, 158] width 90 height 13
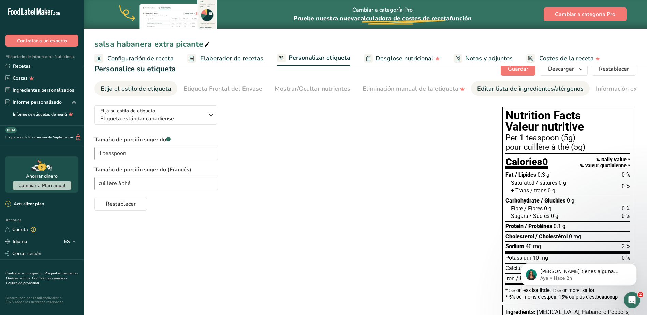
scroll to position [0, 0]
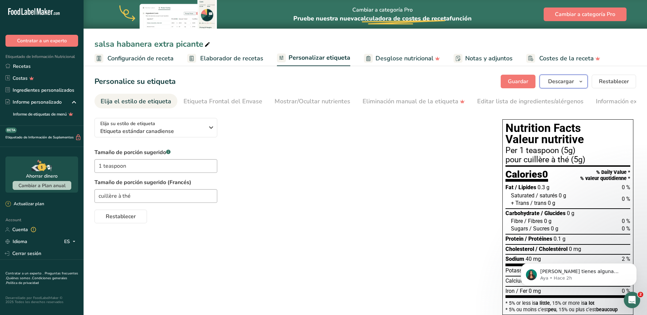
click at [581, 81] on icon "button" at bounding box center [580, 81] width 5 height 9
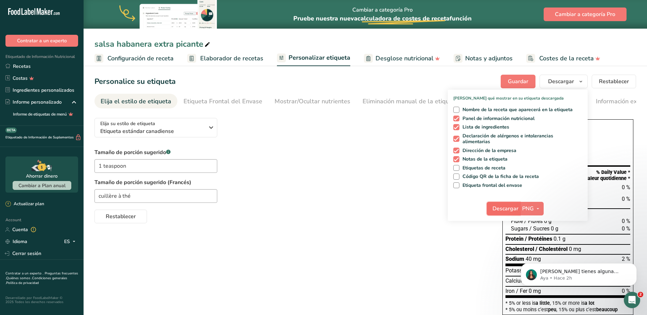
click at [513, 207] on span "Descargar" at bounding box center [505, 209] width 26 height 8
click at [277, 219] on div "Restablecer" at bounding box center [291, 215] width 394 height 16
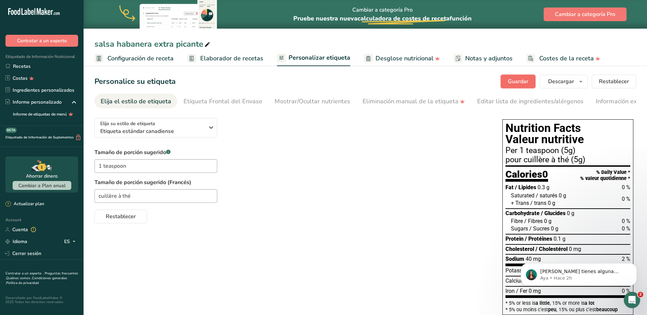
click at [509, 79] on span "Guardar" at bounding box center [518, 81] width 20 height 8
click at [100, 197] on input "cuillère à thé" at bounding box center [155, 196] width 123 height 14
type input "1 cuillère à thé"
click at [524, 80] on span "Guardar" at bounding box center [518, 81] width 20 height 8
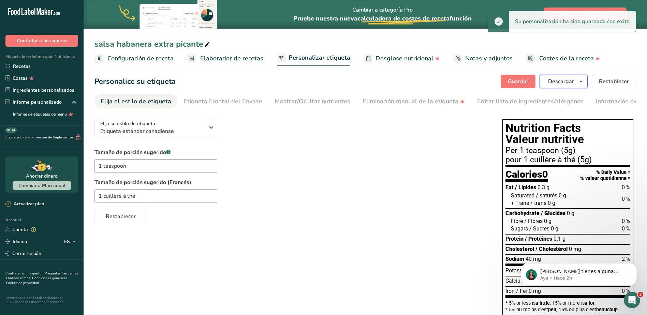
click at [569, 79] on span "Descargar" at bounding box center [561, 81] width 26 height 8
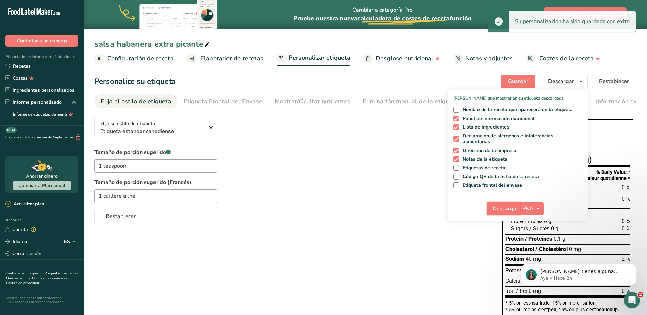
click at [506, 209] on span "Descargar" at bounding box center [505, 209] width 26 height 8
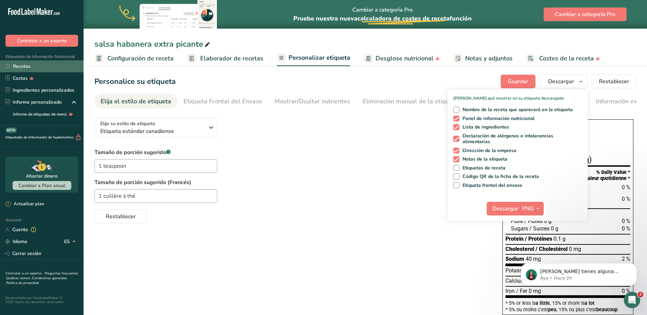
click at [20, 66] on link "Recetas" at bounding box center [42, 66] width 84 height 12
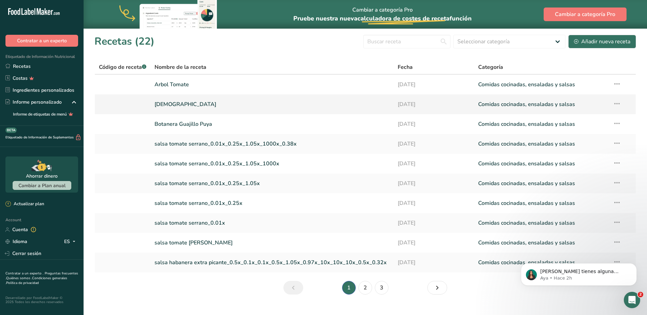
click at [175, 106] on link "[DEMOGRAPHIC_DATA]" at bounding box center [271, 104] width 235 height 14
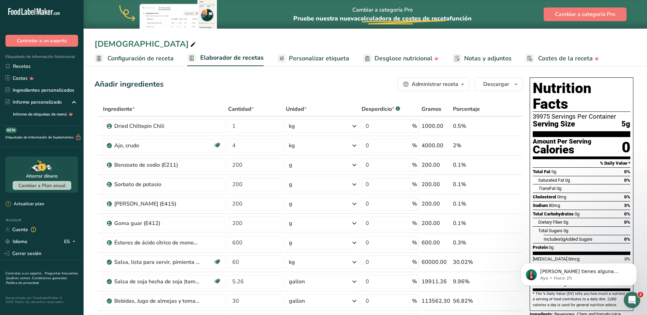
click at [318, 58] on span "Personalizar etiqueta" at bounding box center [319, 58] width 60 height 9
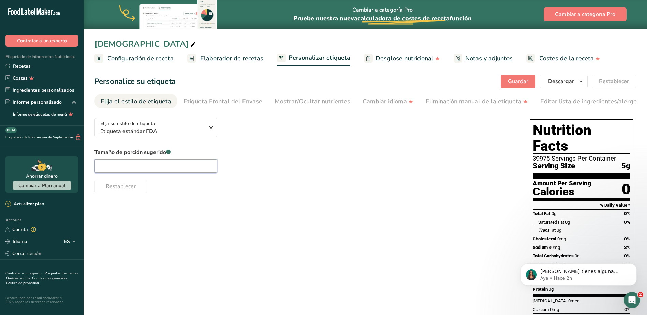
click at [173, 169] on input "text" at bounding box center [155, 166] width 123 height 14
click at [312, 56] on span "Personalizar etiqueta" at bounding box center [319, 57] width 62 height 9
click at [154, 131] on span "Etiqueta estándar FDA" at bounding box center [152, 131] width 104 height 8
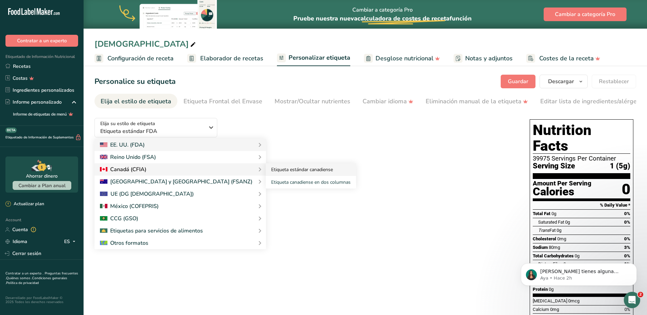
click at [266, 170] on link "Etiqueta estándar canadiense" at bounding box center [311, 169] width 90 height 13
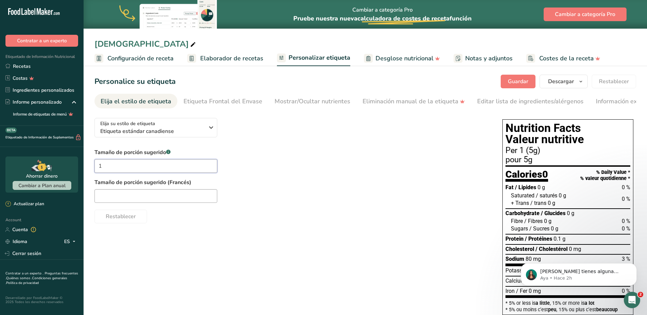
click at [135, 171] on input "1" at bounding box center [155, 166] width 123 height 14
type input "1 teaspoon"
click at [131, 197] on input "text" at bounding box center [155, 196] width 123 height 14
paste input "cuillère à thé"
type input "1 cuillère à thé"
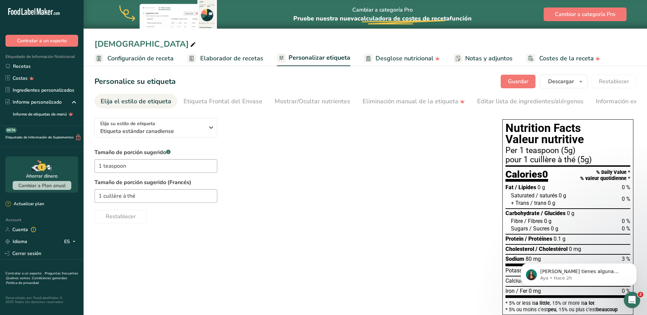
click at [268, 225] on div "Elija su estilo de etiqueta Etiqueta estándar canadiense EE. UU. (FDA) Etiqueta…" at bounding box center [364, 281] width 541 height 337
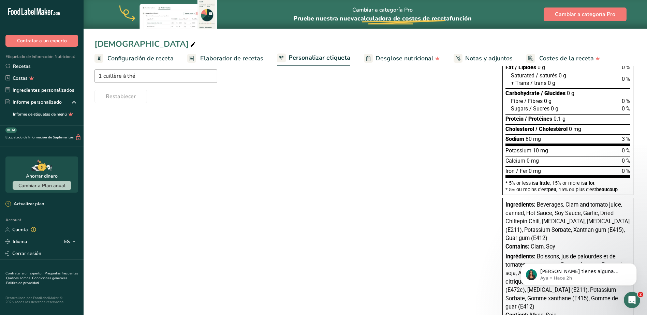
scroll to position [147, 0]
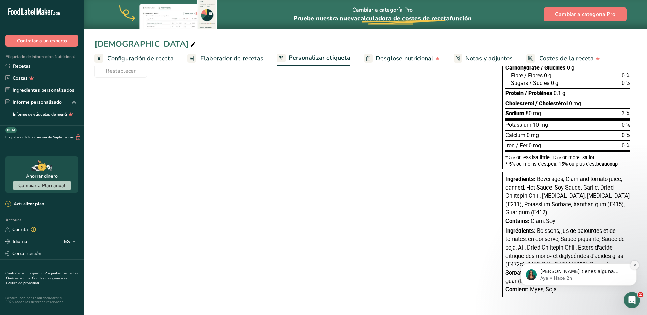
click at [633, 265] on icon "Dismiss notification" at bounding box center [635, 265] width 4 height 4
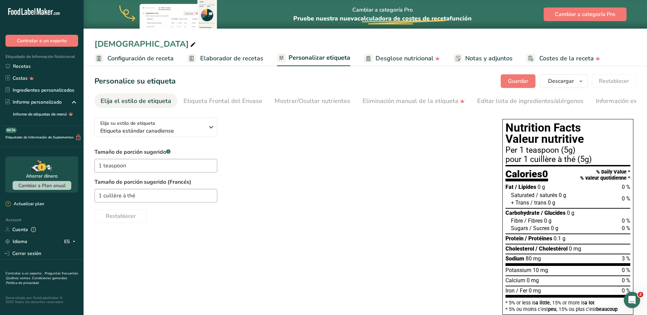
scroll to position [0, 0]
click at [581, 82] on icon "button" at bounding box center [580, 81] width 5 height 9
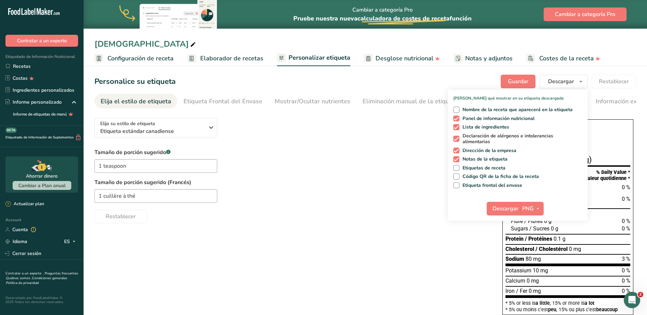
click at [457, 138] on span at bounding box center [456, 139] width 6 height 6
click at [457, 138] on input "Declaración de alérgenos e intolerancias alimentarias" at bounding box center [455, 139] width 4 height 4
click at [361, 215] on div "Restablecer" at bounding box center [291, 215] width 394 height 16
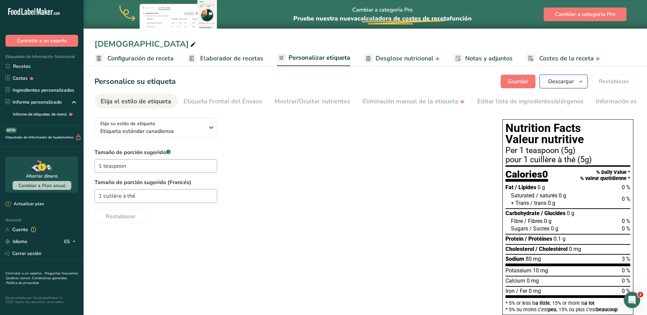
click at [582, 81] on icon "button" at bounding box center [580, 81] width 5 height 9
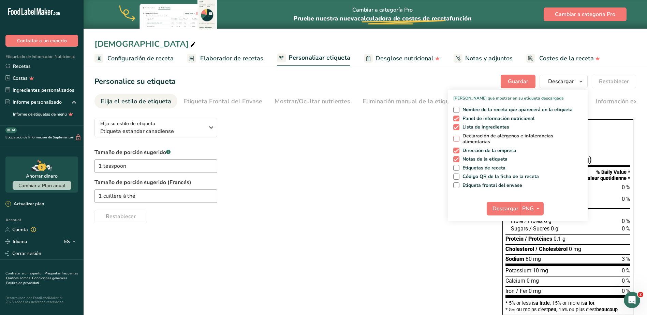
click at [458, 138] on span at bounding box center [456, 139] width 6 height 6
click at [458, 138] on input "Declaración de alérgenos e intolerancias alimentarias" at bounding box center [455, 139] width 4 height 4
checkbox input "true"
click at [381, 193] on div "1 cuillère à thé" at bounding box center [291, 196] width 394 height 14
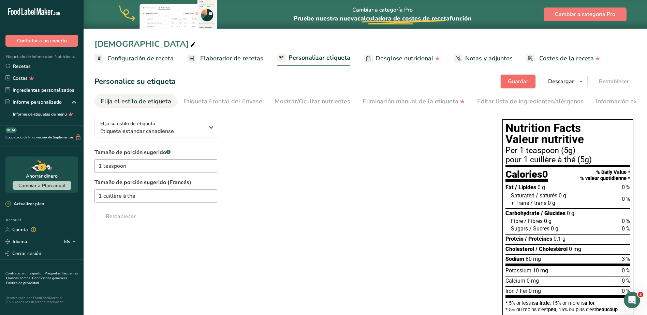
click at [519, 83] on span "Guardar" at bounding box center [518, 81] width 20 height 8
click at [584, 80] on span "button" at bounding box center [581, 81] width 8 height 8
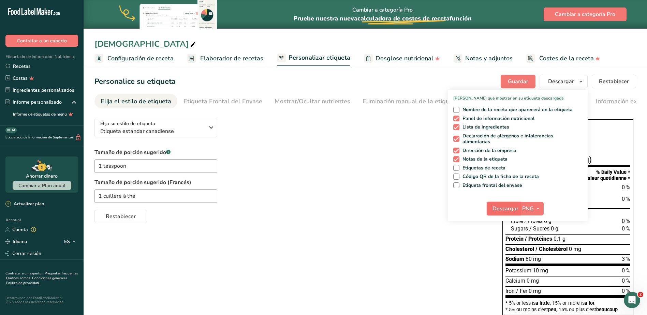
click at [511, 208] on span "Descargar" at bounding box center [505, 209] width 26 height 8
click at [291, 176] on div "Tamaño de porción sugerido .a-a{fill:#347362;}.b-a{fill:#fff;} 1 teaspoon Tamañ…" at bounding box center [291, 185] width 394 height 75
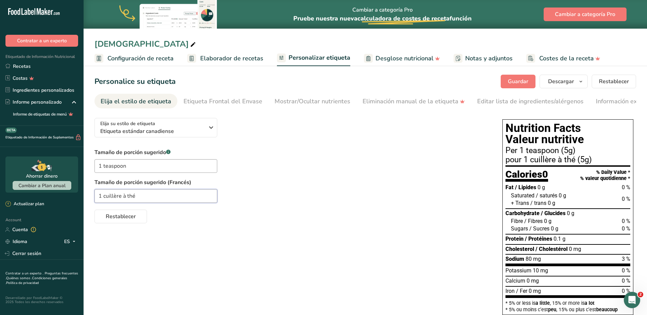
drag, startPoint x: 99, startPoint y: 197, endPoint x: 212, endPoint y: 201, distance: 113.3
click at [212, 201] on input "1 cuillère à thé" at bounding box center [155, 196] width 123 height 14
click at [349, 213] on div "Restablecer" at bounding box center [291, 215] width 394 height 16
click at [25, 66] on link "Recetas" at bounding box center [42, 66] width 84 height 12
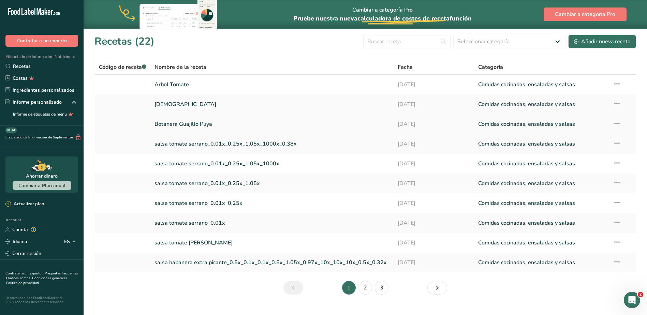
click at [203, 124] on link "Botanera Guajillo Puya" at bounding box center [271, 124] width 235 height 14
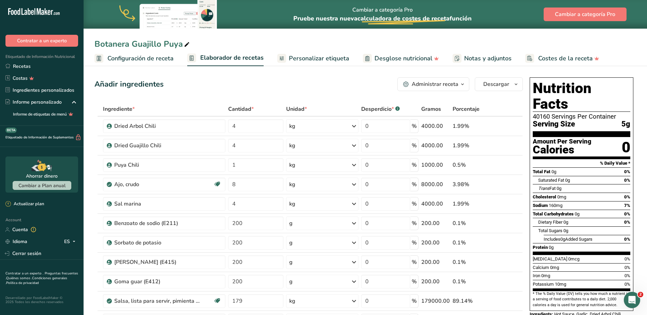
click at [313, 55] on span "Personalizar etiqueta" at bounding box center [319, 58] width 60 height 9
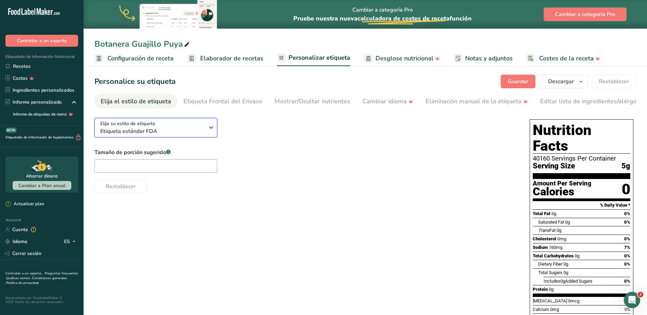
click at [173, 131] on span "Etiqueta estándar FDA" at bounding box center [152, 131] width 104 height 8
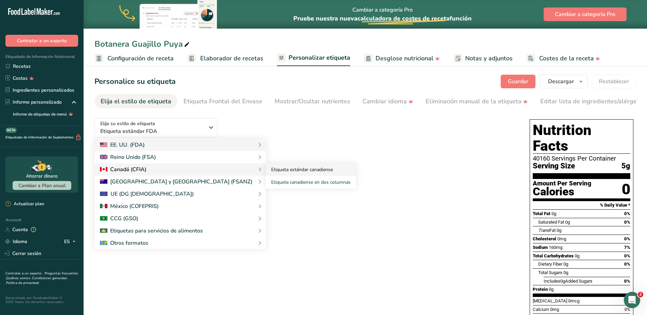
click at [266, 170] on link "Etiqueta estándar canadiense" at bounding box center [311, 169] width 90 height 13
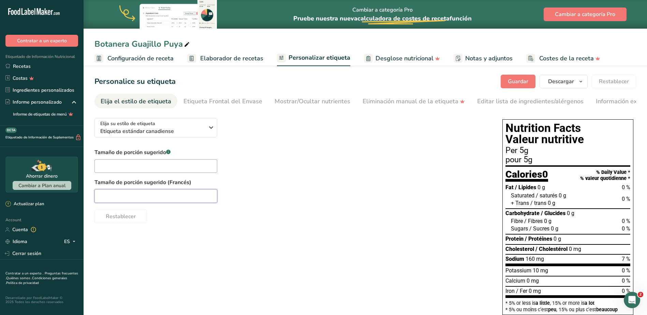
click at [152, 201] on input "text" at bounding box center [155, 196] width 123 height 14
paste input "1 cuillère à thé"
type input "1 cuillère à thé"
click at [110, 166] on input "text" at bounding box center [155, 166] width 123 height 14
type input "1 teaspoon"
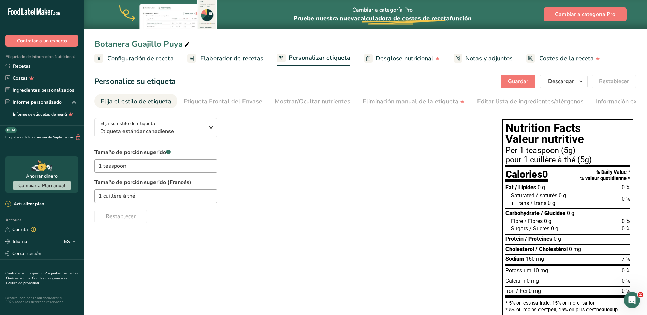
click at [463, 176] on div "Tamaño de porción sugerido .a-a{fill:#347362;}.b-a{fill:#fff;} 1 teaspoon Tamañ…" at bounding box center [291, 185] width 394 height 75
click at [516, 80] on span "Guardar" at bounding box center [518, 81] width 20 height 8
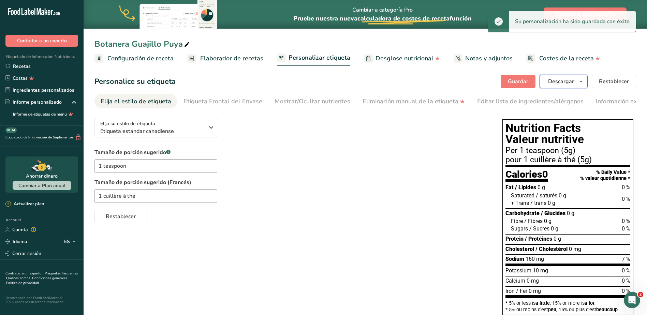
click at [580, 81] on icon "button" at bounding box center [580, 81] width 5 height 9
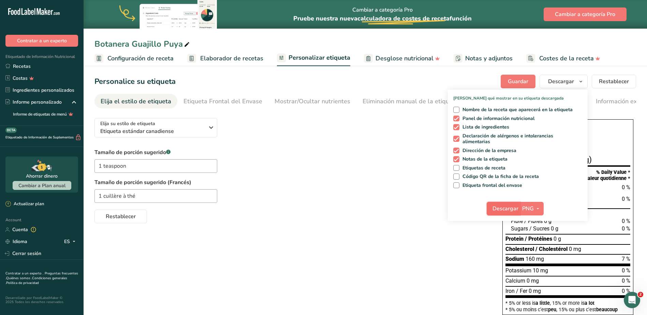
click at [507, 208] on span "Descargar" at bounding box center [505, 209] width 26 height 8
click at [353, 207] on div "Tamaño de porción sugerido .a-a{fill:#347362;}.b-a{fill:#fff;} 1 teaspoon Tamañ…" at bounding box center [291, 185] width 394 height 75
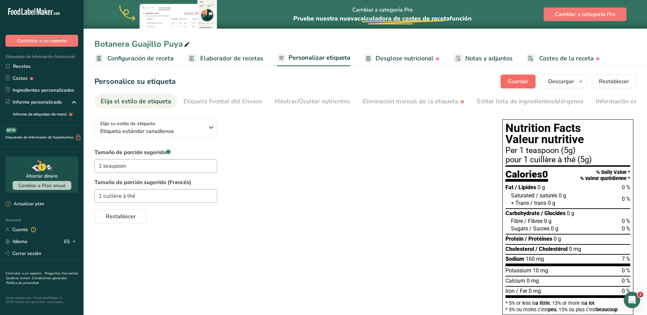
click at [514, 80] on span "Guardar" at bounding box center [518, 81] width 20 height 8
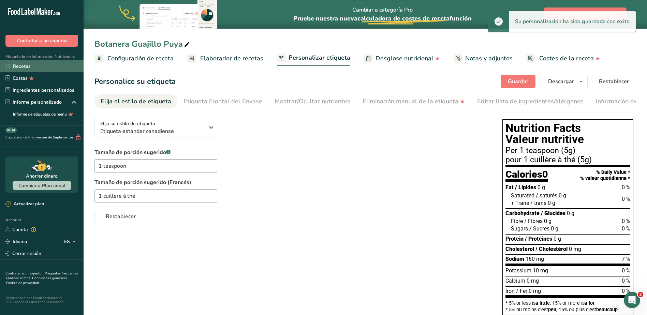
click at [24, 65] on link "Recetas" at bounding box center [42, 66] width 84 height 12
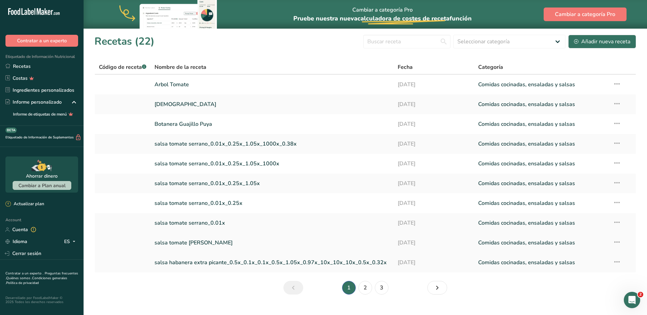
click at [192, 244] on link "salsa tomate [PERSON_NAME]" at bounding box center [271, 243] width 235 height 14
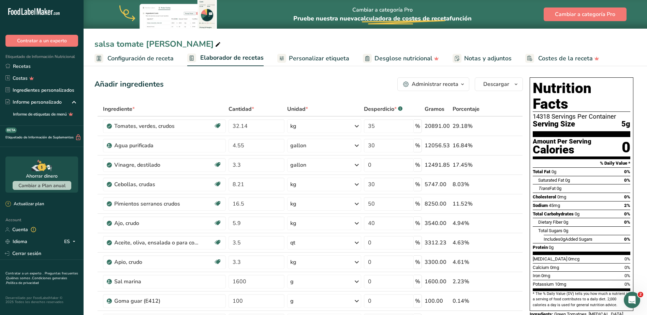
click at [316, 58] on span "Personalizar etiqueta" at bounding box center [319, 58] width 60 height 9
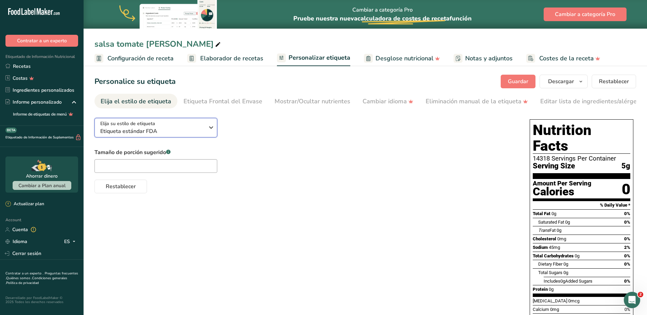
click at [201, 132] on span "Etiqueta estándar FDA" at bounding box center [152, 131] width 104 height 8
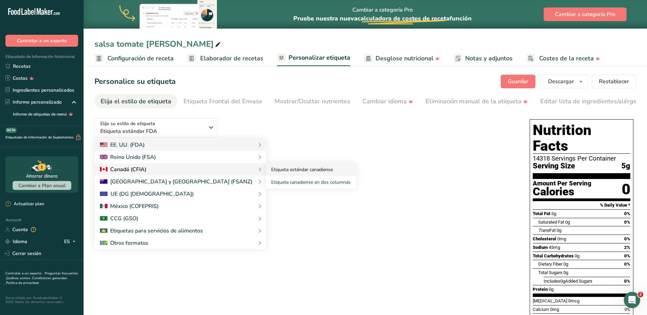
click at [266, 173] on link "Etiqueta estándar canadiense" at bounding box center [311, 169] width 90 height 13
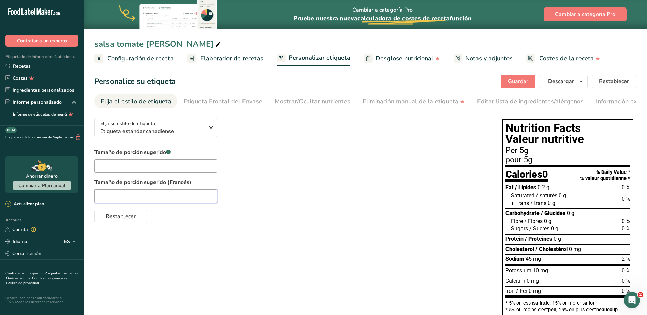
click at [147, 199] on input "text" at bounding box center [155, 196] width 123 height 14
paste input "cuillère à thé"
type input "1 cuillère à thé"
click at [136, 170] on input "text" at bounding box center [155, 166] width 123 height 14
type input "1 teaspoon"
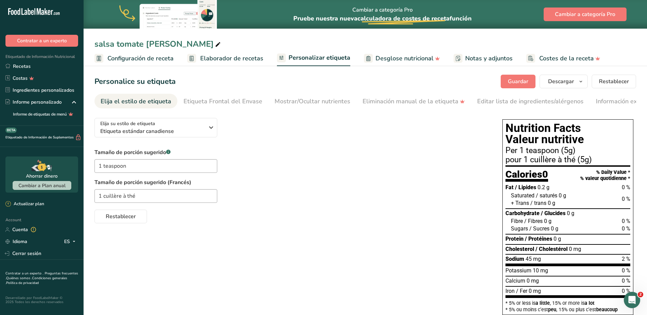
click at [365, 172] on div "Tamaño de porción sugerido .a-a{fill:#347362;}.b-a{fill:#fff;} 1 teaspoon Tamañ…" at bounding box center [291, 185] width 394 height 75
click at [583, 81] on icon "button" at bounding box center [580, 81] width 5 height 9
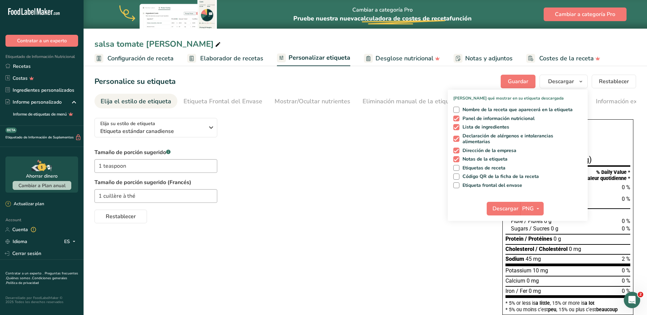
drag, startPoint x: 385, startPoint y: 186, endPoint x: 394, endPoint y: 184, distance: 9.1
click at [386, 186] on label "Tamaño de porción sugerido (Francés)" at bounding box center [291, 182] width 394 height 8
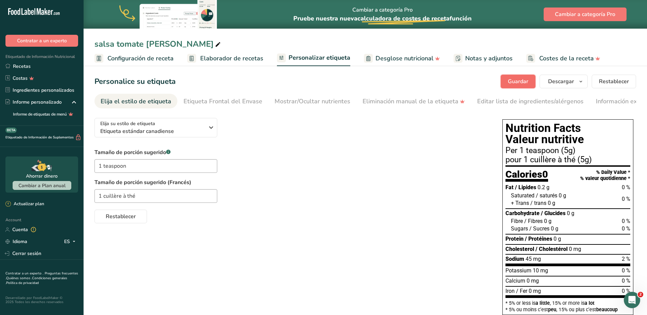
click at [517, 78] on span "Guardar" at bounding box center [518, 81] width 20 height 8
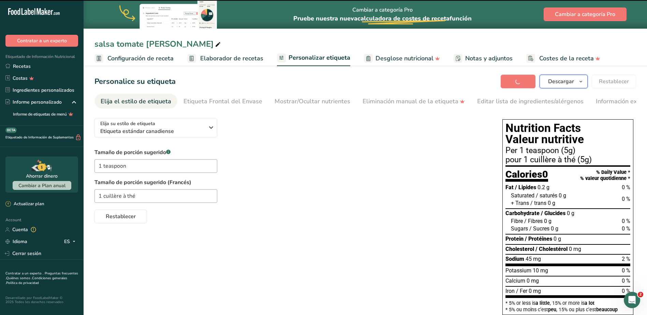
click at [579, 83] on icon "button" at bounding box center [580, 81] width 5 height 9
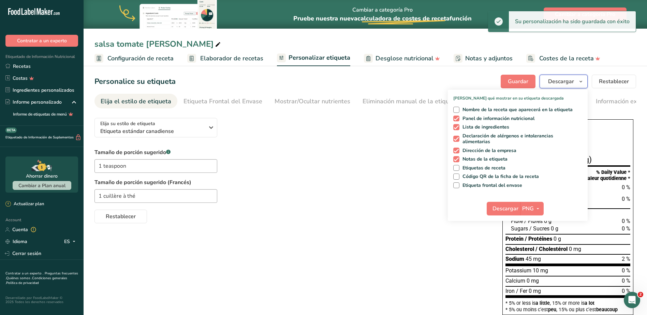
click at [570, 83] on span "Descargar" at bounding box center [561, 81] width 26 height 8
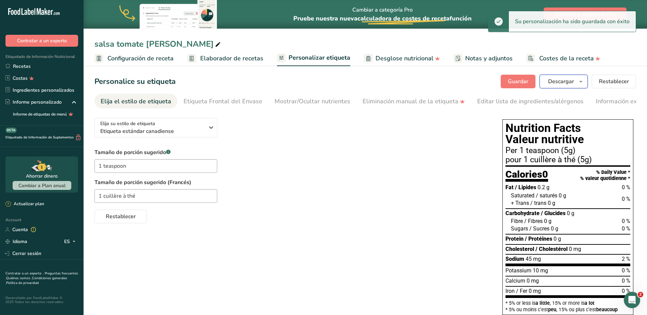
click at [567, 86] on button "Descargar" at bounding box center [563, 82] width 48 height 14
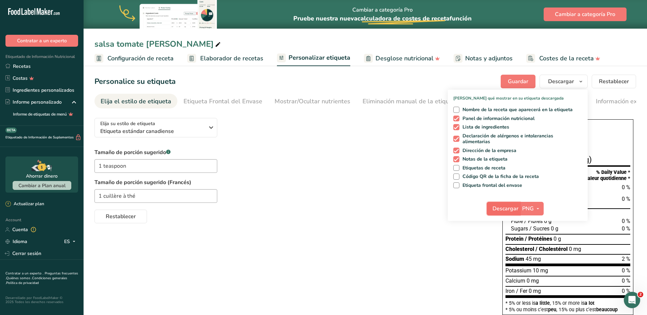
click at [504, 210] on span "Descargar" at bounding box center [505, 209] width 26 height 8
click at [271, 176] on div "Tamaño de porción sugerido .a-a{fill:#347362;}.b-a{fill:#fff;} 1 teaspoon Tamañ…" at bounding box center [291, 185] width 394 height 75
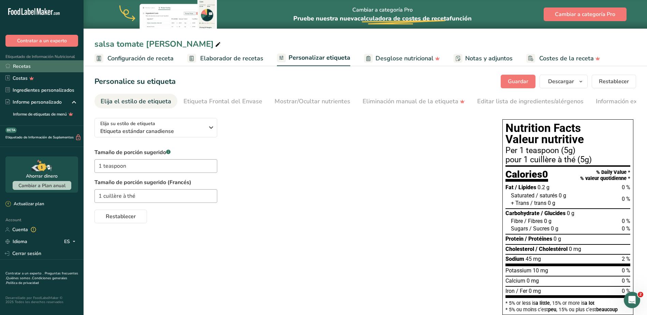
click at [15, 66] on link "Recetas" at bounding box center [42, 66] width 84 height 12
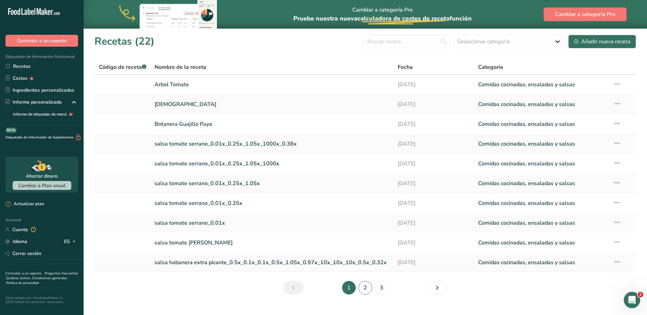
click at [365, 291] on link "2" at bounding box center [365, 288] width 14 height 14
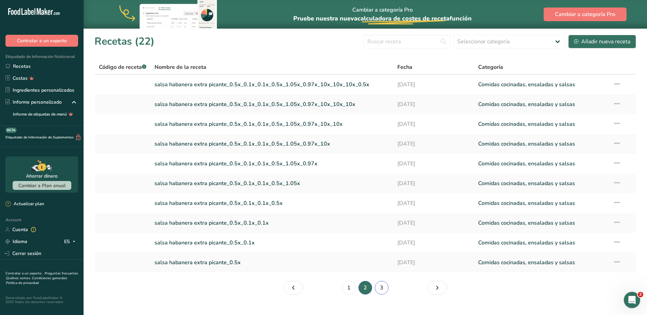
click at [380, 289] on link "3" at bounding box center [382, 288] width 14 height 14
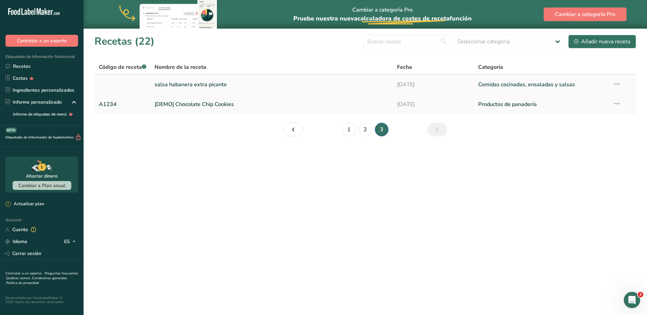
click at [197, 85] on link "salsa habanera extra picante" at bounding box center [271, 84] width 234 height 14
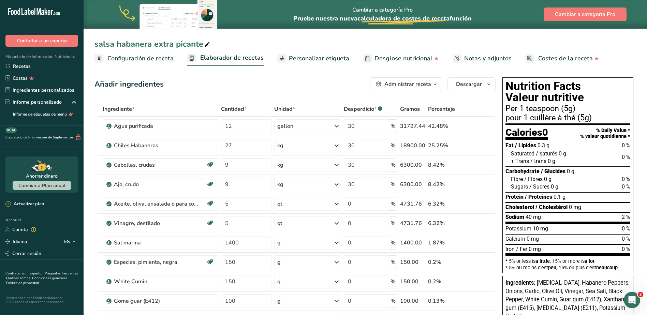
click at [435, 82] on icon "button" at bounding box center [434, 84] width 5 height 9
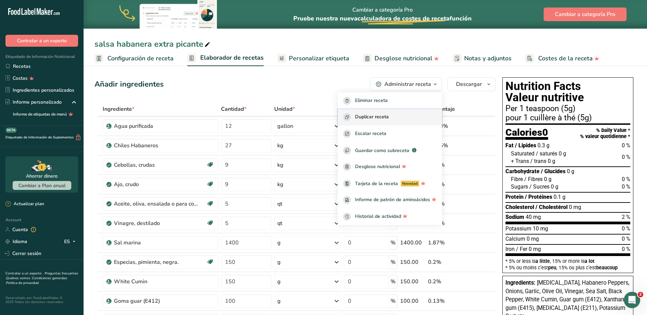
click at [375, 115] on span "Duplicar receta" at bounding box center [372, 117] width 34 height 8
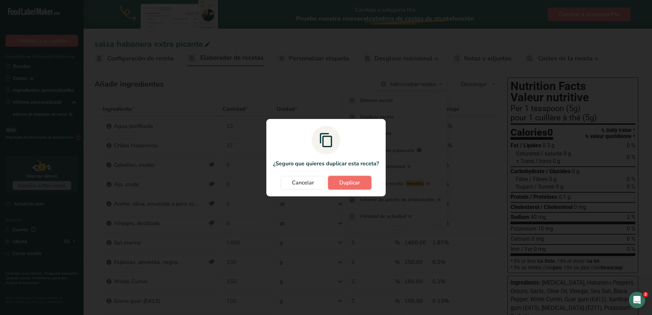
click at [351, 181] on span "Duplicar" at bounding box center [349, 183] width 21 height 8
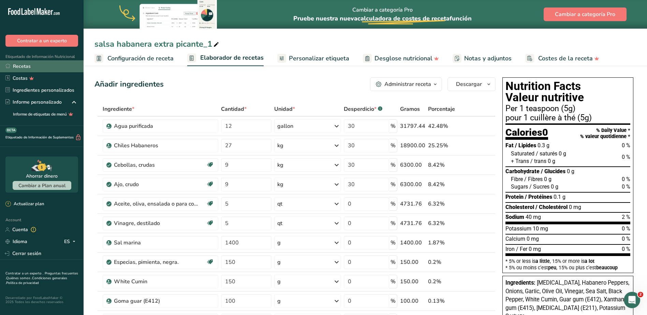
click at [19, 66] on link "Recetas" at bounding box center [42, 66] width 84 height 12
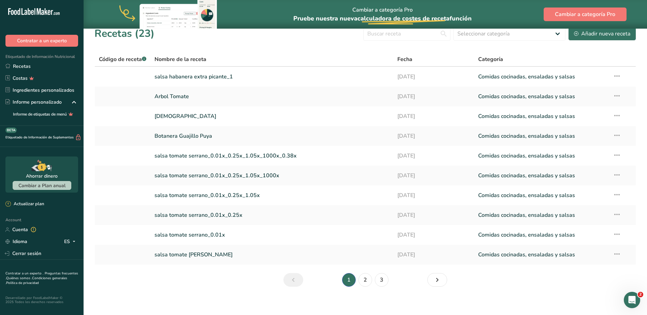
scroll to position [12, 0]
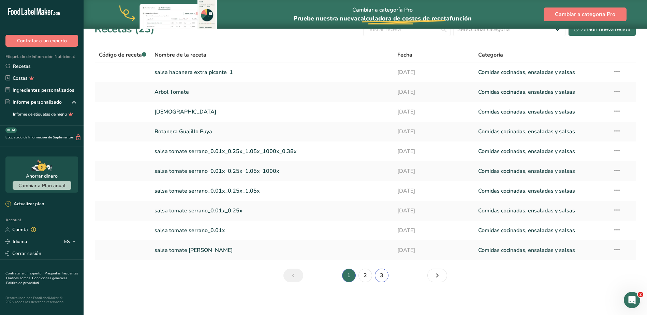
click at [381, 278] on link "3" at bounding box center [382, 276] width 14 height 14
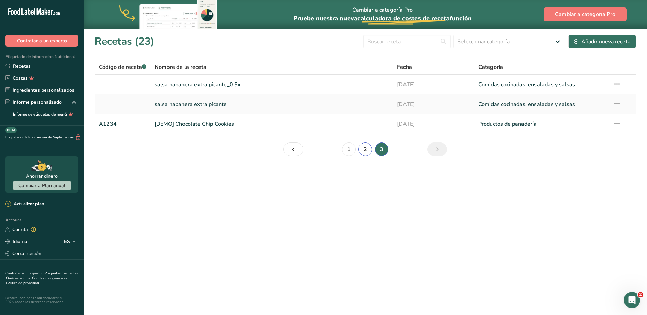
click at [367, 149] on link "2" at bounding box center [365, 150] width 14 height 14
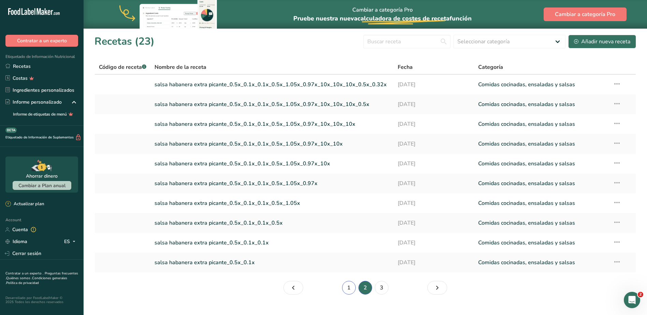
click at [350, 287] on link "1" at bounding box center [349, 288] width 14 height 14
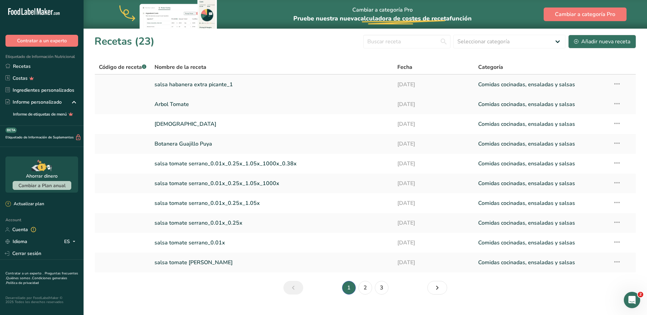
click at [190, 84] on link "salsa habanera extra picante_1" at bounding box center [271, 84] width 235 height 14
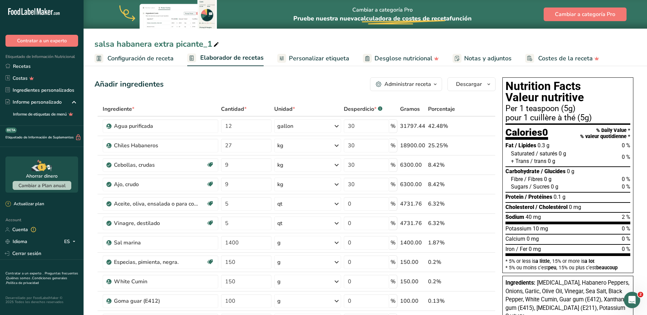
click at [217, 44] on icon at bounding box center [216, 45] width 6 height 10
type input "salsa habanera picante"
click at [199, 88] on div "Añadir ingredientes Administrar receta Eliminar receta Duplicar receta Escalar …" at bounding box center [294, 84] width 401 height 14
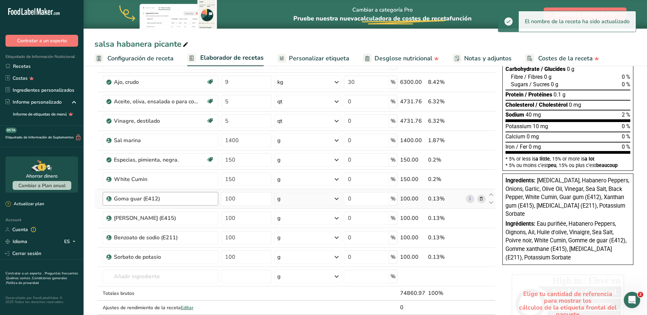
scroll to position [170, 0]
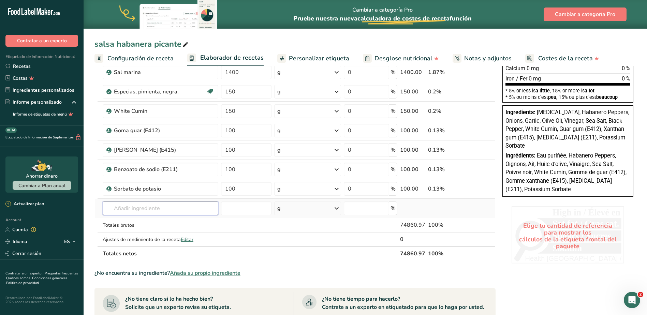
click at [164, 213] on input "text" at bounding box center [161, 209] width 116 height 14
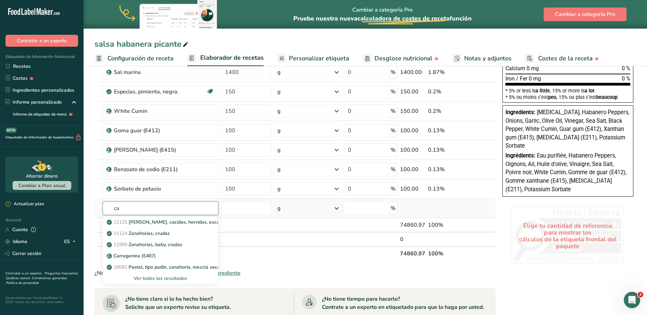
type input "c"
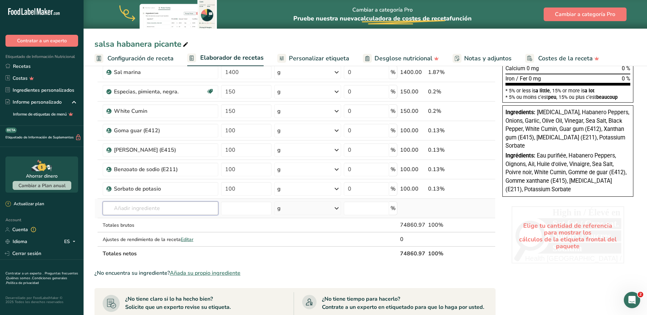
type input "c"
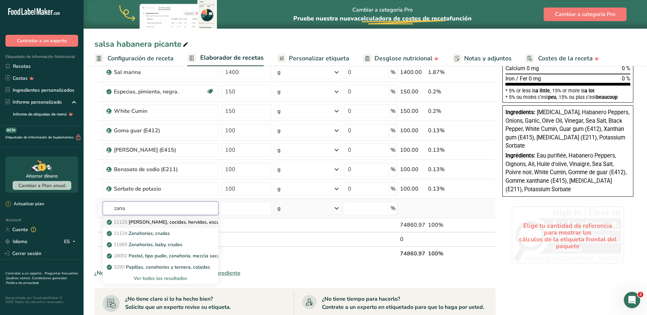
type input "zana"
click at [153, 222] on p "11125 Zanahorias, cocidas, hervidas, escurridas, sin sal" at bounding box center [194, 222] width 172 height 7
type input "Carrots, cooked, boiled, drained, without salt"
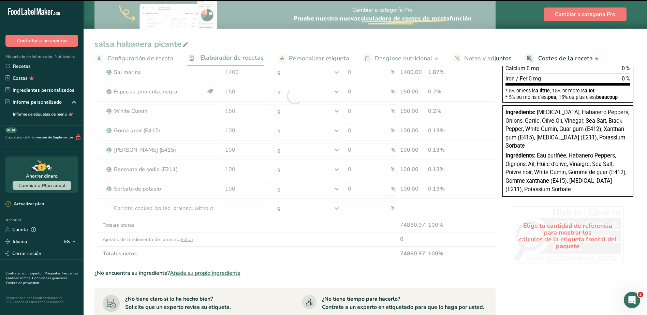
type input "0"
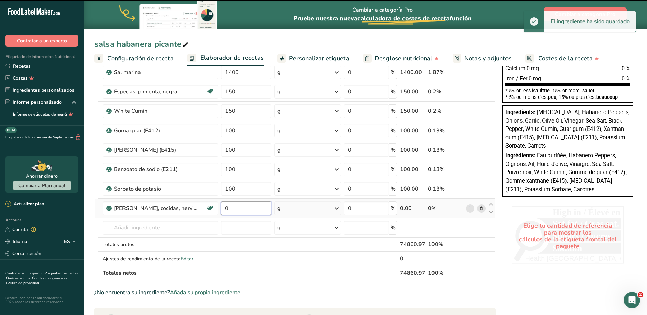
click at [241, 209] on input "0" at bounding box center [246, 209] width 51 height 14
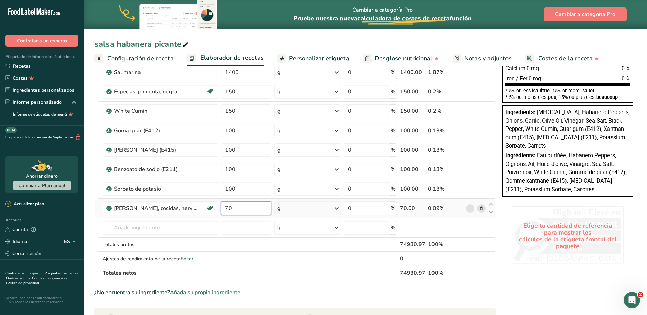
type input "70"
click at [338, 207] on div "Ingrediente * Cantidad * Unidad * Desperdicio * .a-a{fill:#347362;}.b-a{fill:#f…" at bounding box center [294, 105] width 401 height 349
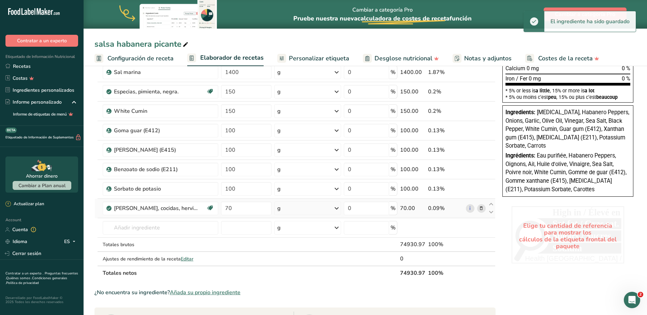
click at [337, 208] on icon at bounding box center [336, 208] width 8 height 12
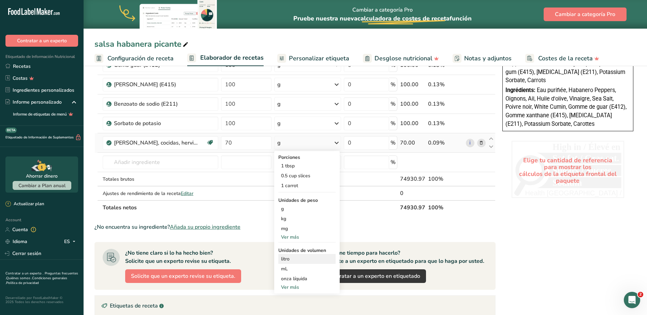
scroll to position [239, 0]
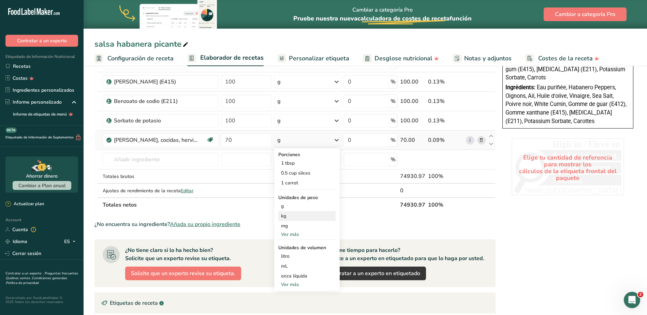
click at [296, 218] on div "kg" at bounding box center [306, 216] width 57 height 10
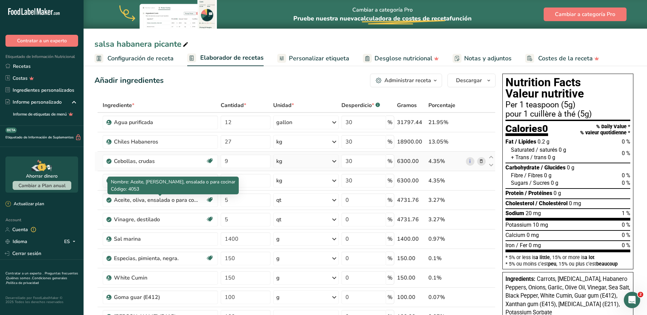
scroll to position [0, 0]
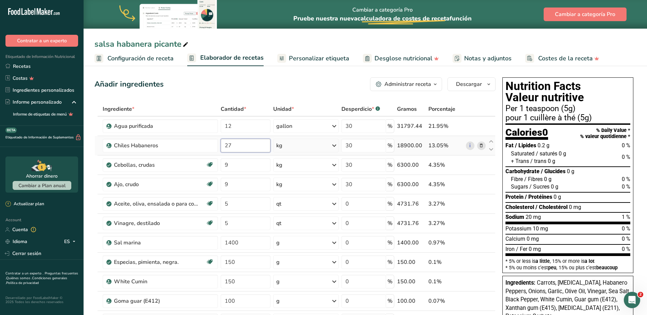
drag, startPoint x: 238, startPoint y: 145, endPoint x: 235, endPoint y: 145, distance: 3.4
click at [235, 145] on input "27" at bounding box center [246, 146] width 50 height 14
type input "2"
type input "18.21"
click at [233, 167] on div "Ingrediente * Cantidad * Unidad * Desperdicio * .a-a{fill:#347362;}.b-a{fill:#f…" at bounding box center [294, 276] width 401 height 349
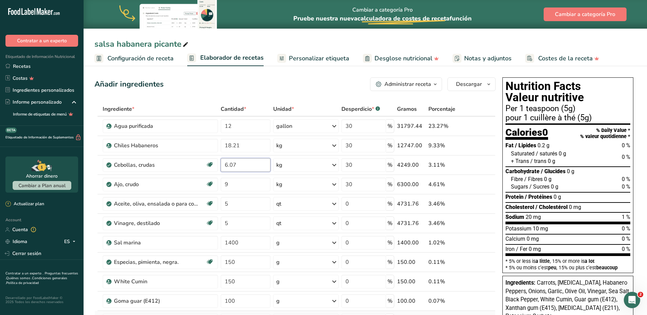
type input "6.07"
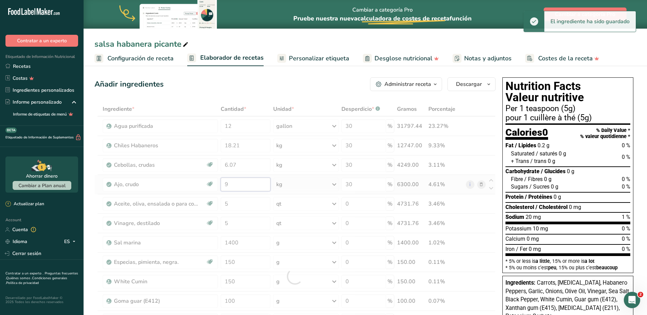
click at [242, 184] on div "Ingrediente * Cantidad * Unidad * Desperdicio * .a-a{fill:#347362;}.b-a{fill:#f…" at bounding box center [294, 276] width 401 height 349
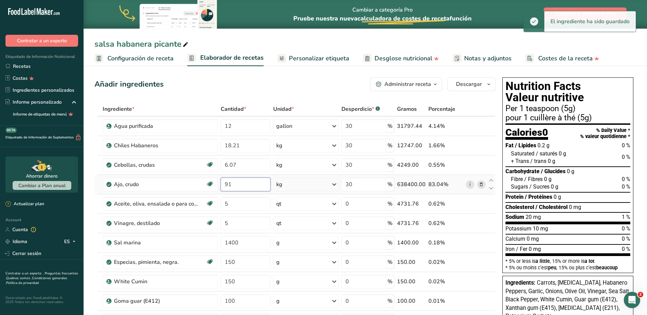
type input "9"
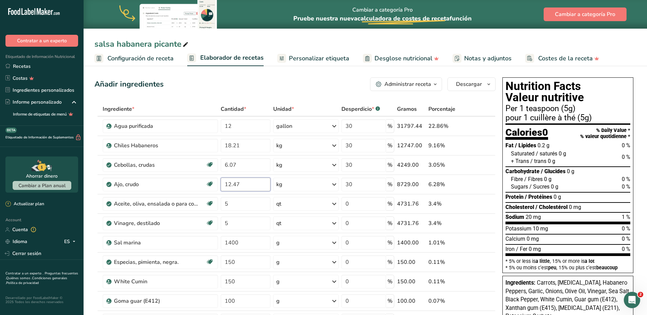
type input "12.47"
click at [360, 187] on input "30" at bounding box center [363, 185] width 45 height 14
type input "3"
type input "0"
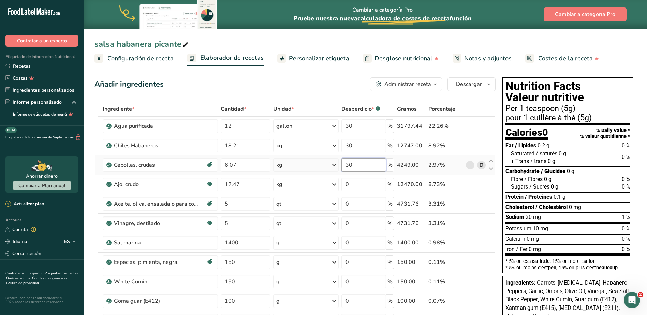
click at [369, 165] on div "Ingrediente * Cantidad * Unidad * Desperdicio * .a-a{fill:#347362;}.b-a{fill:#f…" at bounding box center [294, 276] width 401 height 349
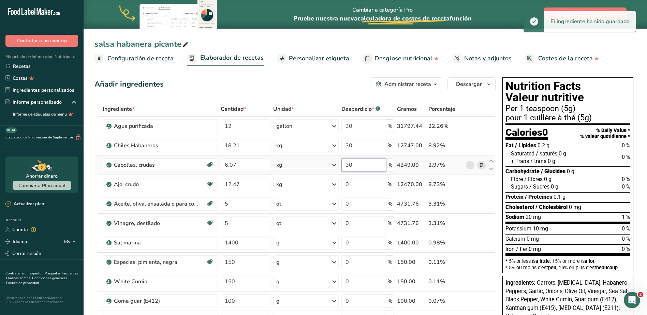
type input "3"
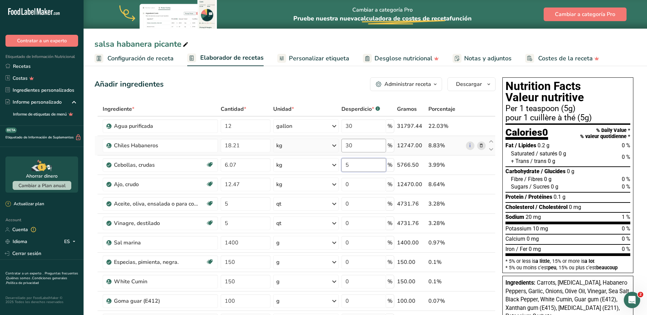
type input "5"
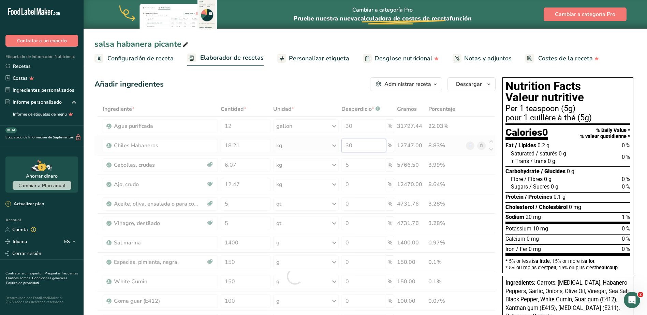
click at [365, 144] on div "Ingrediente * Cantidad * Unidad * Desperdicio * .a-a{fill:#347362;}.b-a{fill:#f…" at bounding box center [294, 276] width 401 height 349
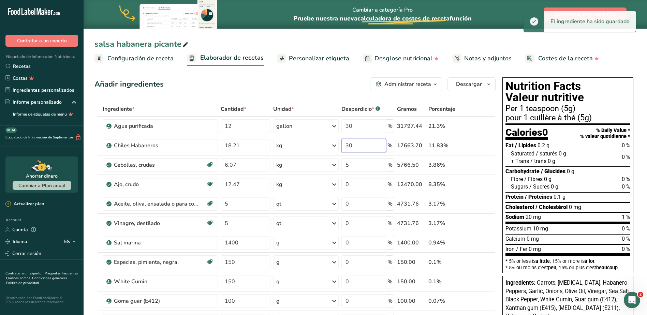
type input "3"
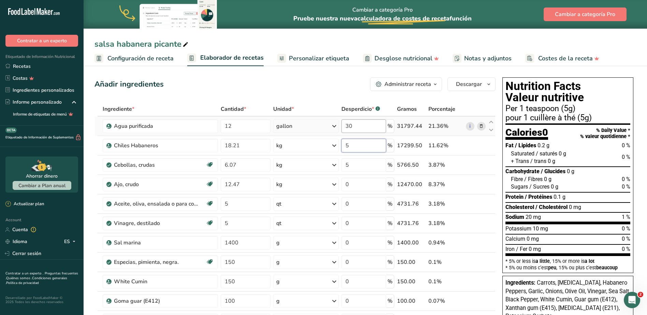
type input "5"
click at [361, 124] on div "Ingrediente * Cantidad * Unidad * Desperdicio * .a-a{fill:#347362;}.b-a{fill:#f…" at bounding box center [294, 276] width 401 height 349
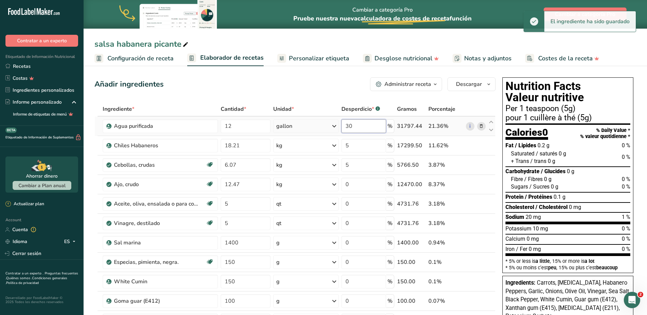
type input "3"
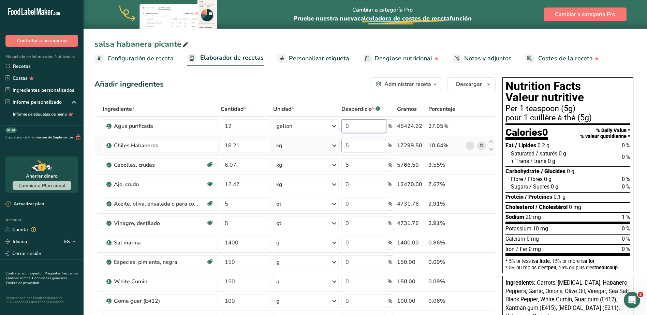
type input "0"
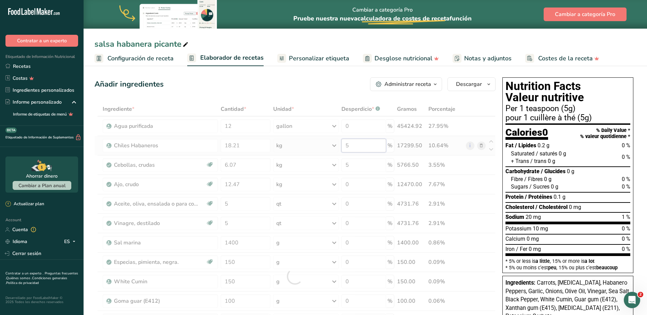
click at [360, 146] on div "Ingrediente * Cantidad * Unidad * Desperdicio * .a-a{fill:#347362;}.b-a{fill:#f…" at bounding box center [294, 276] width 401 height 349
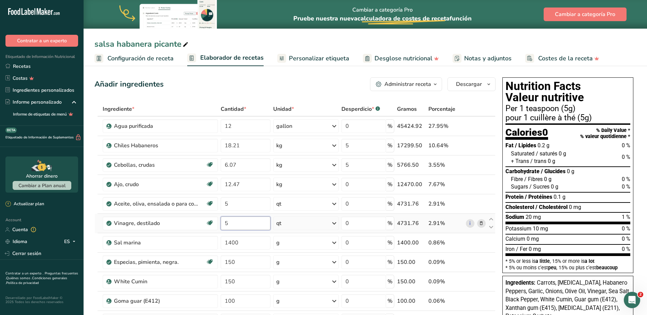
click at [256, 223] on div "Ingrediente * Cantidad * Unidad * Desperdicio * .a-a{fill:#347362;}.b-a{fill:#f…" at bounding box center [294, 276] width 401 height 349
type input "19.06"
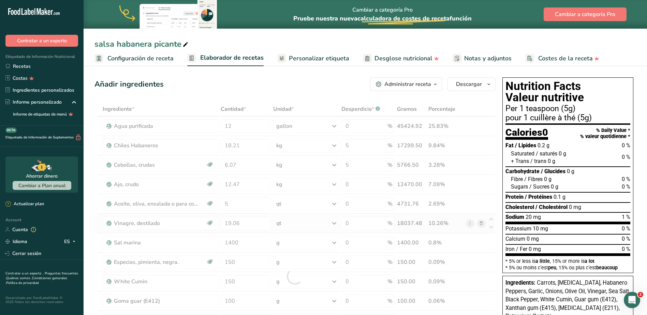
click at [333, 223] on div "Ingrediente * Cantidad * Unidad * Desperdicio * .a-a{fill:#347362;}.b-a{fill:#f…" at bounding box center [294, 276] width 401 height 349
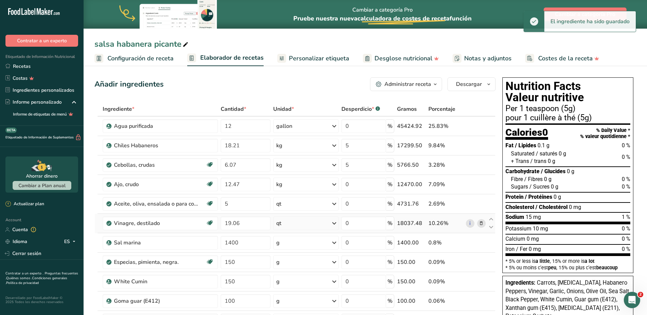
click at [333, 223] on icon at bounding box center [334, 223] width 8 height 12
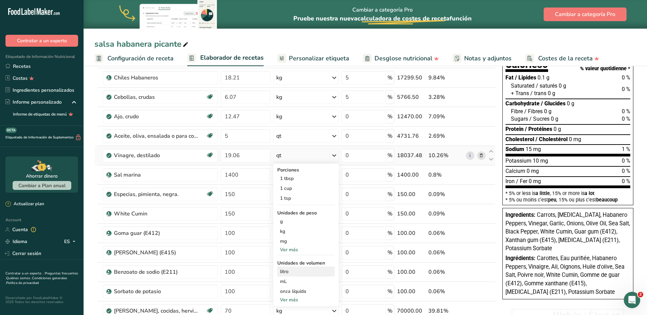
scroll to position [68, 0]
click at [299, 271] on div "litro" at bounding box center [306, 271] width 52 height 7
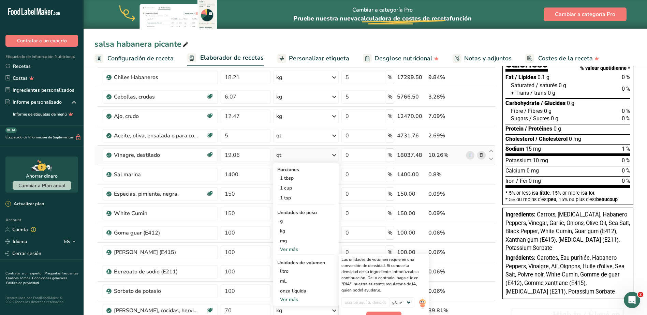
scroll to position [102, 0]
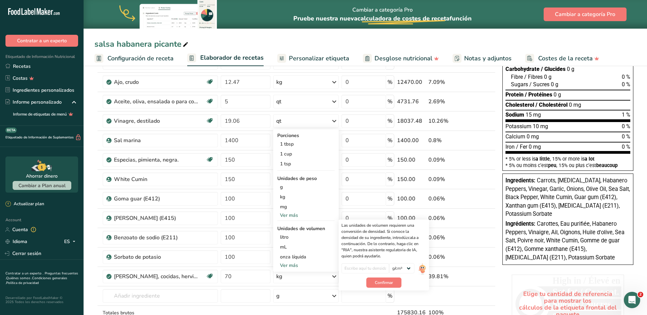
click at [92, 292] on section "Añadir ingredientes Administrar receta Eliminar receta Duplicar receta Escalar …" at bounding box center [365, 268] width 563 height 615
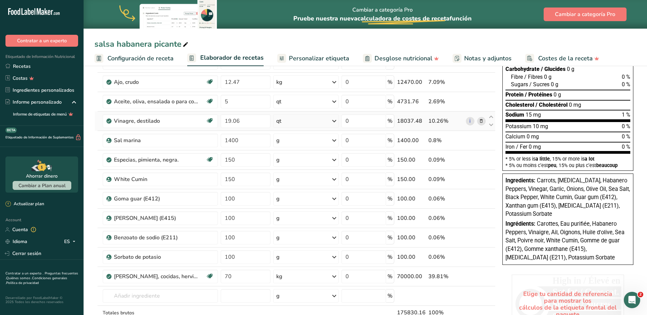
click at [337, 122] on icon at bounding box center [334, 121] width 8 height 12
click at [298, 198] on div "kg" at bounding box center [305, 197] width 57 height 10
drag, startPoint x: 245, startPoint y: 158, endPoint x: 218, endPoint y: 161, distance: 26.8
click at [218, 161] on tr "Especias, pimienta, negra. Fuente de antioxidantes Libre de lácteos Libre de gl…" at bounding box center [295, 159] width 400 height 19
type input "322"
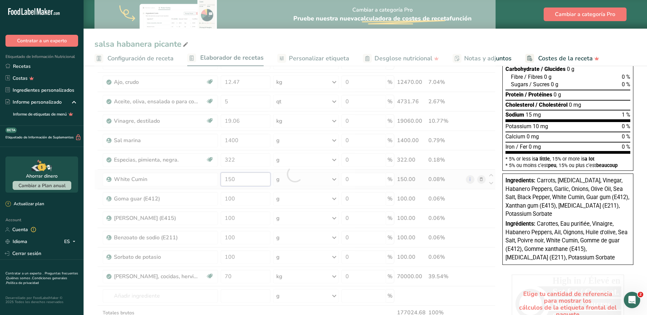
click at [239, 184] on div "Ingrediente * Cantidad * Unidad * Desperdicio * .a-a{fill:#347362;}.b-a{fill:#f…" at bounding box center [294, 174] width 401 height 349
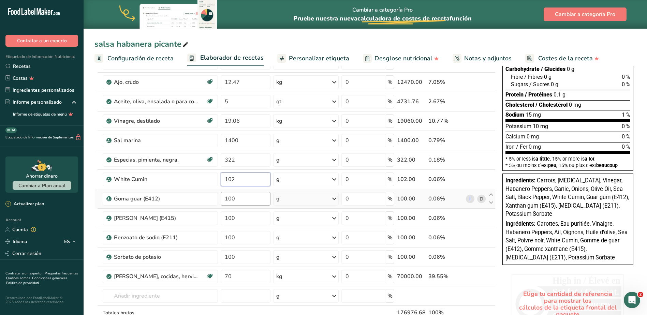
type input "102"
click at [248, 195] on div "Ingrediente * Cantidad * Unidad * Desperdicio * .a-a{fill:#347362;}.b-a{fill:#f…" at bounding box center [294, 174] width 401 height 349
click at [239, 140] on div "Ingrediente * Cantidad * Unidad * Desperdicio * .a-a{fill:#347362;}.b-a{fill:#f…" at bounding box center [294, 174] width 401 height 349
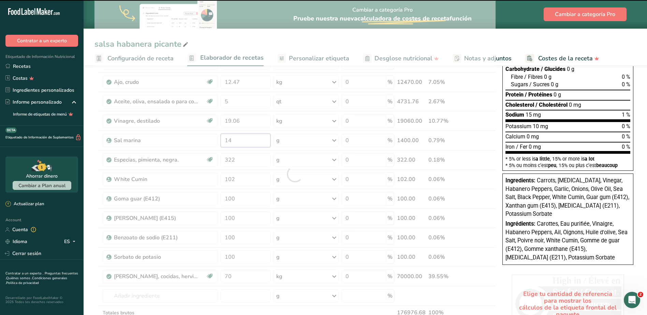
type input "1"
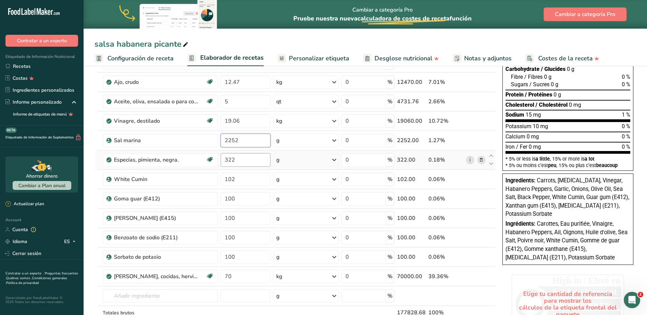
type input "2252"
click at [248, 160] on div "Ingrediente * Cantidad * Unidad * Desperdicio * .a-a{fill:#347362;}.b-a{fill:#f…" at bounding box center [294, 174] width 401 height 349
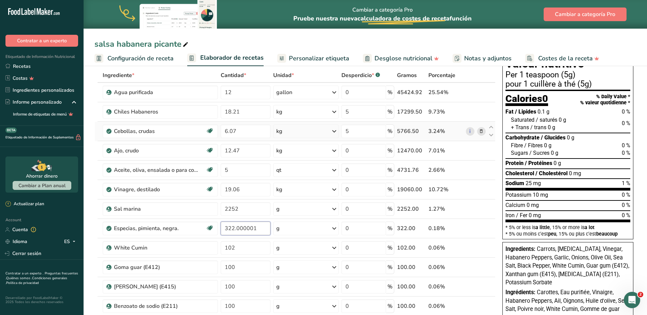
scroll to position [34, 0]
type input "322.000001"
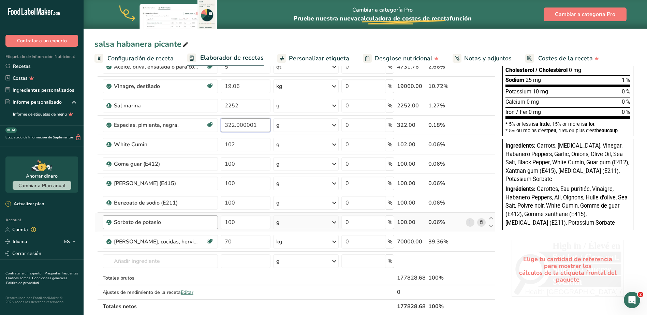
scroll to position [136, 0]
click at [240, 205] on div "Ingrediente * Cantidad * Unidad * Desperdicio * .a-a{fill:#347362;}.b-a{fill:#f…" at bounding box center [294, 140] width 401 height 349
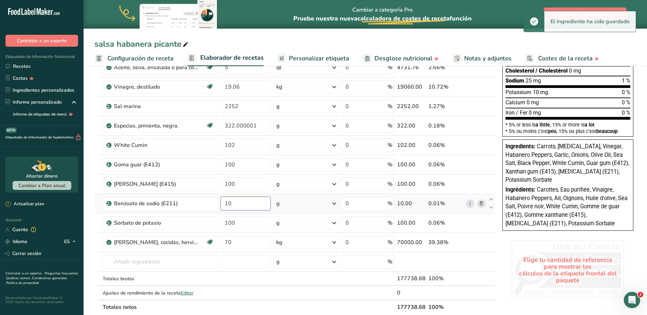
type input "1"
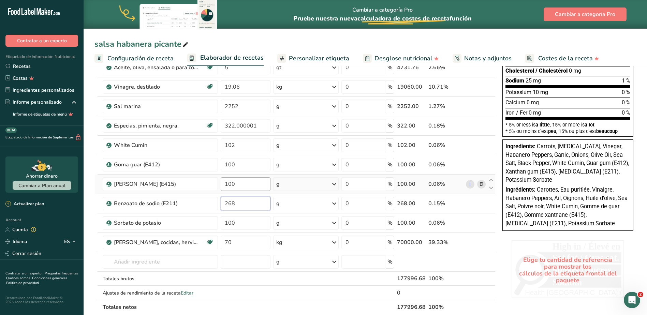
type input "268"
click at [238, 186] on div "Ingrediente * Cantidad * Unidad * Desperdicio * .a-a{fill:#347362;}.b-a{fill:#f…" at bounding box center [294, 140] width 401 height 349
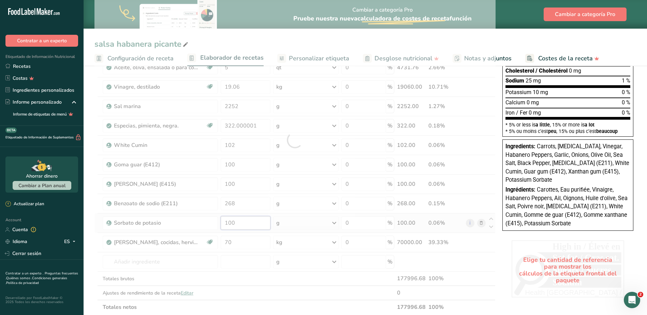
click at [243, 225] on div "Ingrediente * Cantidad * Unidad * Desperdicio * .a-a{fill:#347362;}.b-a{fill:#f…" at bounding box center [294, 140] width 401 height 349
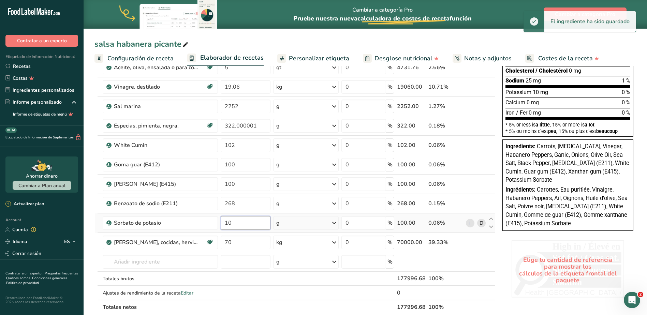
type input "1"
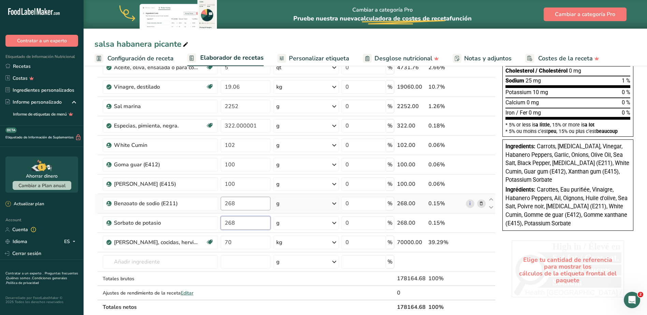
type input "268"
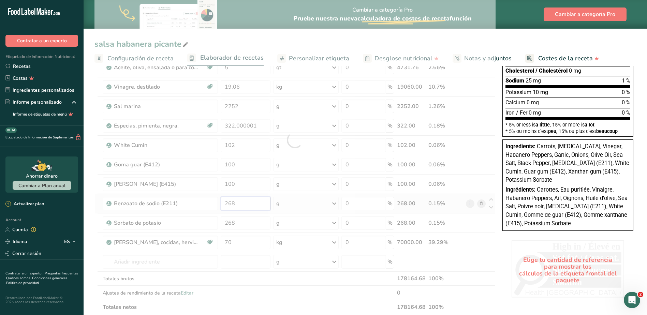
click at [240, 204] on div "Ingrediente * Cantidad * Unidad * Desperdicio * .a-a{fill:#347362;}.b-a{fill:#f…" at bounding box center [294, 140] width 401 height 349
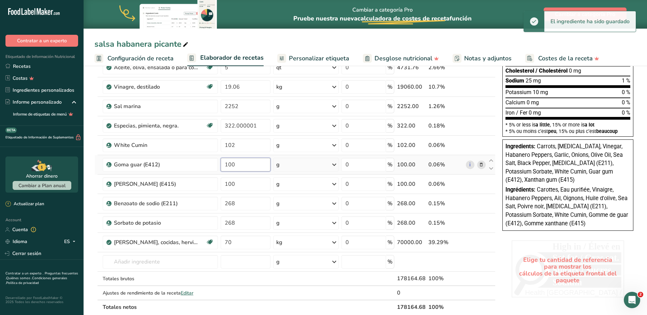
click at [237, 164] on div "Ingrediente * Cantidad * Unidad * Desperdicio * .a-a{fill:#347362;}.b-a{fill:#f…" at bounding box center [294, 140] width 401 height 349
type input "1"
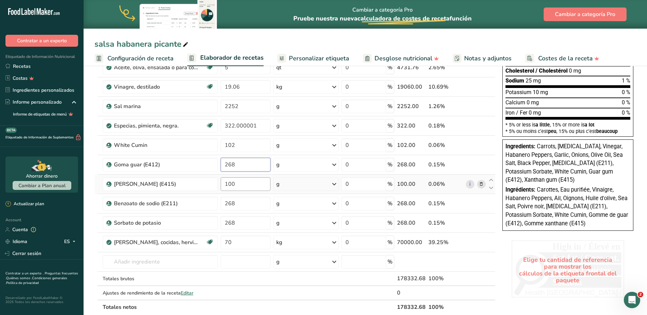
type input "268"
click at [244, 185] on div "Ingrediente * Cantidad * Unidad * Desperdicio * .a-a{fill:#347362;}.b-a{fill:#f…" at bounding box center [294, 140] width 401 height 349
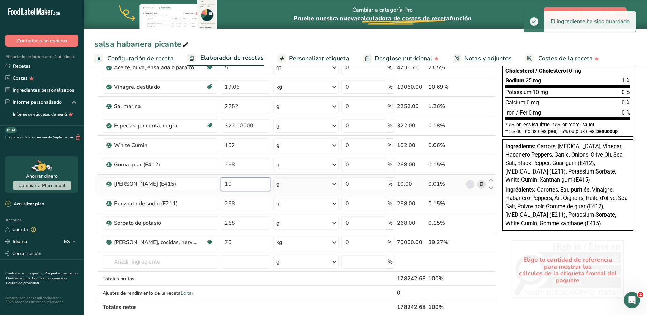
type input "1"
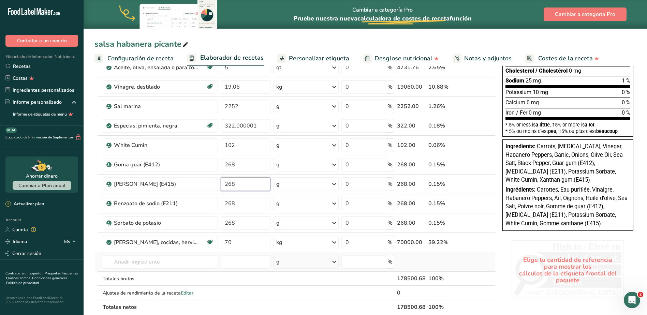
type input "268"
click at [442, 264] on div "Ingrediente * Cantidad * Unidad * Desperdicio * .a-a{fill:#347362;}.b-a{fill:#f…" at bounding box center [294, 140] width 401 height 349
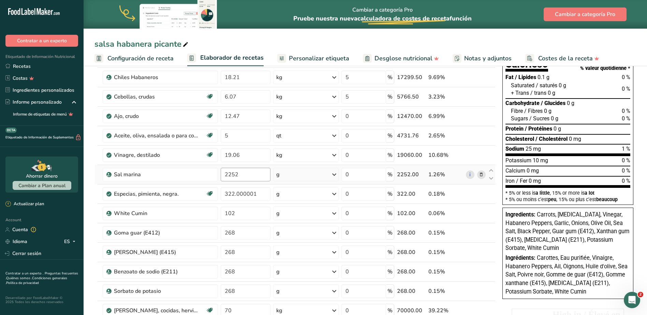
scroll to position [102, 0]
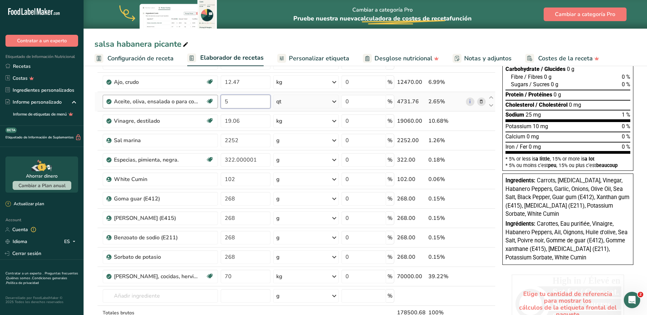
drag, startPoint x: 243, startPoint y: 102, endPoint x: 218, endPoint y: 99, distance: 25.8
click at [218, 99] on tr "Aceite, [PERSON_NAME], ensalada o para cocinar Fuente de antioxidantes Libre de…" at bounding box center [295, 101] width 400 height 19
type input "5.39"
click at [335, 100] on div "Ingrediente * Cantidad * Unidad * Desperdicio * .a-a{fill:#347362;}.b-a{fill:#f…" at bounding box center [294, 174] width 401 height 349
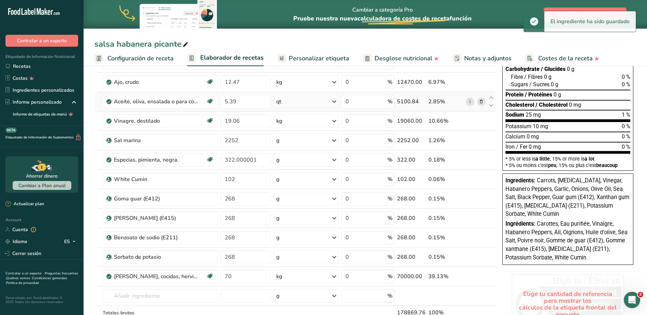
click at [329, 101] on div "qt" at bounding box center [305, 102] width 65 height 14
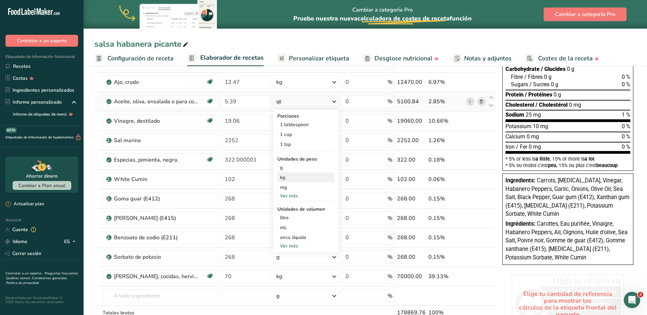
click at [294, 178] on div "kg" at bounding box center [305, 178] width 57 height 10
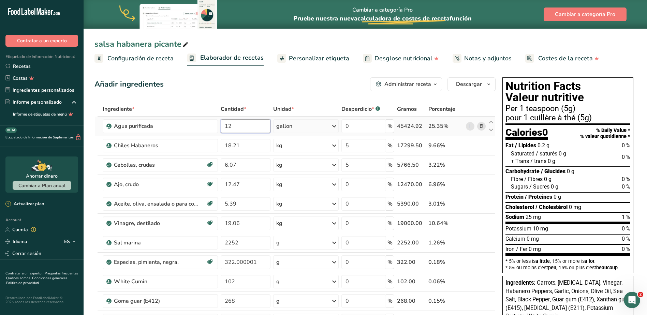
drag, startPoint x: 257, startPoint y: 123, endPoint x: 227, endPoint y: 126, distance: 30.5
click at [227, 127] on input "12" at bounding box center [246, 126] width 50 height 14
type input "1"
type input "65.05"
click at [327, 127] on div "Ingrediente * Cantidad * Unidad * Desperdicio * .a-a{fill:#347362;}.b-a{fill:#f…" at bounding box center [294, 276] width 401 height 349
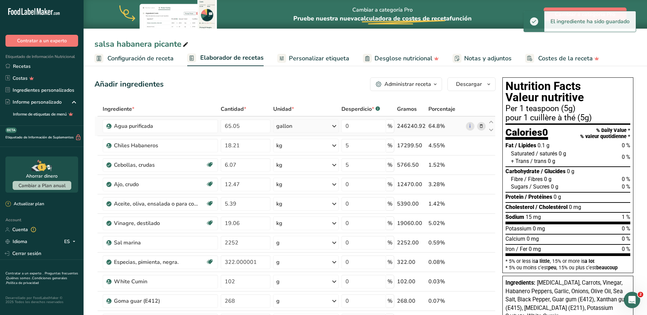
click at [334, 126] on icon at bounding box center [334, 126] width 8 height 12
click at [291, 161] on div "kg" at bounding box center [305, 162] width 57 height 10
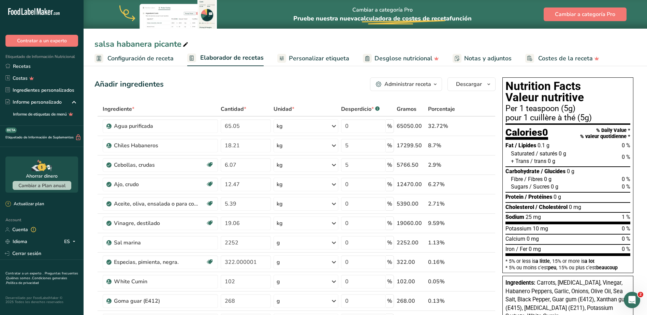
click at [390, 57] on span "Desglose nutricional" at bounding box center [403, 58] width 58 height 9
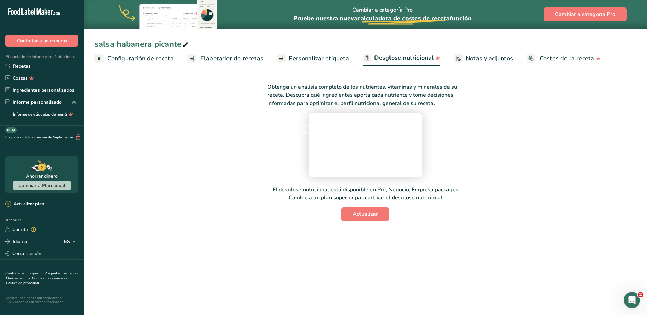
click at [310, 60] on span "Personalizar etiqueta" at bounding box center [318, 58] width 60 height 9
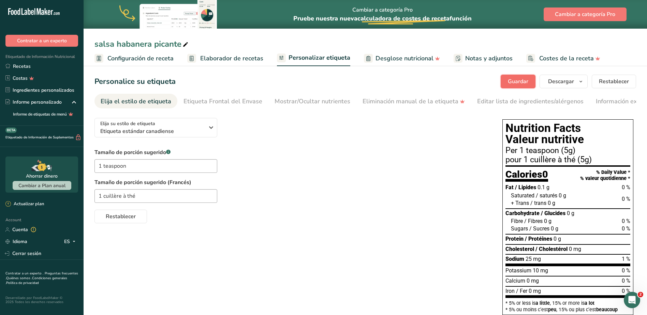
click at [522, 79] on span "Guardar" at bounding box center [518, 81] width 20 height 8
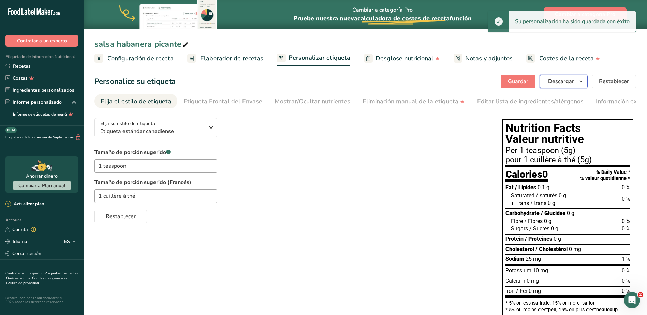
click at [572, 81] on span "Descargar" at bounding box center [561, 81] width 26 height 8
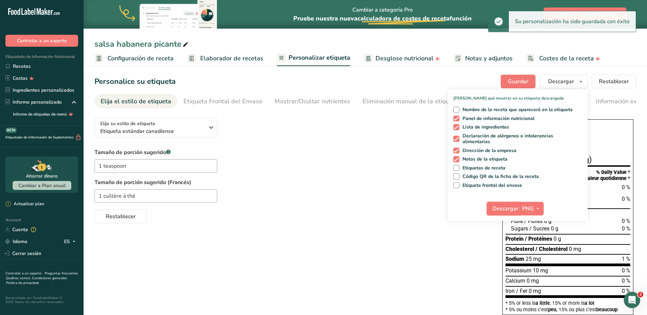
click at [509, 210] on span "Descargar" at bounding box center [505, 209] width 26 height 8
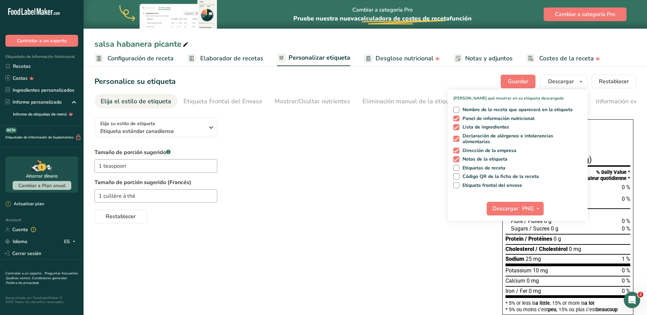
click at [342, 228] on div "Elija su estilo de etiqueta Etiqueta estándar canadiense [GEOGRAPHIC_DATA]. (FD…" at bounding box center [364, 264] width 541 height 303
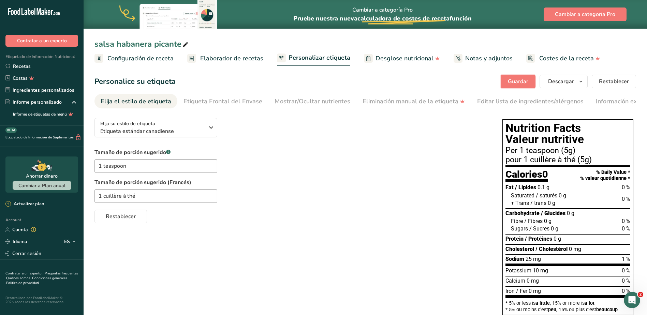
click at [525, 80] on span "Guardar" at bounding box center [518, 81] width 20 height 8
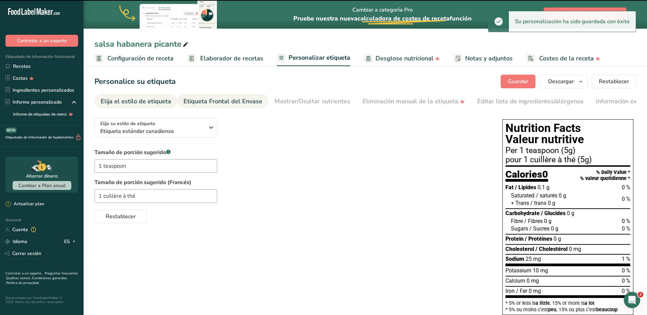
drag, startPoint x: 20, startPoint y: 62, endPoint x: 232, endPoint y: 107, distance: 216.5
click at [20, 62] on link "Recetas" at bounding box center [42, 66] width 84 height 12
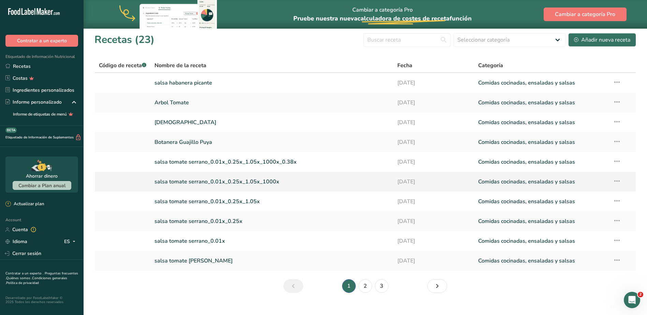
scroll to position [12, 0]
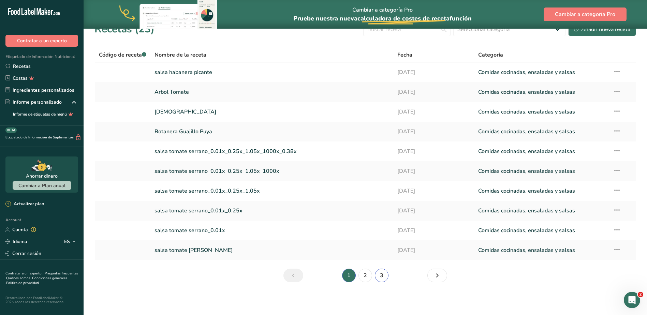
click at [382, 278] on link "3" at bounding box center [382, 276] width 14 height 14
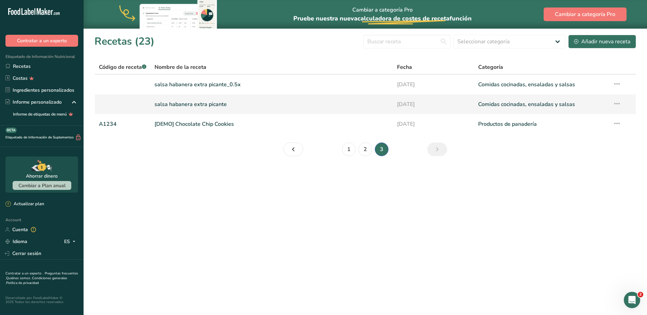
click at [205, 100] on link "salsa habanera extra picante" at bounding box center [271, 104] width 234 height 14
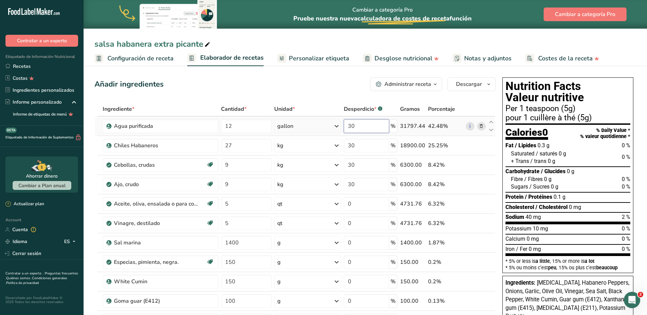
click at [365, 128] on input "30" at bounding box center [366, 126] width 45 height 14
type input "3"
type input "0"
click at [366, 144] on div "Ingrediente * Cantidad * Unidad * Desperdicio * .a-a{fill:#347362;}.b-a{fill:#f…" at bounding box center [294, 266] width 401 height 329
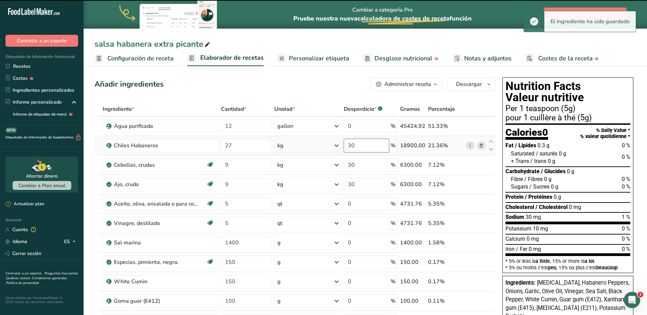
type input "3"
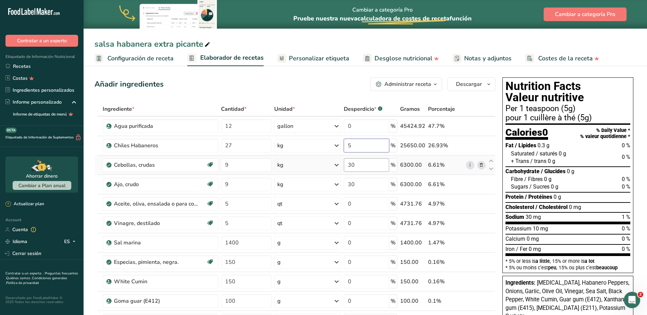
type input "5"
click at [373, 165] on div "Ingrediente * Cantidad * Unidad * Desperdicio * .a-a{fill:#347362;}.b-a{fill:#f…" at bounding box center [294, 266] width 401 height 329
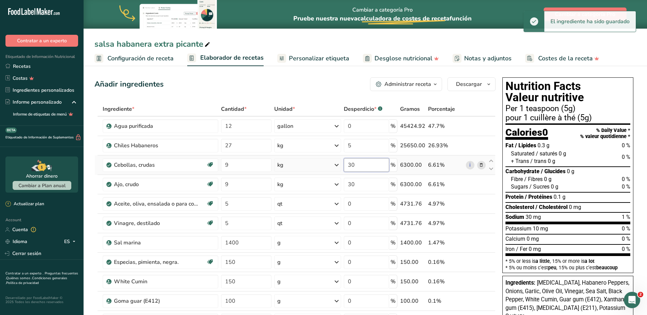
type input "3"
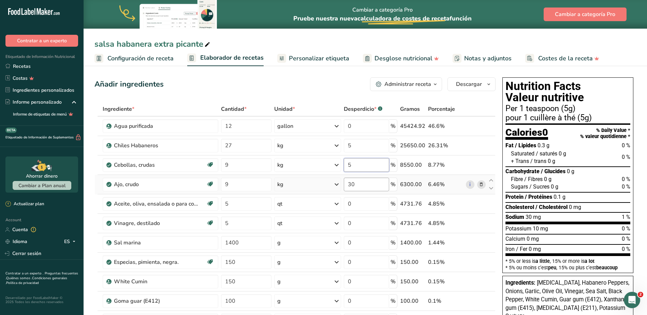
type input "5"
click at [362, 183] on div "Ingrediente * Cantidad * Unidad * Desperdicio * .a-a{fill:#347362;}.b-a{fill:#f…" at bounding box center [294, 266] width 401 height 329
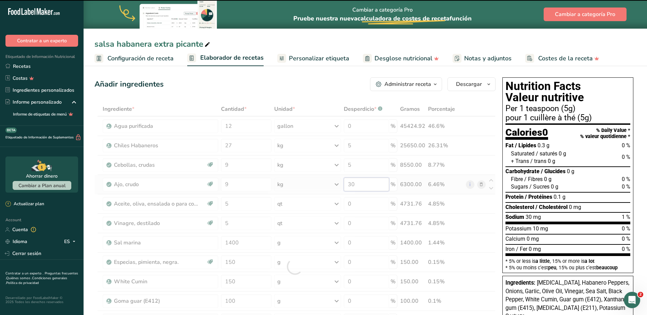
type input "3"
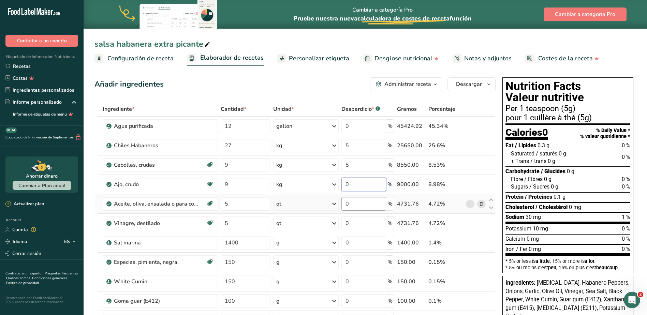
type input "0"
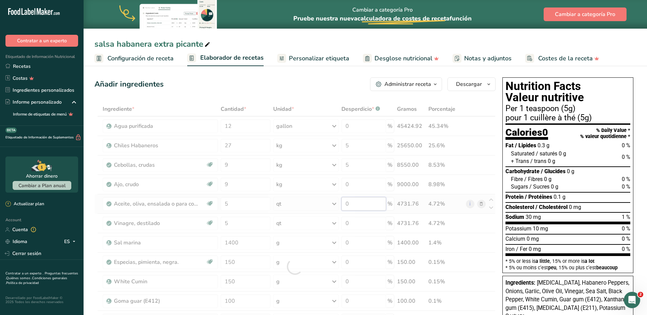
click at [364, 204] on div "Ingrediente * Cantidad * Unidad * Desperdicio * .a-a{fill:#347362;}.b-a{fill:#f…" at bounding box center [294, 266] width 401 height 329
click at [300, 59] on span "Personalizar etiqueta" at bounding box center [319, 58] width 60 height 9
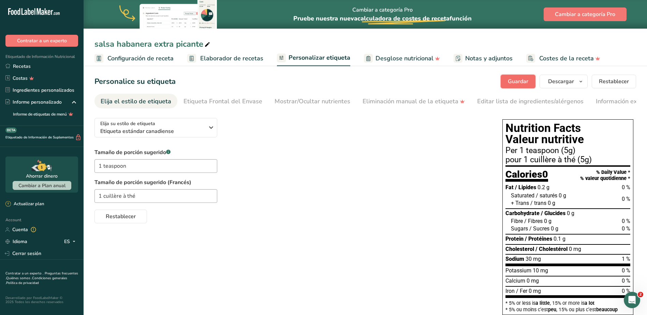
click at [527, 81] on span "Guardar" at bounding box center [518, 81] width 20 height 8
click at [569, 84] on span "Descargar" at bounding box center [561, 81] width 26 height 8
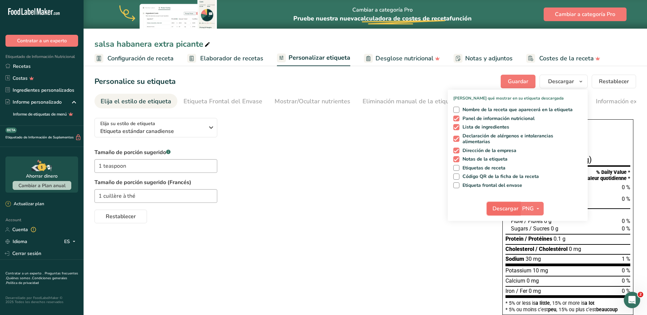
click at [506, 209] on span "Descargar" at bounding box center [505, 209] width 26 height 8
click at [353, 187] on label "Tamaño de porción sugerido (Francés)" at bounding box center [291, 182] width 394 height 8
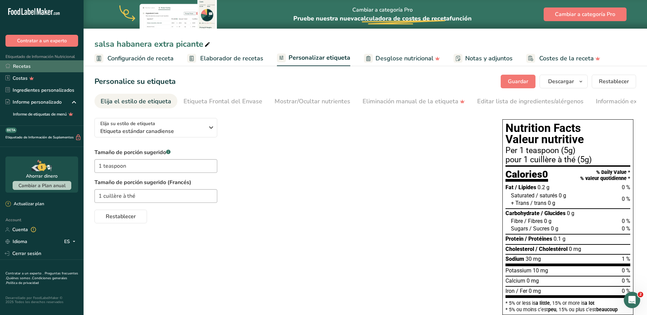
click at [26, 63] on link "Recetas" at bounding box center [42, 66] width 84 height 12
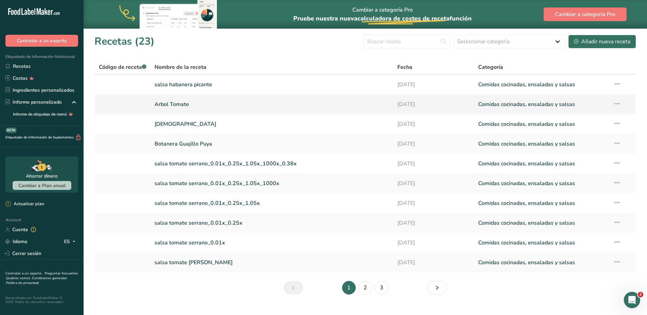
click at [178, 107] on link "Arbol Tomate" at bounding box center [271, 104] width 235 height 14
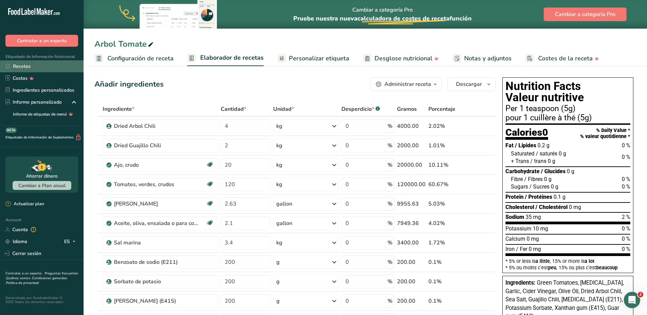
click at [21, 66] on link "Recetas" at bounding box center [42, 66] width 84 height 12
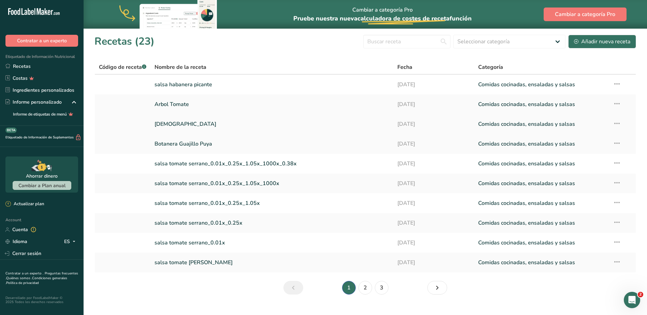
click at [164, 123] on link "[DEMOGRAPHIC_DATA]" at bounding box center [271, 124] width 235 height 14
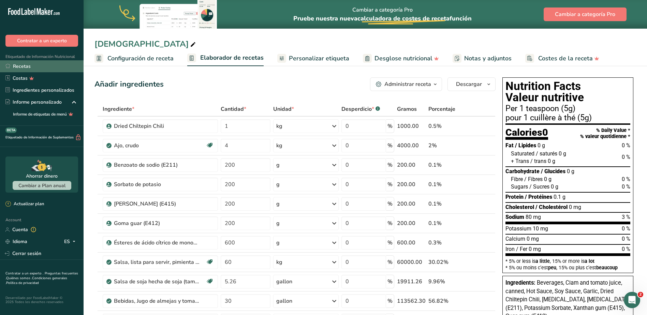
click at [28, 65] on link "Recetas" at bounding box center [42, 66] width 84 height 12
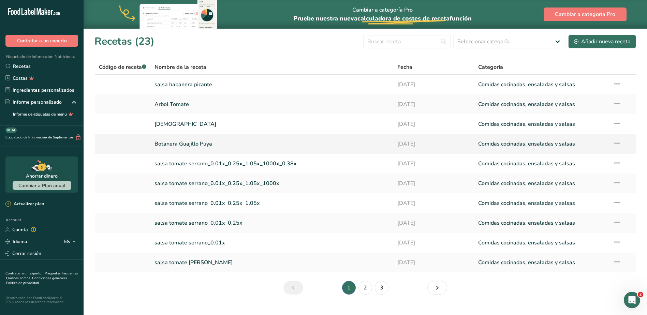
click at [207, 146] on link "Botanera Guajillo Puya" at bounding box center [271, 144] width 235 height 14
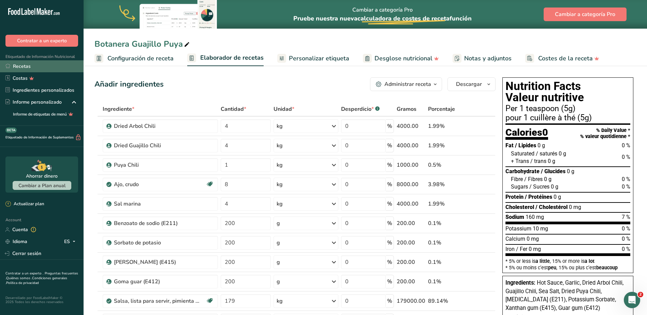
click at [34, 66] on link "Recetas" at bounding box center [42, 66] width 84 height 12
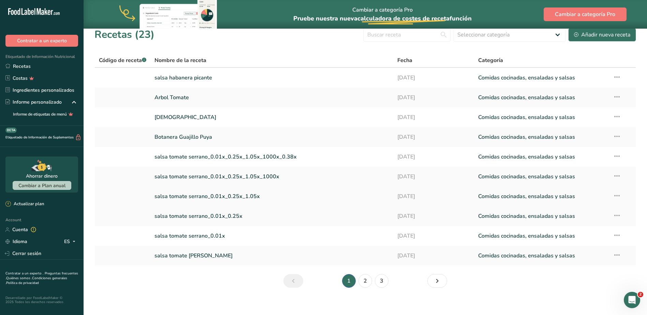
scroll to position [12, 0]
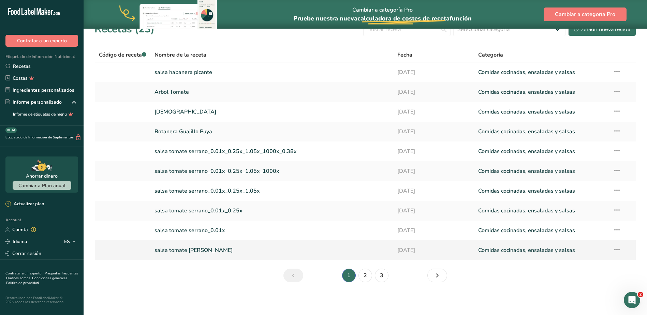
click at [196, 251] on link "salsa tomate serrano" at bounding box center [271, 250] width 235 height 14
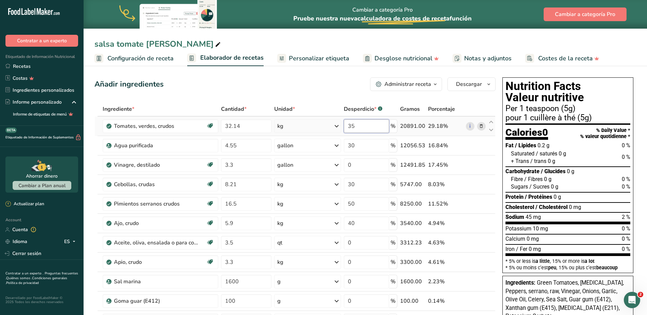
click at [362, 129] on input "35" at bounding box center [366, 126] width 45 height 14
type input "3"
type input "0"
type input "1"
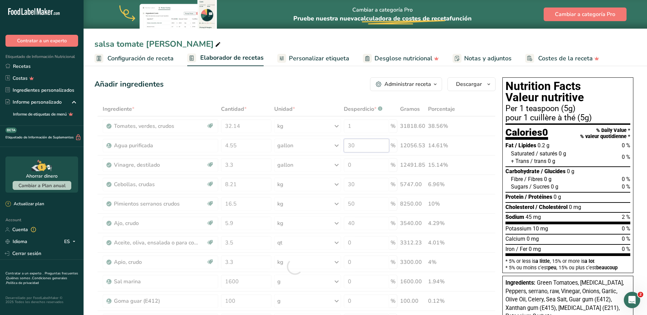
drag, startPoint x: 362, startPoint y: 146, endPoint x: 335, endPoint y: 145, distance: 28.0
click at [335, 145] on div "Ingrediente * Cantidad * Unidad * Desperdicio * .a-a{fill:#347362;}.b-a{fill:#f…" at bounding box center [294, 266] width 401 height 329
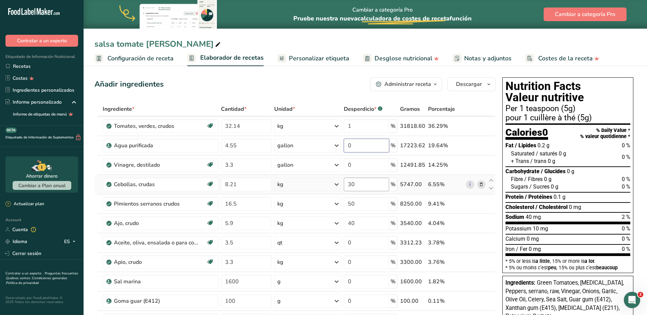
type input "0"
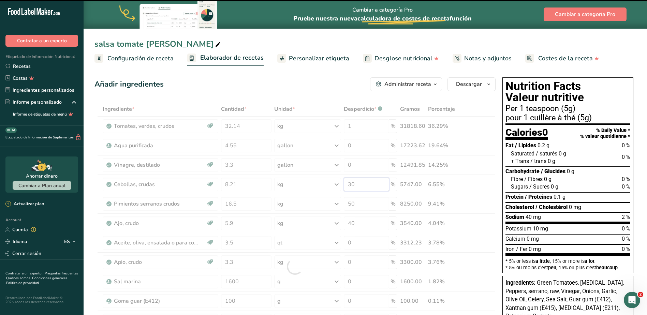
drag, startPoint x: 375, startPoint y: 182, endPoint x: 345, endPoint y: 183, distance: 30.0
click at [345, 183] on div "Ingrediente * Cantidad * Unidad * Desperdicio * .a-a{fill:#347362;}.b-a{fill:#f…" at bounding box center [294, 266] width 401 height 329
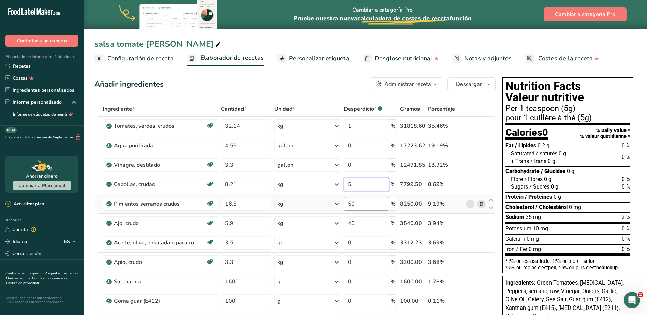
type input "5"
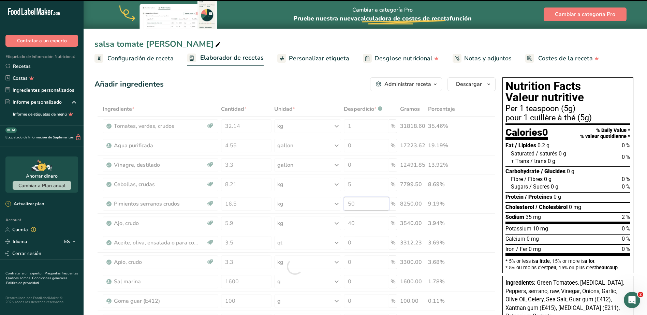
drag, startPoint x: 363, startPoint y: 204, endPoint x: 342, endPoint y: 204, distance: 20.5
click at [342, 204] on div "Ingrediente * Cantidad * Unidad * Desperdicio * .a-a{fill:#347362;}.b-a{fill:#f…" at bounding box center [294, 266] width 401 height 329
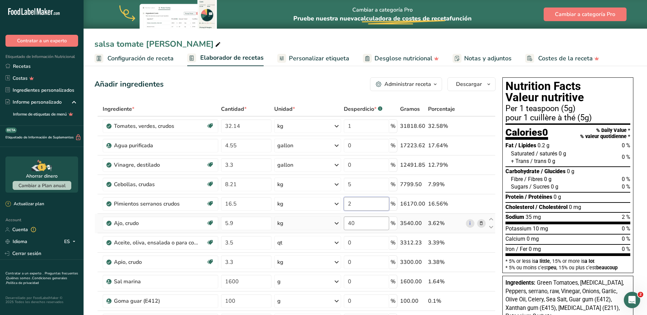
type input "2"
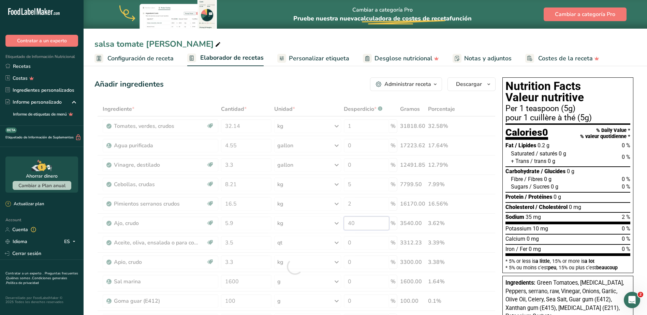
drag, startPoint x: 368, startPoint y: 225, endPoint x: 340, endPoint y: 221, distance: 28.0
click at [341, 221] on div "Ingrediente * Cantidad * Unidad * Desperdicio * .a-a{fill:#347362;}.b-a{fill:#f…" at bounding box center [294, 266] width 401 height 329
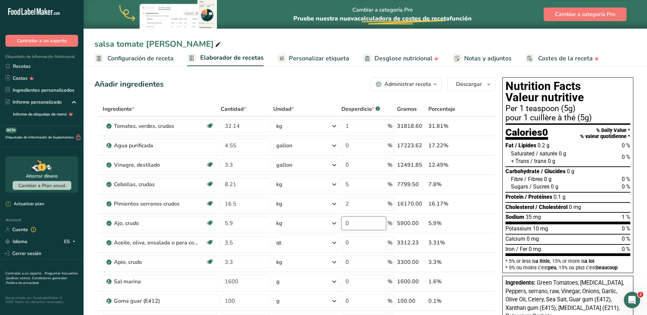
type input "0"
click at [314, 59] on span "Personalizar etiqueta" at bounding box center [319, 58] width 60 height 9
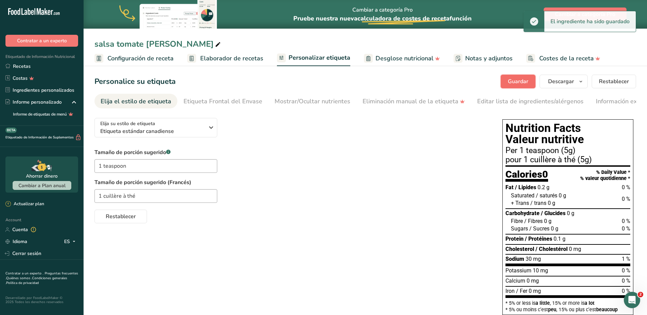
click at [519, 79] on span "Guardar" at bounding box center [518, 81] width 20 height 8
click at [578, 81] on span "button" at bounding box center [581, 81] width 8 height 8
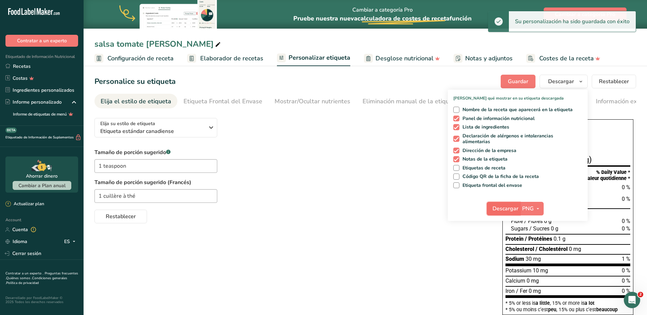
click at [507, 207] on span "Descargar" at bounding box center [505, 209] width 26 height 8
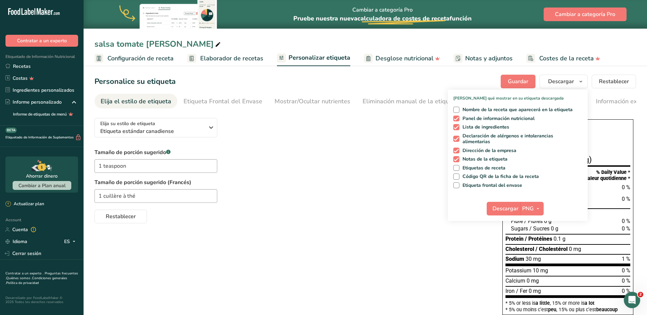
click at [272, 193] on div "1 cuillère à thé" at bounding box center [291, 196] width 394 height 14
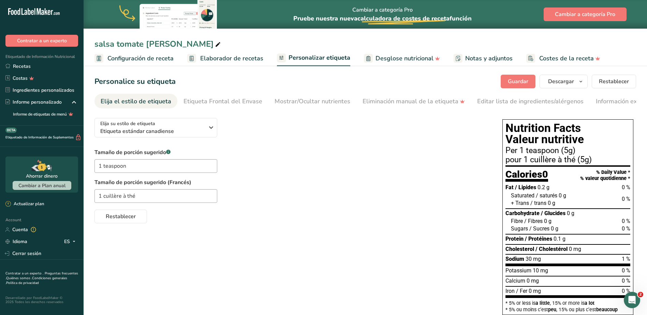
click at [262, 197] on div "1 cuillère à thé" at bounding box center [291, 196] width 394 height 14
click at [18, 68] on link "Recetas" at bounding box center [42, 66] width 84 height 12
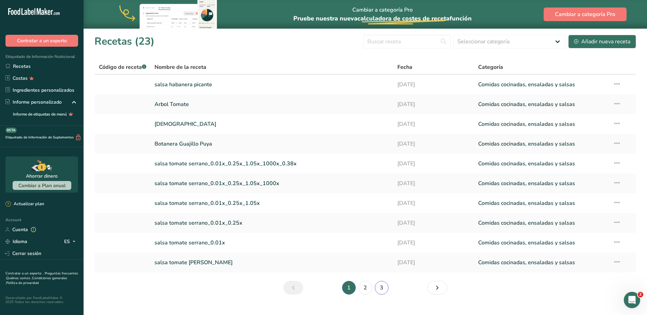
click at [384, 289] on link "3" at bounding box center [382, 288] width 14 height 14
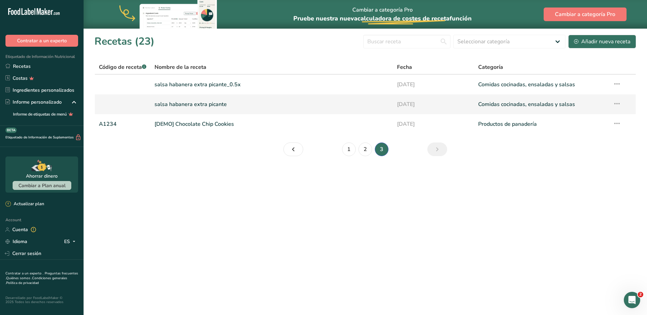
click at [210, 100] on link "salsa habanera extra picante" at bounding box center [271, 104] width 234 height 14
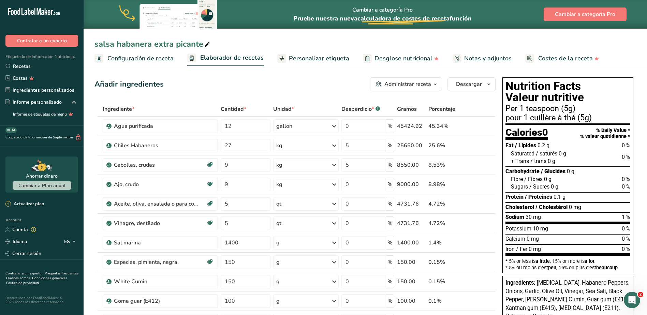
click at [433, 87] on icon "button" at bounding box center [434, 84] width 5 height 9
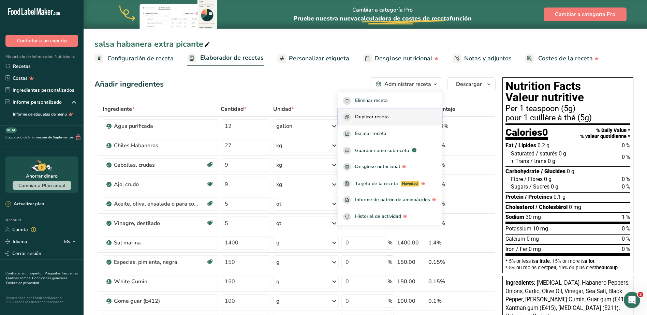
click at [374, 117] on span "Duplicar receta" at bounding box center [372, 117] width 34 height 8
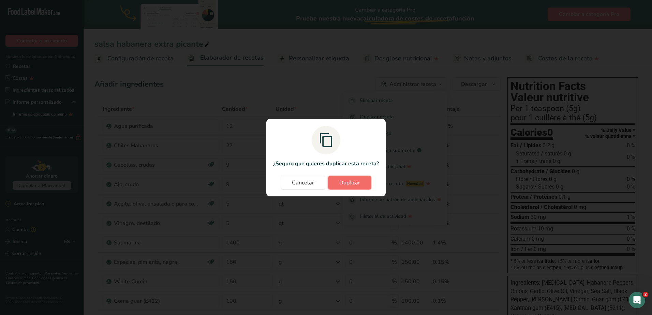
click at [347, 180] on span "Duplicar" at bounding box center [349, 183] width 21 height 8
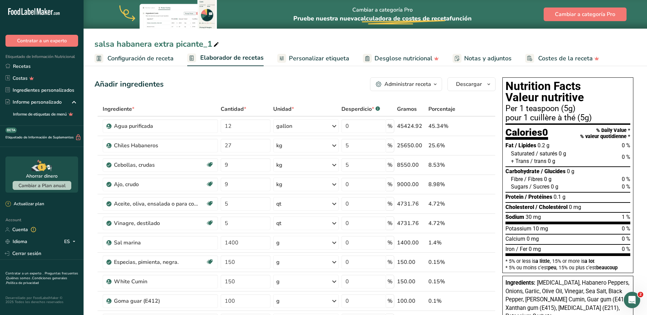
click at [216, 44] on icon at bounding box center [216, 45] width 6 height 10
type input "salsa mango habanero picante"
click at [234, 146] on input "27" at bounding box center [246, 146] width 50 height 14
type input "24.71"
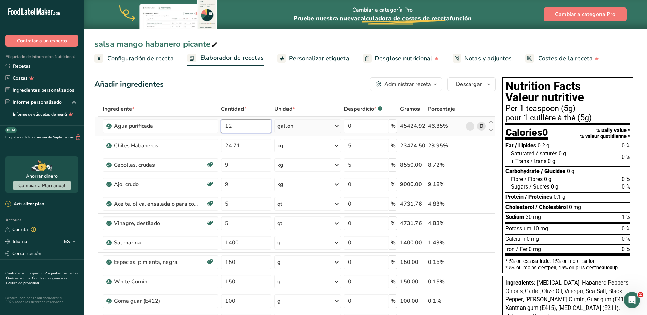
click at [243, 125] on div "Ingrediente * Cantidad * Unidad * Desperdicio * .a-a{fill:#347362;}.b-a{fill:#f…" at bounding box center [294, 266] width 401 height 329
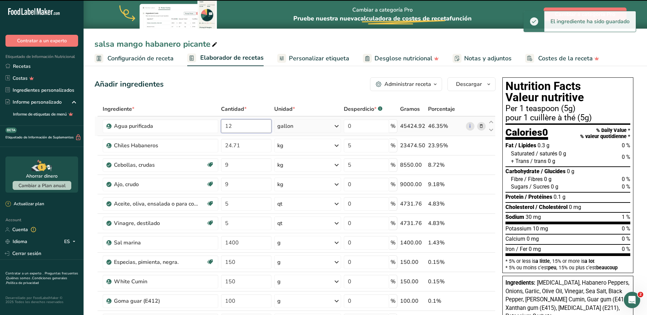
type input "1"
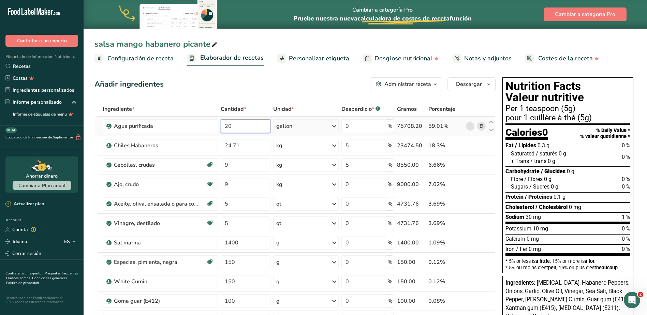
type input "20"
click at [336, 125] on div "Ingrediente * Cantidad * Unidad * Desperdicio * .a-a{fill:#347362;}.b-a{fill:#f…" at bounding box center [294, 266] width 401 height 329
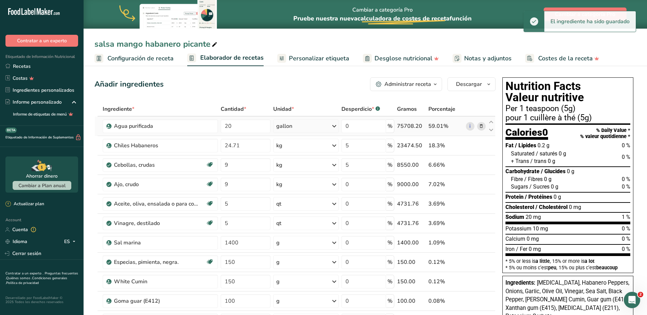
click at [330, 127] on div "gallon" at bounding box center [305, 126] width 65 height 14
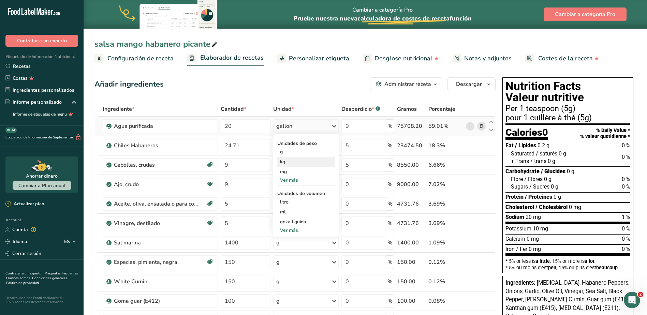
click at [301, 164] on div "kg" at bounding box center [305, 162] width 57 height 10
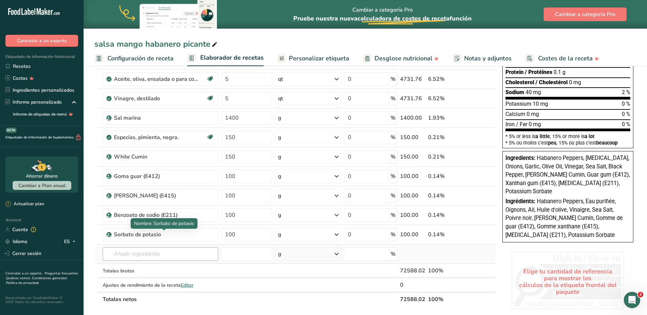
scroll to position [136, 0]
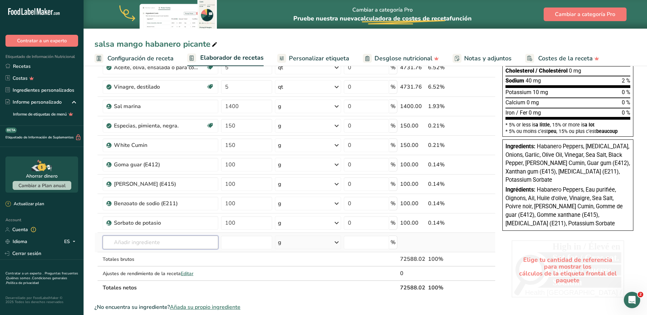
click at [165, 240] on input "text" at bounding box center [161, 243] width 116 height 14
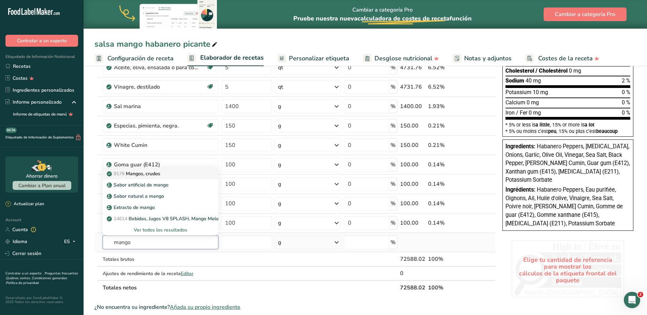
type input "mango"
click at [143, 174] on p "9176 Mangos, crudos" at bounding box center [134, 173] width 52 height 7
type input "Mangos, raw"
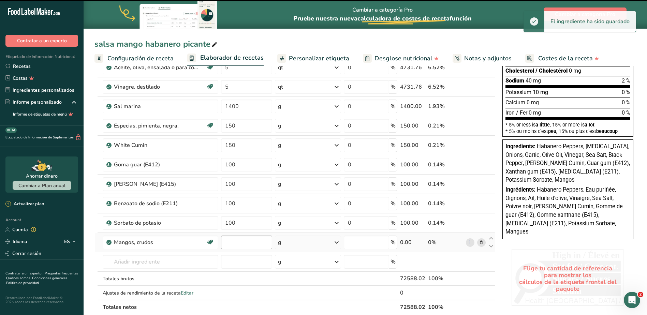
type input "0"
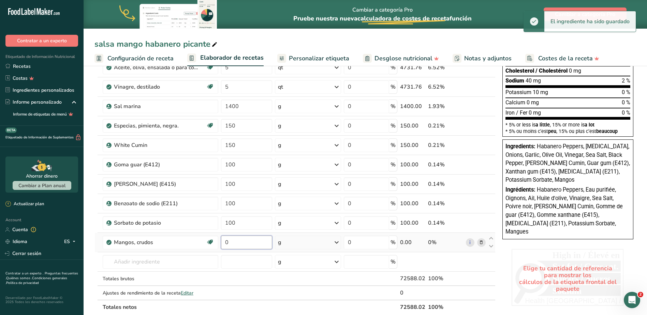
click at [239, 243] on input "0" at bounding box center [246, 243] width 51 height 14
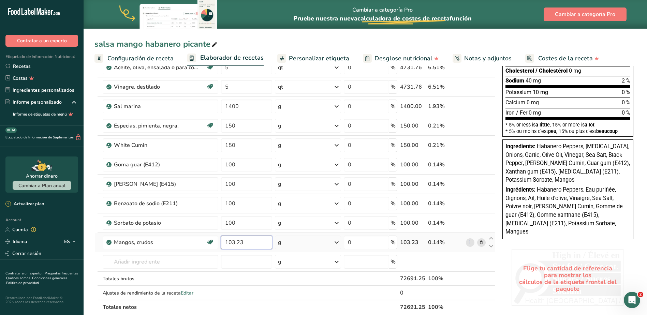
type input "103.23"
click at [337, 241] on div "Ingrediente * Cantidad * Unidad * Desperdicio * .a-a{fill:#347362;}.b-a{fill:#f…" at bounding box center [294, 140] width 401 height 349
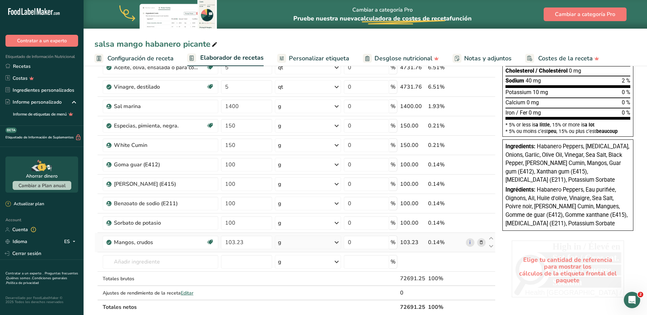
click at [336, 242] on icon at bounding box center [336, 242] width 8 height 12
click at [295, 307] on div "kg" at bounding box center [307, 308] width 57 height 10
click at [351, 244] on input "0" at bounding box center [363, 243] width 45 height 14
type input "15"
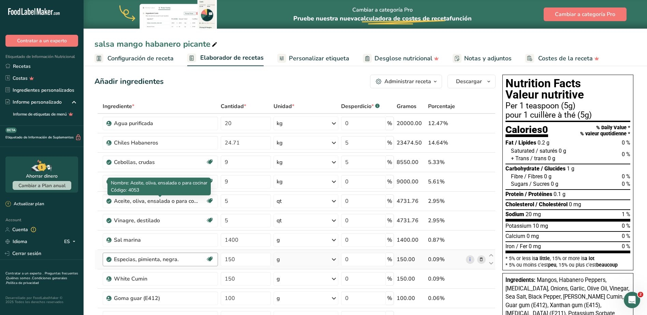
scroll to position [0, 0]
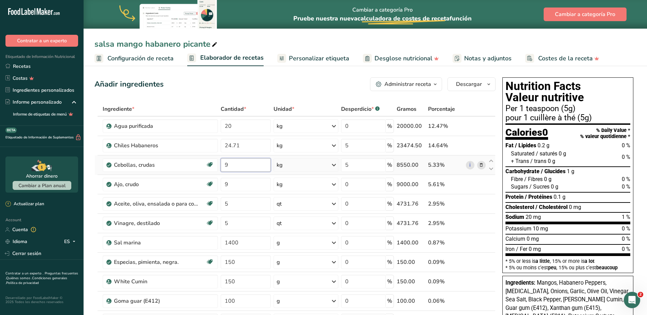
click at [247, 164] on div "Ingrediente * Cantidad * Unidad * Desperdicio * .a-a{fill:#347362;}.b-a{fill:#f…" at bounding box center [294, 276] width 401 height 349
type input "1.79"
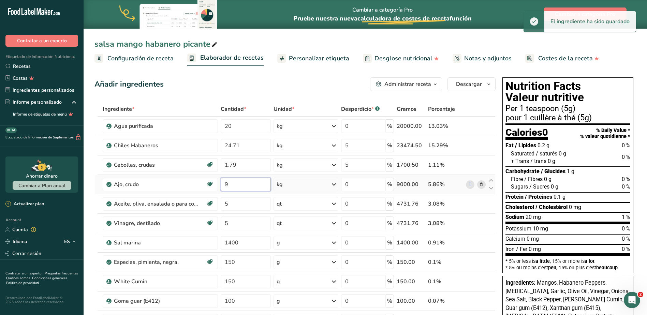
click at [250, 182] on div "Ingrediente * Cantidad * Unidad * Desperdicio * .a-a{fill:#347362;}.b-a{fill:#f…" at bounding box center [294, 276] width 401 height 349
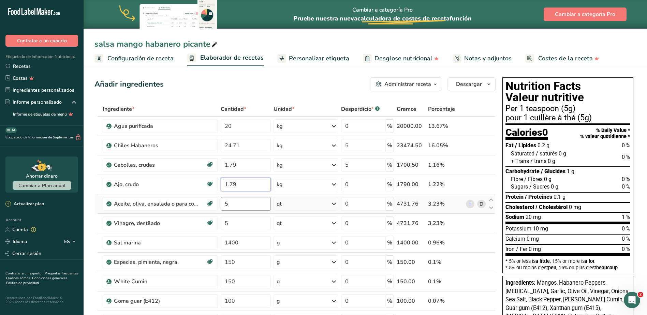
type input "1.79"
click at [258, 206] on div "Ingrediente * Cantidad * Unidad * Desperdicio * .a-a{fill:#347362;}.b-a{fill:#f…" at bounding box center [294, 276] width 401 height 349
type input "0"
type input "0.94"
click at [335, 204] on div "Ingrediente * Cantidad * Unidad * Desperdicio * .a-a{fill:#347362;}.b-a{fill:#f…" at bounding box center [294, 276] width 401 height 349
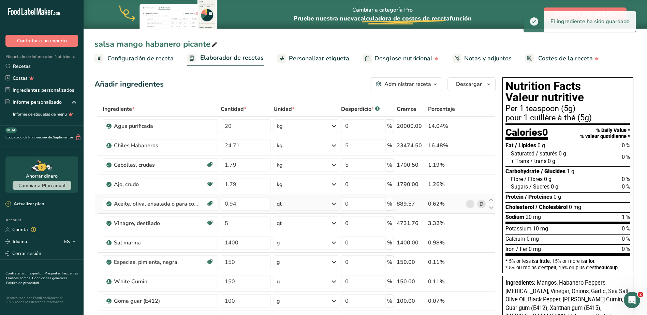
click at [332, 206] on icon at bounding box center [334, 204] width 8 height 12
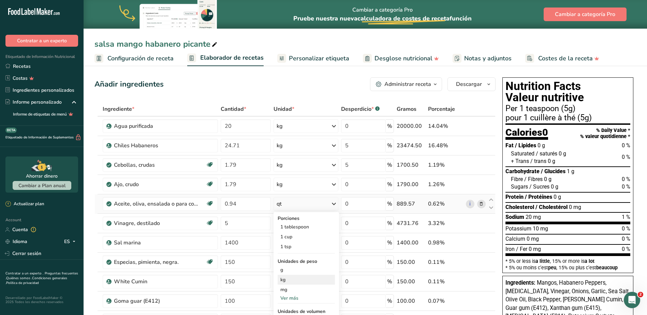
click at [297, 278] on div "kg" at bounding box center [306, 280] width 57 height 10
click at [244, 224] on input "5" at bounding box center [246, 224] width 50 height 14
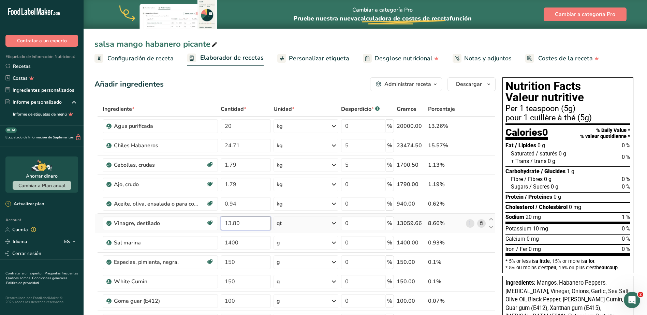
type input "13.80"
click at [336, 222] on div "Ingrediente * Cantidad * Unidad * Desperdicio * .a-a{fill:#347362;}.b-a{fill:#f…" at bounding box center [294, 276] width 401 height 349
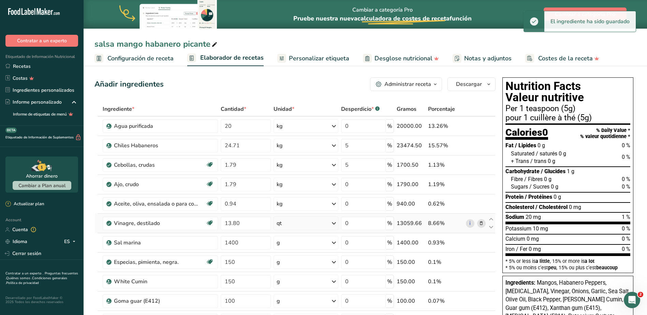
click at [334, 224] on icon at bounding box center [334, 223] width 8 height 12
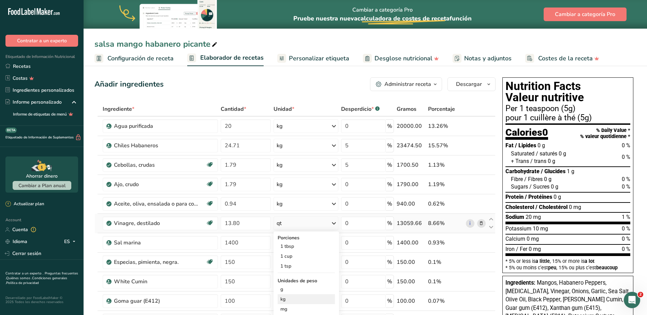
click at [295, 298] on div "kg" at bounding box center [306, 299] width 57 height 10
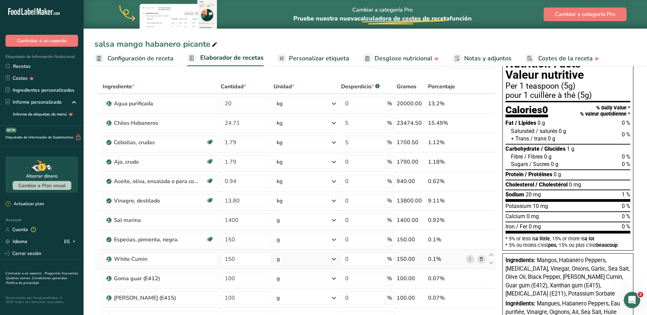
scroll to position [34, 0]
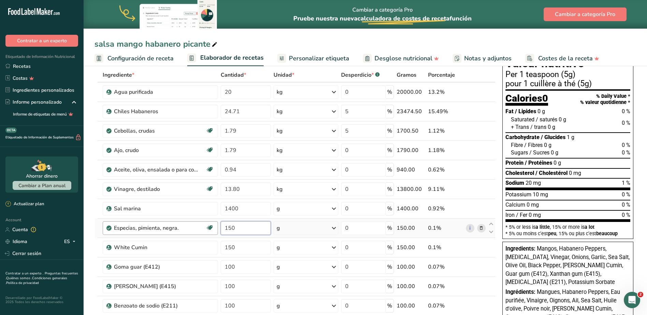
drag, startPoint x: 254, startPoint y: 228, endPoint x: 214, endPoint y: 223, distance: 40.9
click at [214, 223] on tr "Especias, pimienta, negra. Fuente de antioxidantes Libre de lácteos Libre de gl…" at bounding box center [295, 228] width 400 height 19
type input "30"
click at [244, 248] on div "Ingrediente * Cantidad * Unidad * Desperdicio * .a-a{fill:#347362;}.b-a{fill:#f…" at bounding box center [294, 242] width 401 height 349
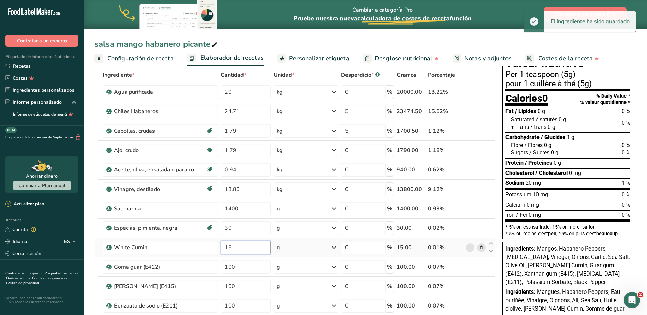
type input "1"
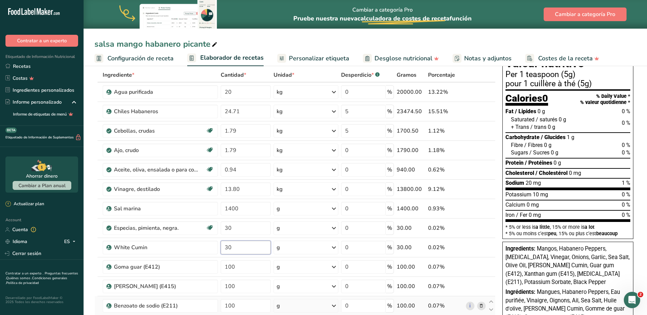
type input "30"
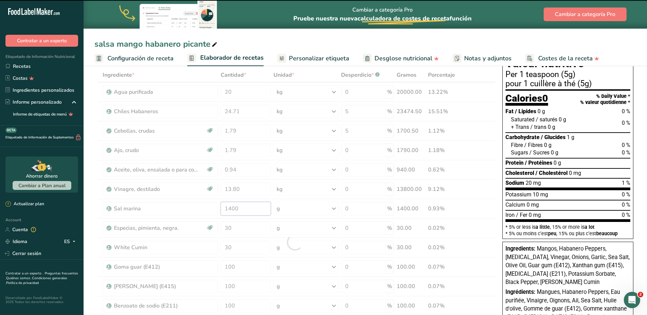
drag, startPoint x: 247, startPoint y: 207, endPoint x: 209, endPoint y: 207, distance: 38.5
click at [209, 207] on div "Ingrediente * Cantidad * Unidad * Desperdicio * .a-a{fill:#347362;}.b-a{fill:#f…" at bounding box center [294, 242] width 401 height 349
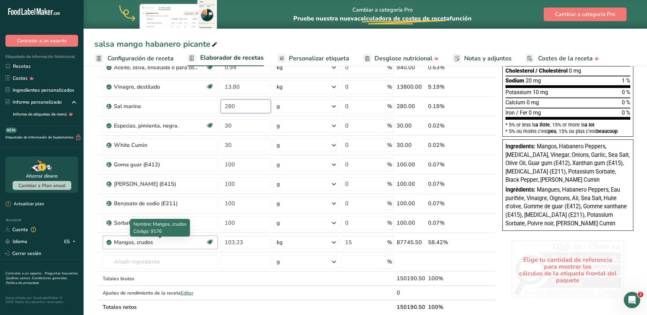
scroll to position [170, 0]
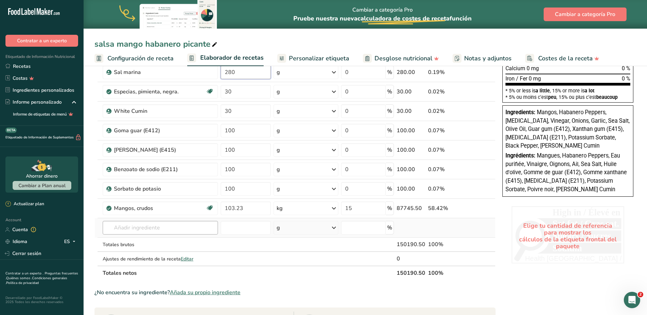
type input "280"
click at [159, 226] on div "Ingrediente * Cantidad * Unidad * Desperdicio * .a-a{fill:#347362;}.b-a{fill:#f…" at bounding box center [294, 105] width 401 height 349
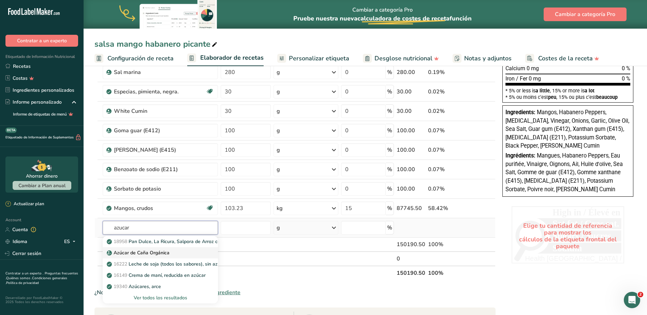
type input "azucar"
click at [134, 251] on p "Azúcar de Caña Orgánica" at bounding box center [138, 252] width 61 height 7
type input "Organic Cane Sugar"
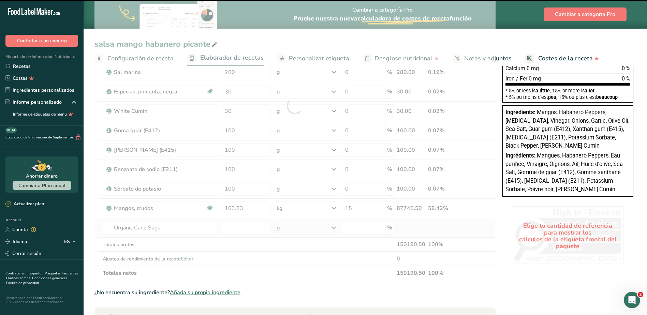
type input "0"
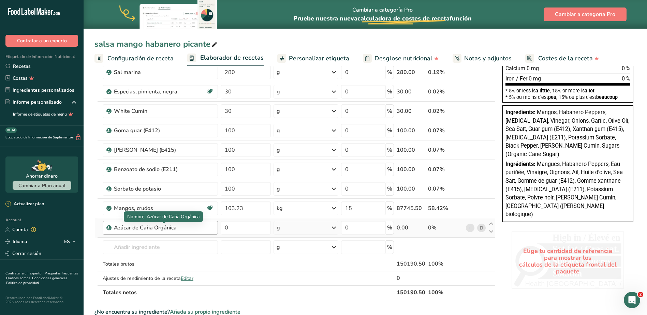
click at [175, 227] on div "Azúcar de Caña Orgánica" at bounding box center [156, 228] width 85 height 8
click at [481, 228] on icon at bounding box center [481, 227] width 5 height 7
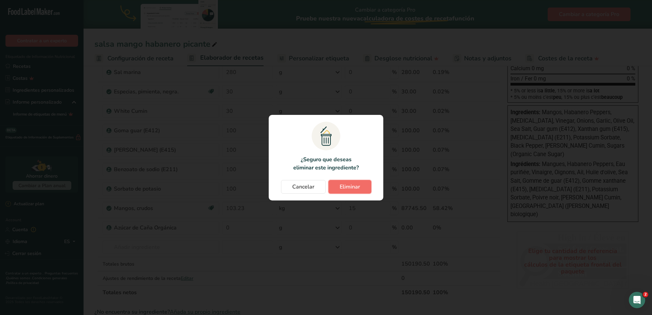
click at [350, 187] on span "Eliminar" at bounding box center [350, 187] width 20 height 8
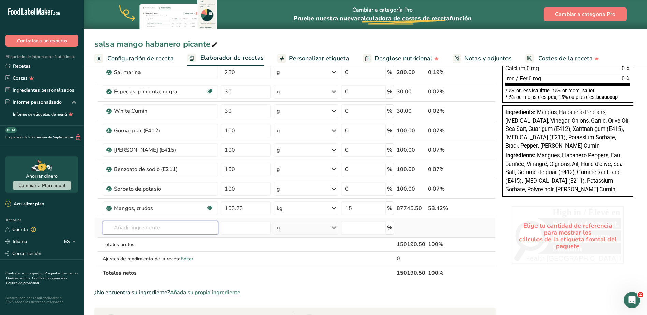
click at [165, 231] on input "text" at bounding box center [160, 228] width 115 height 14
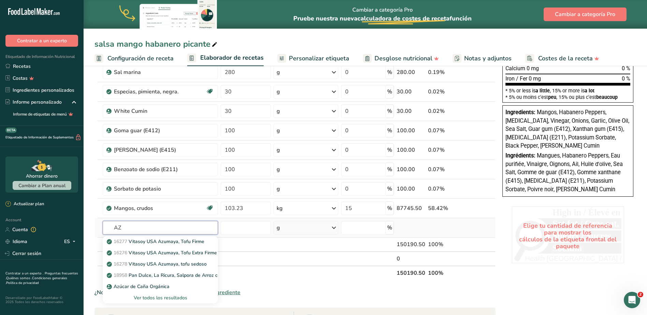
type input "AZ"
click at [163, 295] on div "Ver todos los resultados" at bounding box center [160, 297] width 104 height 7
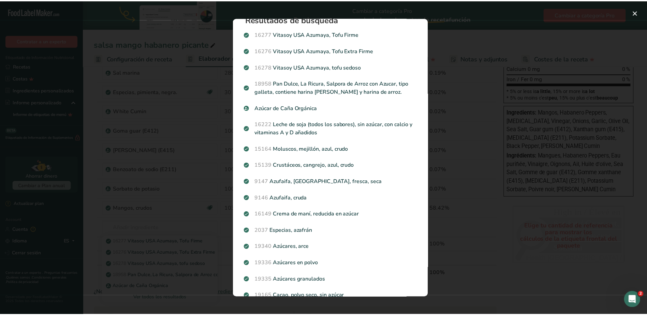
scroll to position [0, 0]
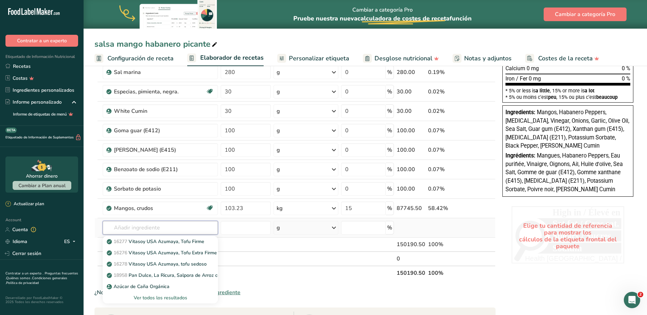
click at [150, 227] on input "text" at bounding box center [160, 228] width 115 height 14
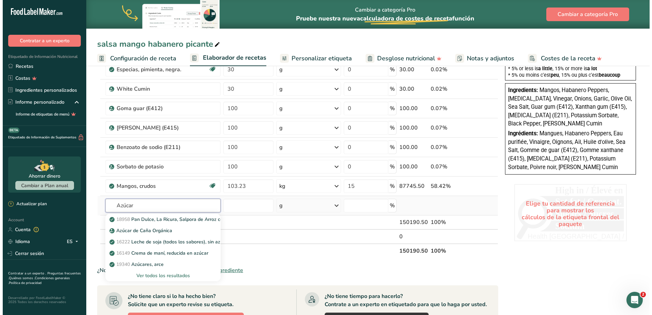
scroll to position [205, 0]
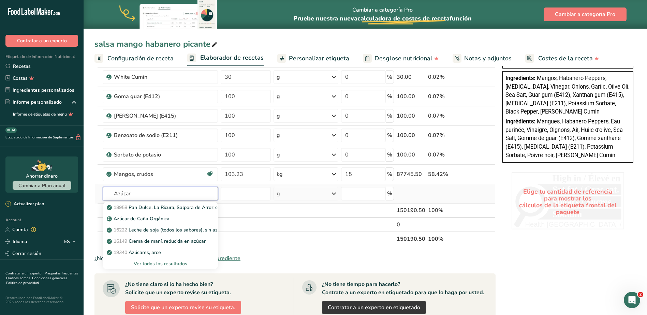
type input "Azúcar"
click at [143, 264] on div "Ver todos los resultados" at bounding box center [160, 263] width 104 height 7
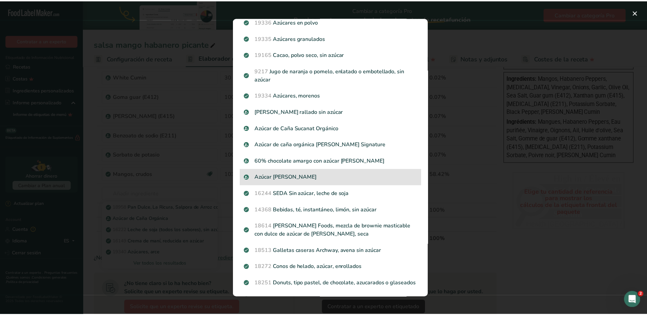
scroll to position [0, 0]
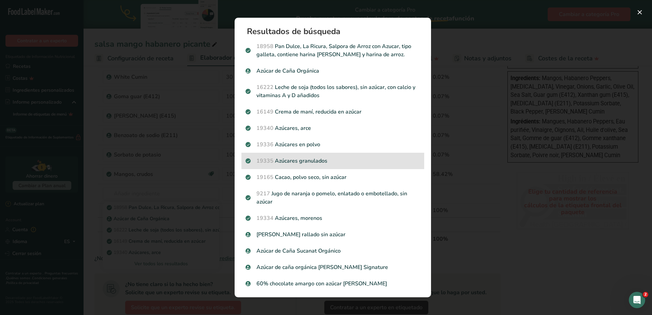
click at [294, 157] on p "19335 Azúcares granulados" at bounding box center [333, 161] width 175 height 8
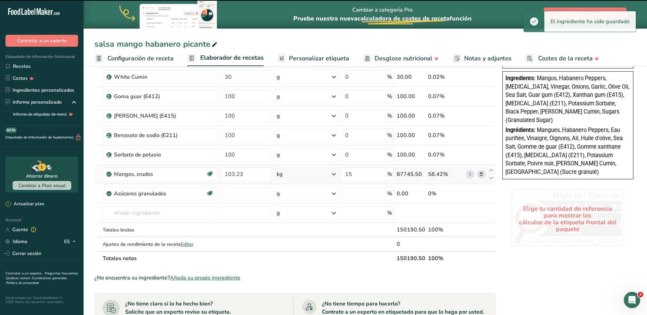
type input "0"
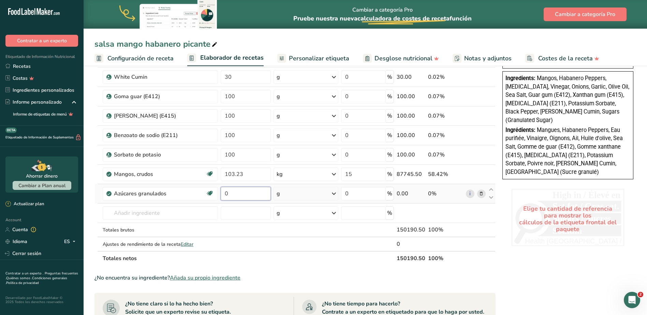
click at [250, 194] on input "0" at bounding box center [246, 194] width 50 height 14
type input "20.65"
click at [337, 194] on div "Ingrediente * Cantidad * Unidad * Desperdicio * .a-a{fill:#347362;}.b-a{fill:#f…" at bounding box center [294, 81] width 401 height 368
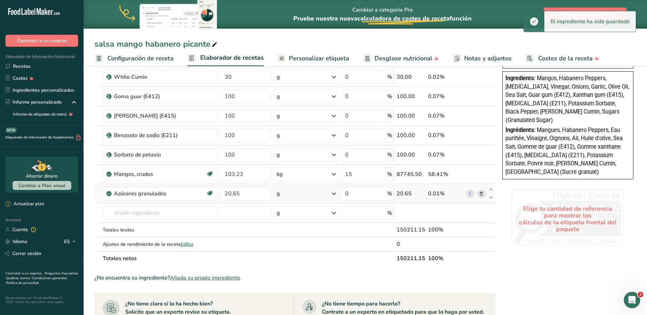
click at [335, 194] on icon at bounding box center [334, 194] width 8 height 12
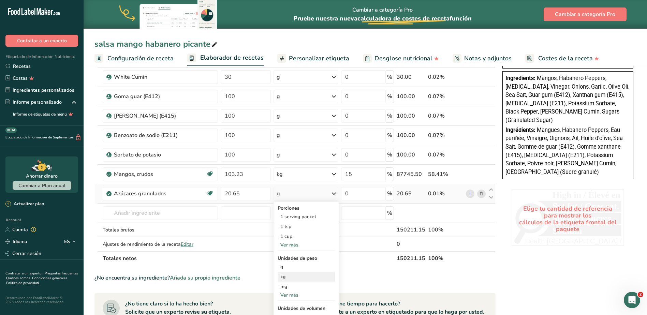
click at [296, 279] on div "kg" at bounding box center [306, 277] width 57 height 10
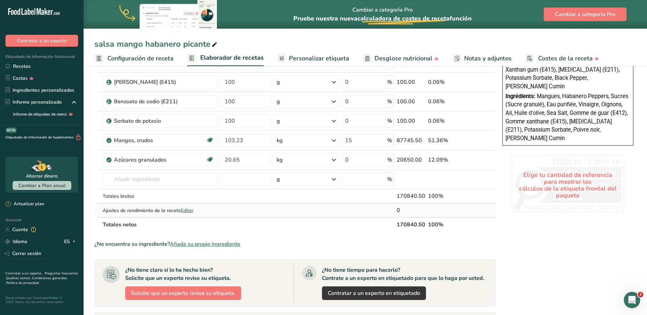
scroll to position [239, 0]
click at [148, 181] on input "text" at bounding box center [160, 179] width 115 height 14
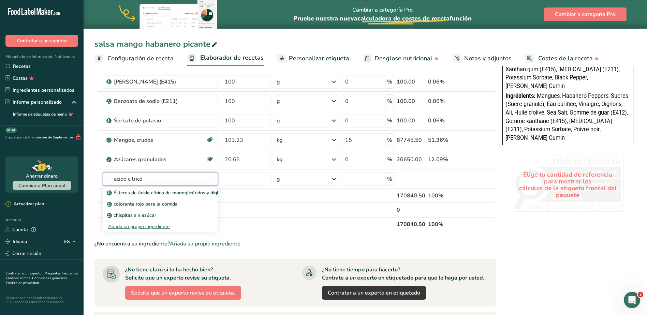
type input "acido citrico"
click at [154, 191] on p "Ésteres de ácido cítrico de monoglicéridos y diglicéridos de ácidos grasos (E47…" at bounding box center [199, 192] width 183 height 7
type input "Citric acid esters of mono- and diglycerides of fatty acids (E472c)"
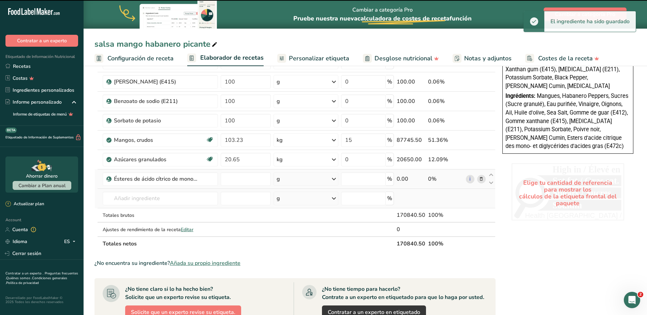
type input "0"
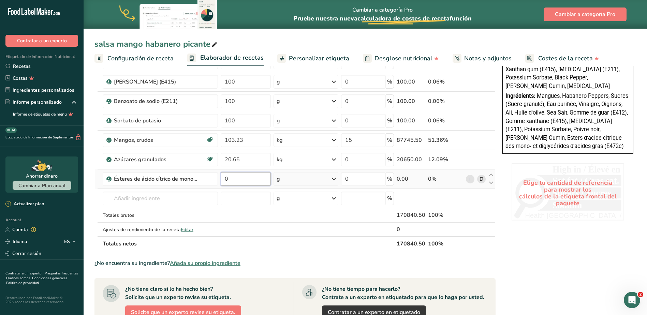
click at [253, 176] on input "0" at bounding box center [246, 179] width 50 height 14
type input "400"
click at [274, 216] on div "Ingrediente * Cantidad * Unidad * Desperdicio * .a-a{fill:#347362;}.b-a{fill:#f…" at bounding box center [294, 57] width 401 height 388
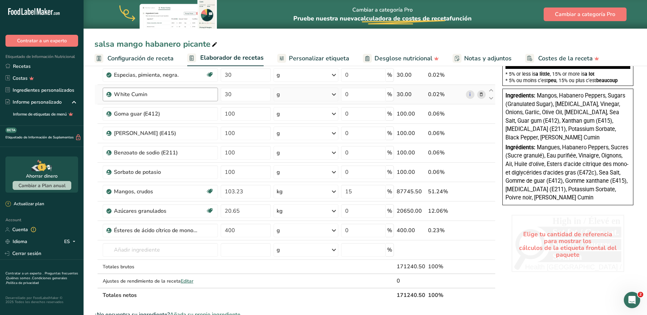
scroll to position [170, 0]
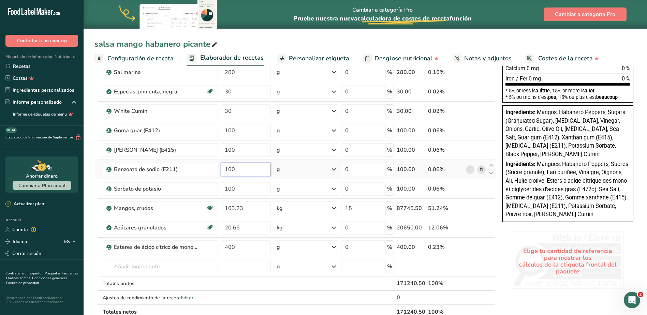
click at [242, 169] on input "100" at bounding box center [246, 170] width 50 height 14
type input "1"
type input "220"
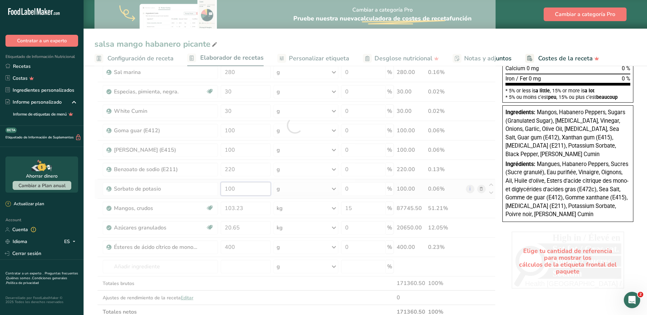
click at [242, 190] on div "Ingrediente * Cantidad * Unidad * Desperdicio * .a-a{fill:#347362;}.b-a{fill:#f…" at bounding box center [294, 125] width 401 height 388
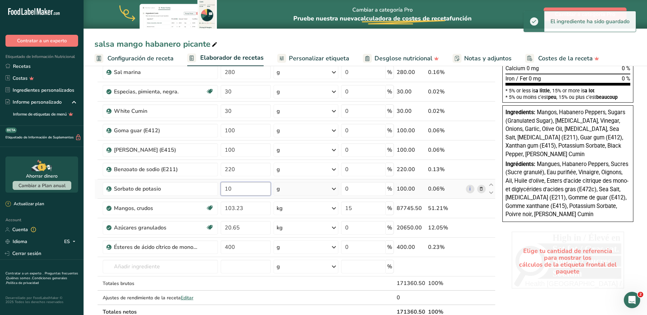
type input "1"
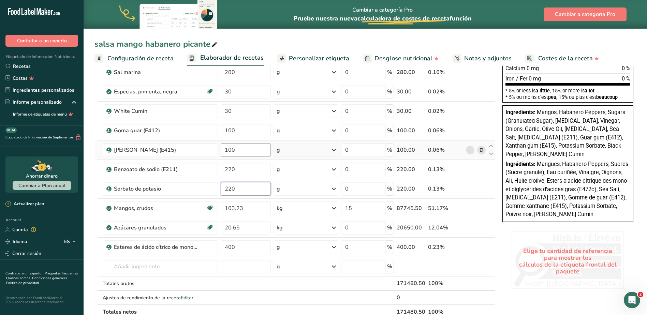
type input "220"
click at [243, 150] on div "Ingrediente * Cantidad * Unidad * Desperdicio * .a-a{fill:#347362;}.b-a{fill:#f…" at bounding box center [294, 125] width 401 height 388
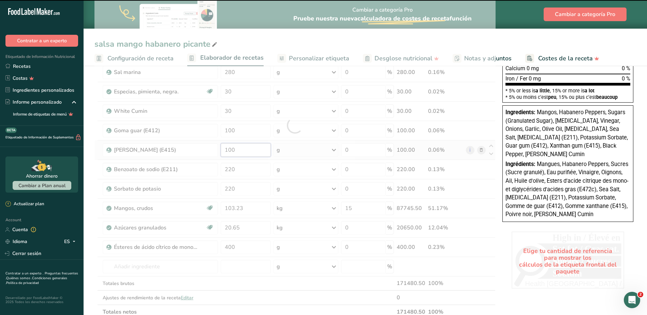
click at [241, 147] on input "100" at bounding box center [246, 150] width 50 height 14
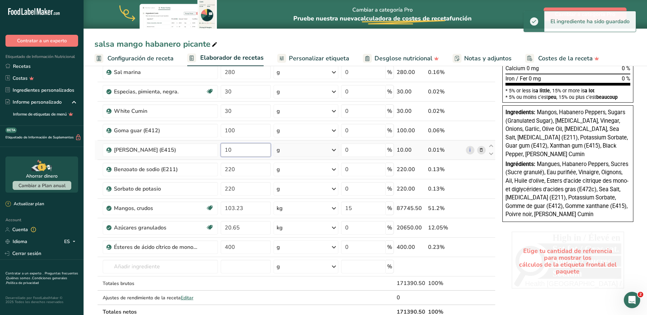
type input "1"
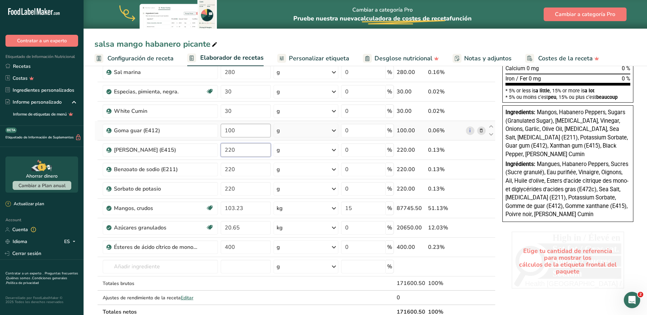
type input "220"
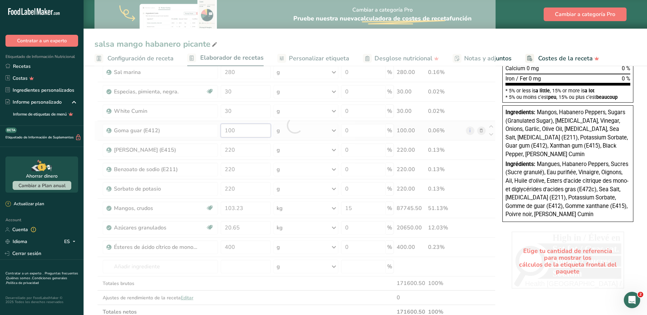
click at [241, 132] on div "Ingrediente * Cantidad * Unidad * Desperdicio * .a-a{fill:#347362;}.b-a{fill:#f…" at bounding box center [294, 125] width 401 height 388
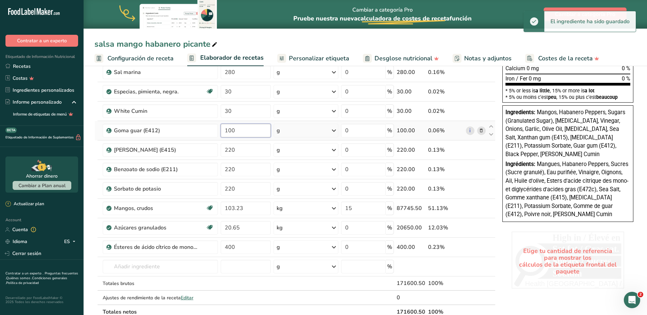
click at [240, 129] on input "100" at bounding box center [246, 131] width 50 height 14
type input "1"
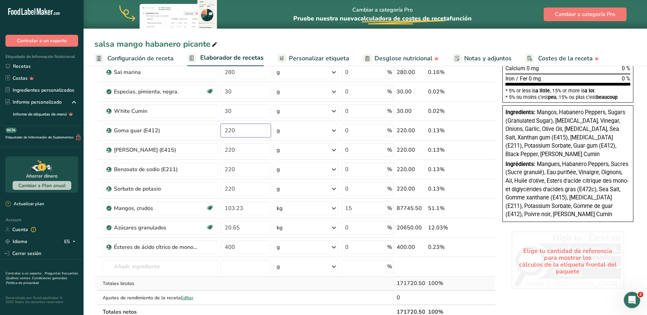
type input "220"
click at [252, 286] on div "Ingrediente * Cantidad * Unidad * Desperdicio * .a-a{fill:#347362;}.b-a{fill:#f…" at bounding box center [294, 125] width 401 height 388
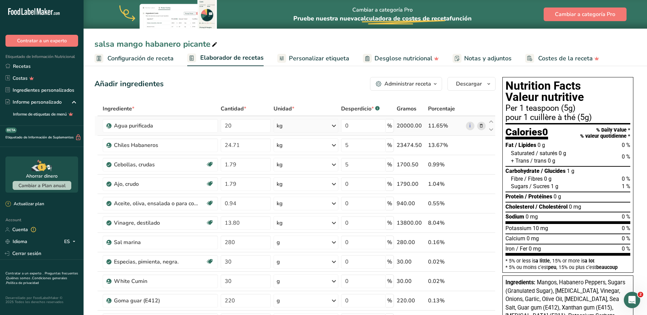
scroll to position [0, 0]
click at [315, 58] on span "Personalizar etiqueta" at bounding box center [319, 58] width 60 height 9
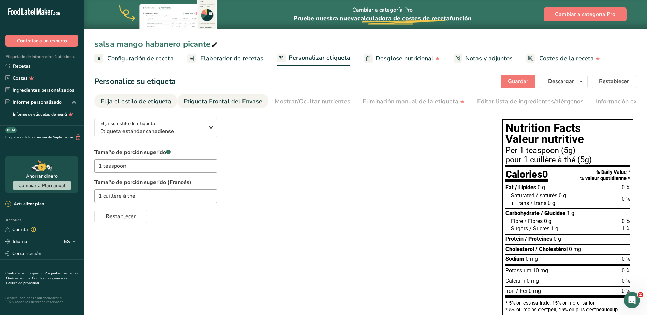
click at [224, 103] on div "Etiqueta Frontal del Envase" at bounding box center [222, 101] width 79 height 9
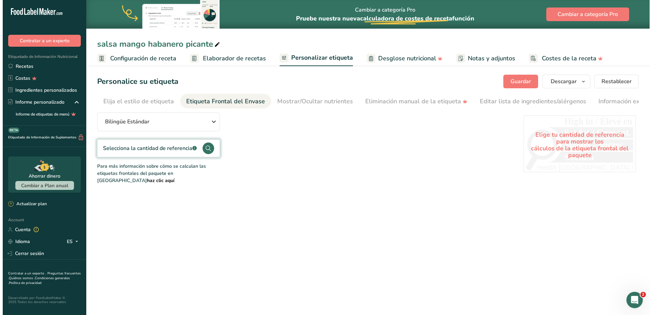
scroll to position [0, 47]
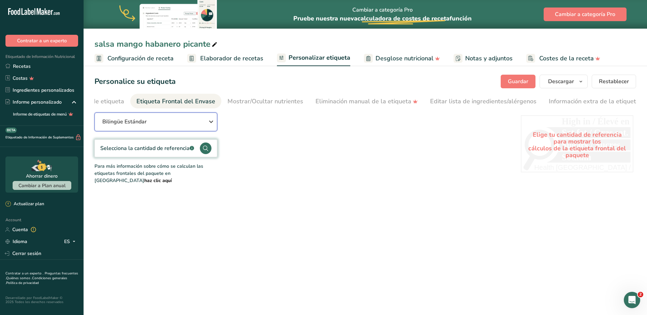
click at [174, 122] on div "Bilingüe Estándar" at bounding box center [155, 122] width 107 height 8
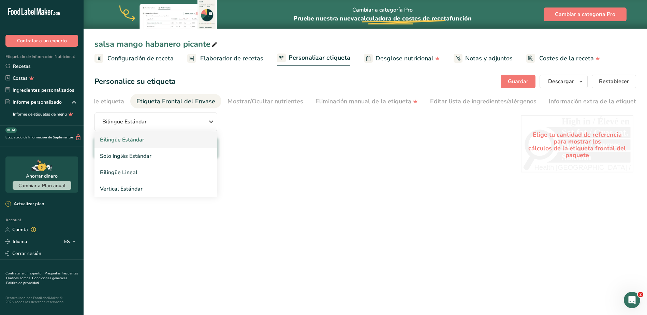
click at [137, 141] on link "Bilingüe Estándar" at bounding box center [155, 140] width 123 height 16
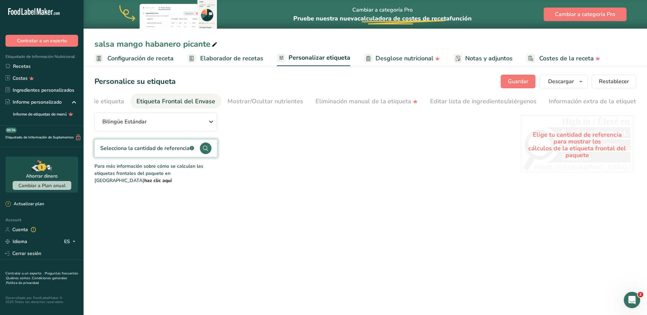
drag, startPoint x: 137, startPoint y: 141, endPoint x: 205, endPoint y: 149, distance: 68.3
click at [205, 149] on circle at bounding box center [206, 149] width 12 height 12
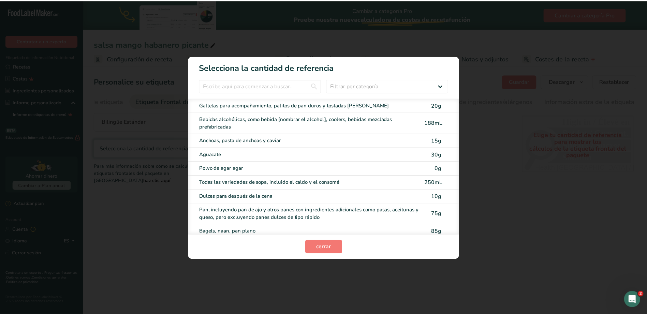
scroll to position [0, 42]
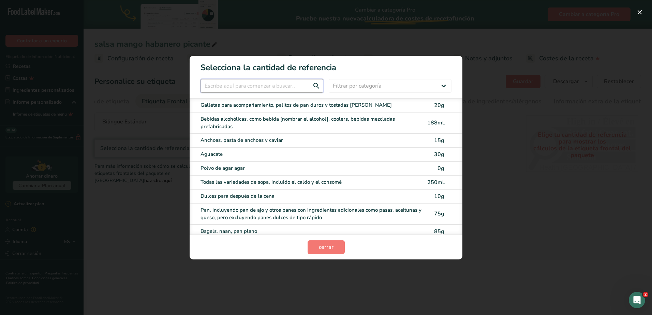
click at [261, 87] on input "FOP Category Selection Modal" at bounding box center [262, 86] width 123 height 14
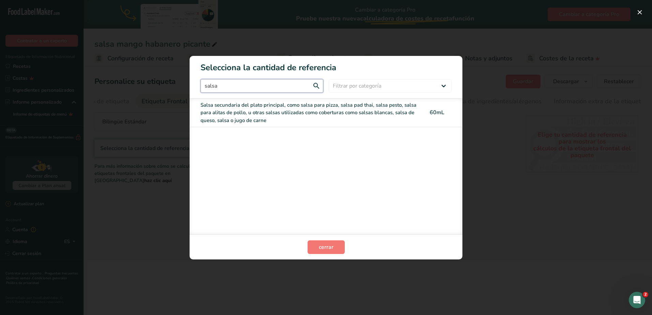
type input "salsa"
click at [307, 113] on div "Salsa secundaria del plato principal, como salsa para pizza, salsa pad thai, sa…" at bounding box center [312, 112] width 223 height 23
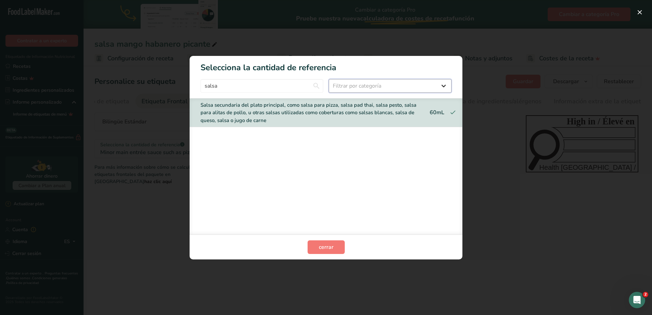
click at [380, 83] on select "Filtrar por categoría Todos Productos de panadería y sustitutos Bebidas Cereale…" at bounding box center [390, 86] width 123 height 14
select select "18"
click at [329, 79] on select "Filtrar por categoría Todos Productos de panadería y sustitutos Bebidas Cereale…" at bounding box center [390, 86] width 123 height 14
click at [333, 247] on span "cerrar" at bounding box center [326, 247] width 15 height 8
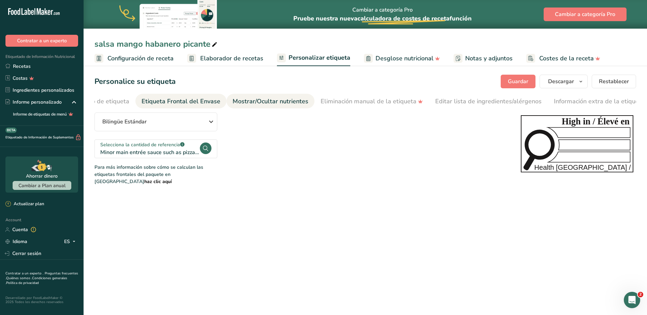
click at [259, 101] on div "Mostrar/Ocultar nutrientes" at bounding box center [271, 101] width 76 height 9
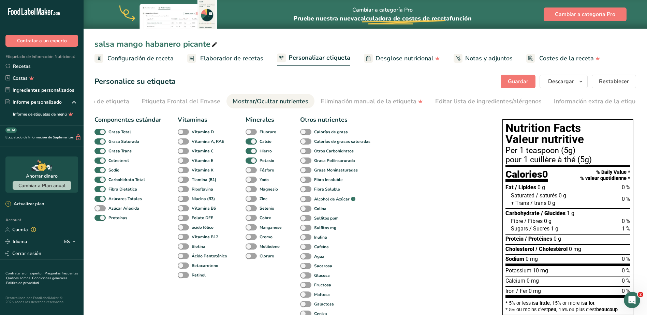
scroll to position [0, 47]
click at [173, 102] on div "Etiqueta Frontal del Envase" at bounding box center [175, 101] width 79 height 9
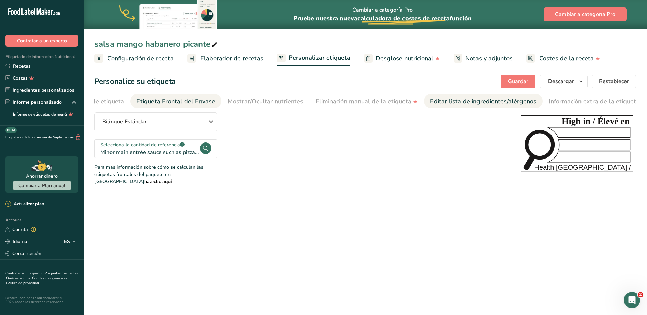
click at [454, 102] on div "Editar lista de ingredientes/alérgenos" at bounding box center [483, 101] width 106 height 9
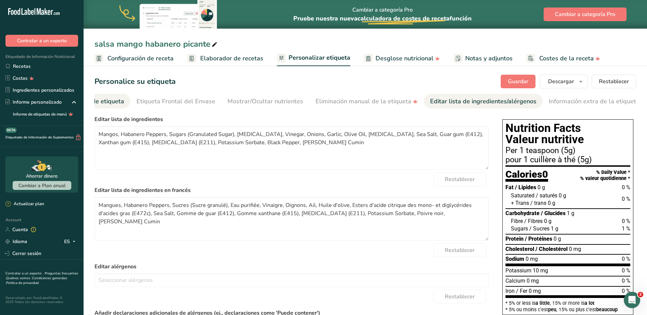
click at [106, 101] on div "Elija el estilo de etiqueta" at bounding box center [89, 101] width 71 height 9
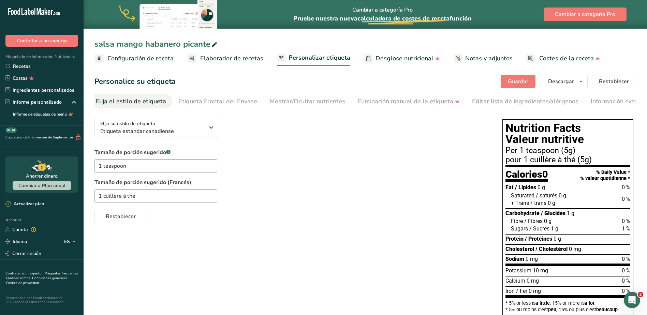
scroll to position [0, 0]
click at [149, 59] on span "Configuración de receta" at bounding box center [140, 58] width 66 height 9
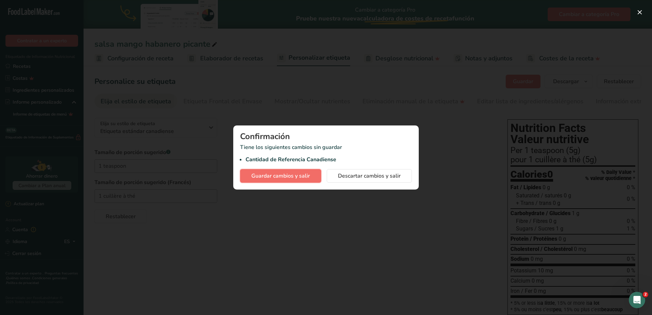
click at [300, 177] on span "Guardar cambios y salir" at bounding box center [280, 176] width 59 height 8
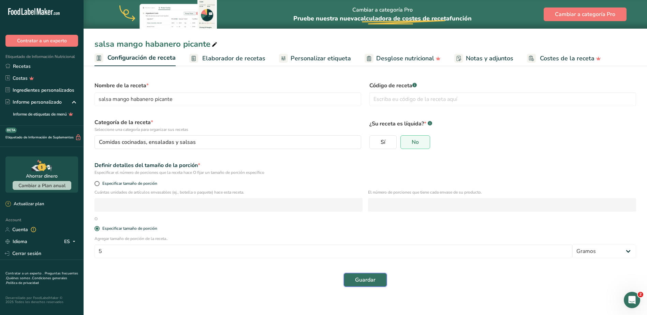
click at [373, 283] on span "Guardar" at bounding box center [365, 280] width 20 height 8
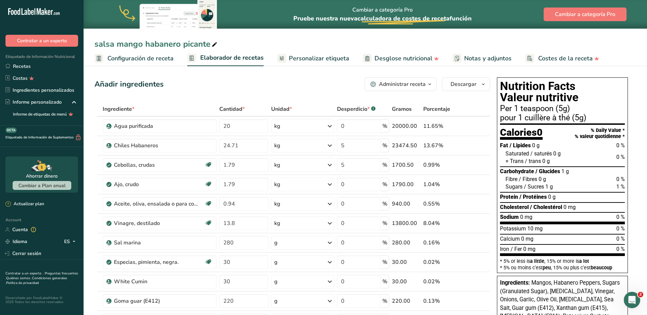
click at [414, 86] on div "Administrar receta" at bounding box center [402, 84] width 47 height 8
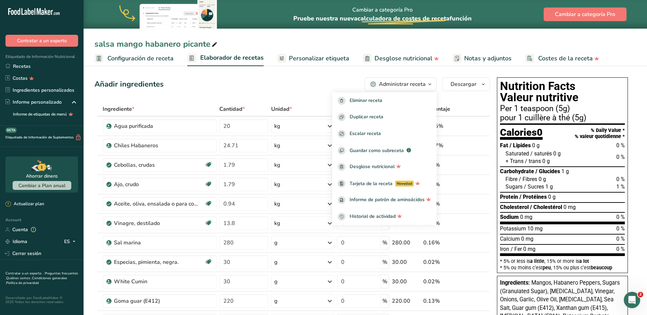
click at [269, 86] on div "Añadir ingredientes Administrar receta Eliminar receta Duplicar receta Escalar …" at bounding box center [292, 84] width 396 height 14
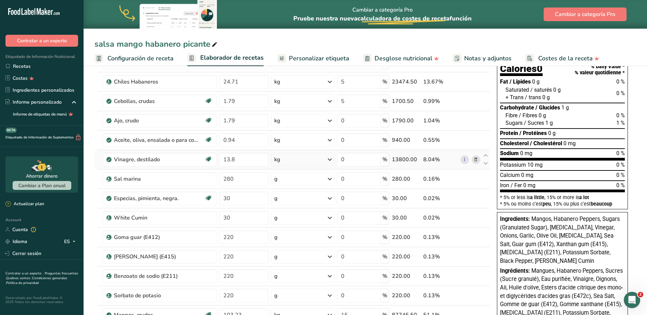
scroll to position [136, 0]
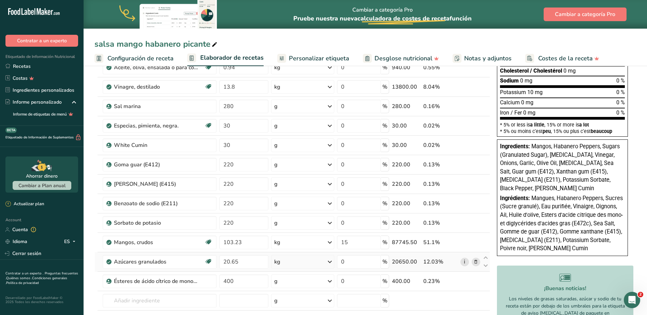
click at [466, 262] on link "i" at bounding box center [464, 262] width 9 height 9
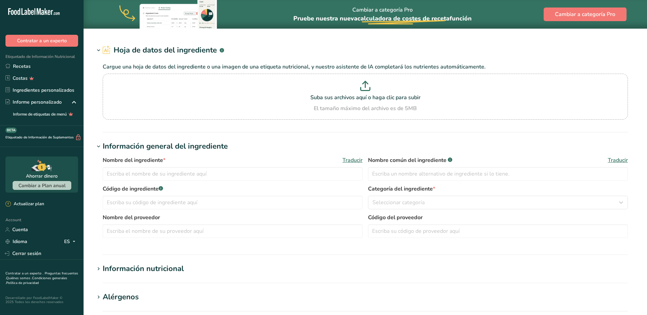
type input "Sugars, granulated"
type input "Granulated Sugar"
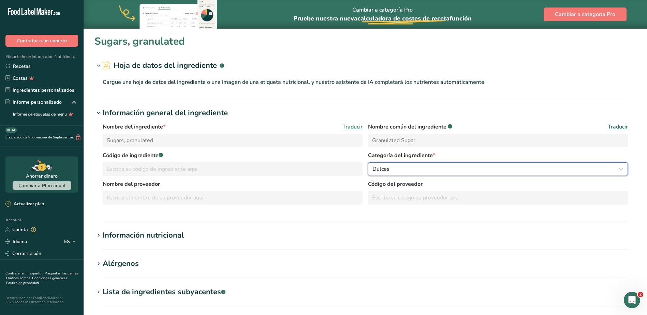
click at [475, 170] on div "Dulces" at bounding box center [495, 169] width 247 height 8
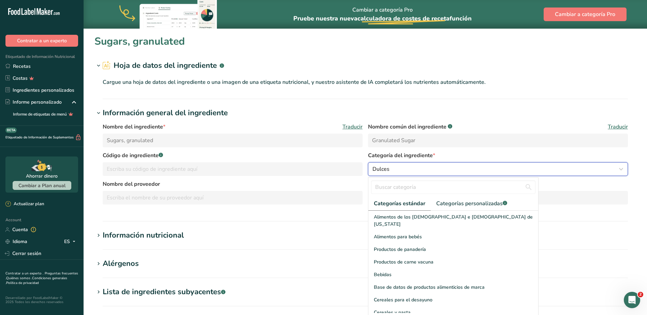
click at [400, 169] on div "Dulces" at bounding box center [495, 169] width 247 height 8
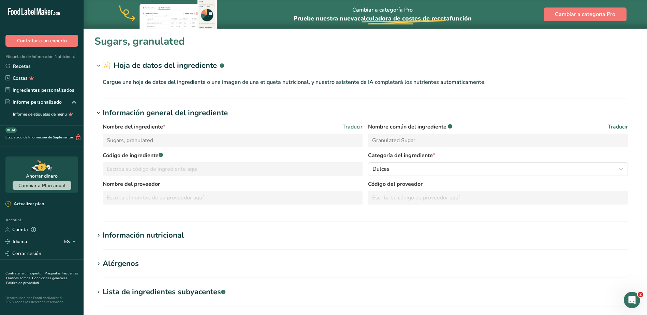
click at [265, 215] on section "Información general del ingrediente Nombre del ingrediente * Traducir Sugars, g…" at bounding box center [364, 164] width 541 height 114
click at [164, 236] on div "Información nutricional" at bounding box center [143, 235] width 81 height 11
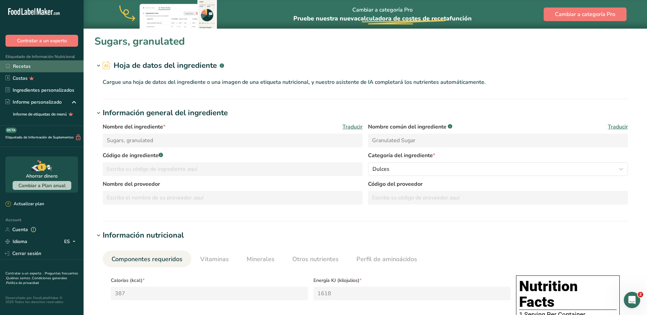
click at [15, 66] on link "Recetas" at bounding box center [42, 66] width 84 height 12
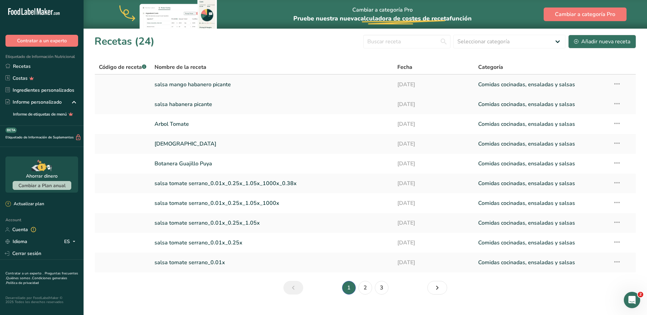
click at [206, 86] on link "salsa mango habanero picante" at bounding box center [271, 84] width 235 height 14
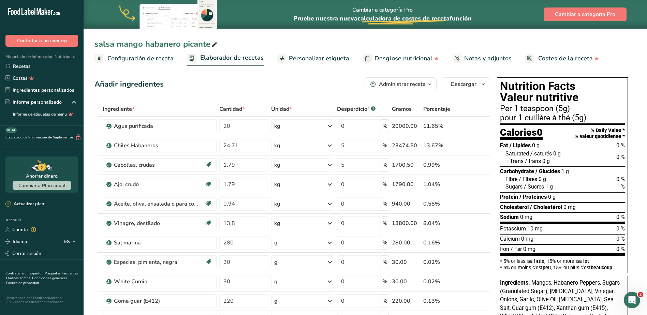
click at [428, 86] on icon "button" at bounding box center [429, 84] width 5 height 9
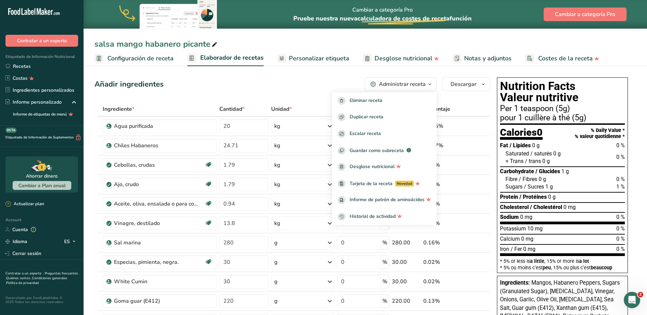
click at [298, 79] on div "Añadir ingredientes Administrar receta Eliminar receta Duplicar receta Escalar …" at bounding box center [292, 84] width 396 height 14
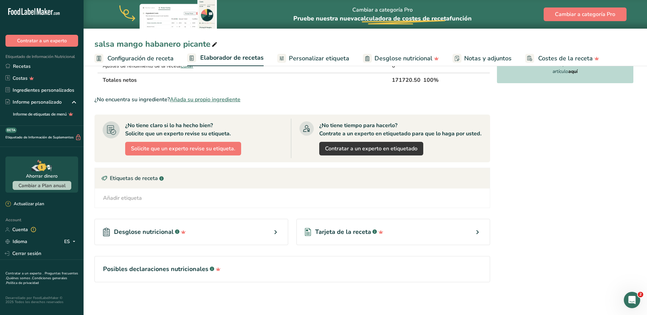
scroll to position [411, 0]
click at [220, 232] on div "Desglose nutricional .a-a{fill:#347362;}.b-a{fill:#fff;}" at bounding box center [191, 232] width 194 height 26
click at [275, 231] on icon at bounding box center [275, 232] width 8 height 12
click at [138, 231] on span "Desglose nutricional" at bounding box center [144, 231] width 60 height 9
click at [144, 231] on span "Desglose nutricional" at bounding box center [144, 231] width 60 height 9
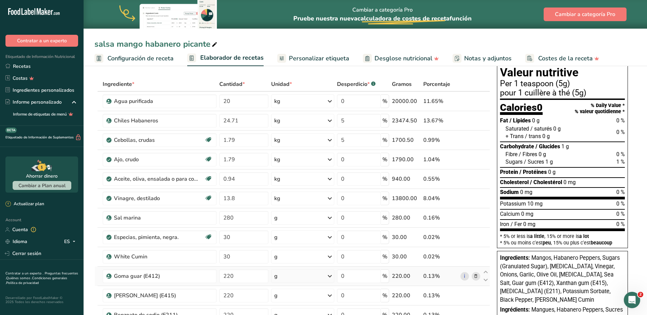
scroll to position [0, 0]
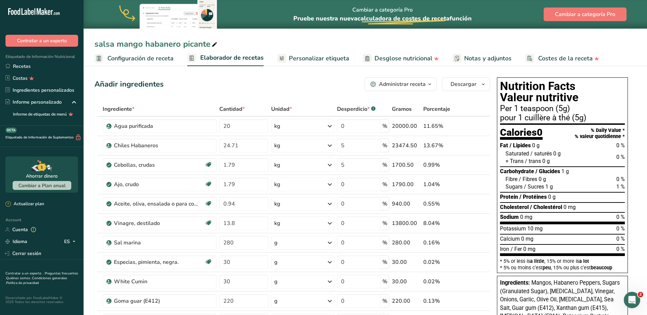
click at [322, 61] on span "Personalizar etiqueta" at bounding box center [319, 58] width 60 height 9
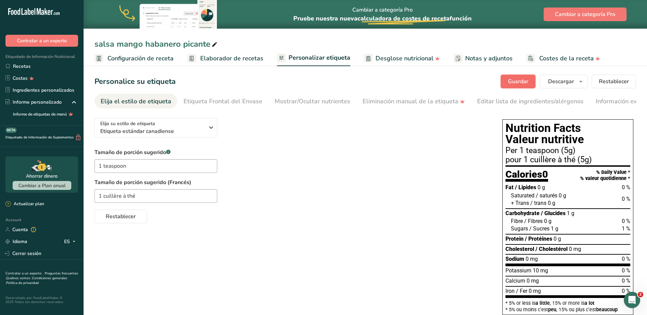
click at [519, 83] on span "Guardar" at bounding box center [518, 81] width 20 height 8
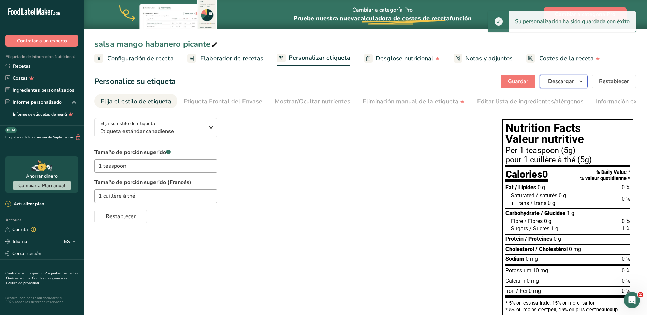
click at [580, 81] on icon "button" at bounding box center [580, 81] width 5 height 9
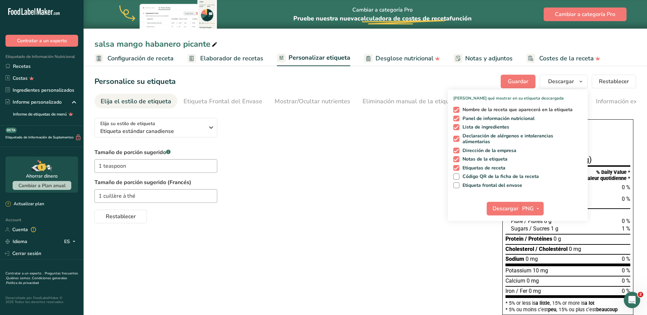
click at [466, 108] on span "Nombre de la receta que aparecerá en la etiqueta" at bounding box center [516, 110] width 114 height 6
click at [458, 108] on input "Nombre de la receta que aparecerá en la etiqueta" at bounding box center [455, 109] width 4 height 4
checkbox input "false"
click at [510, 208] on span "Descargar" at bounding box center [505, 209] width 26 height 8
click at [370, 247] on div "Elija su estilo de etiqueta Etiqueta estándar canadiense EE. UU. (FDA) Etiqueta…" at bounding box center [364, 277] width 541 height 329
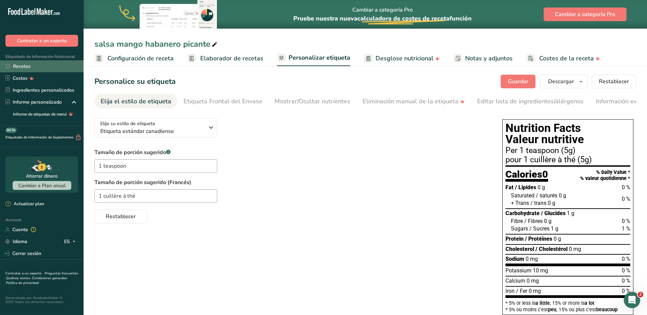
click at [25, 67] on link "Recetas" at bounding box center [42, 66] width 84 height 12
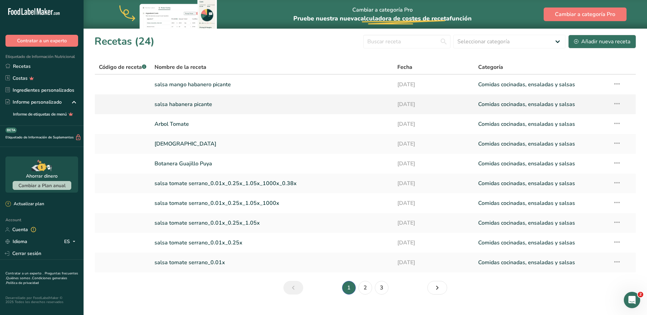
click at [181, 104] on link "salsa habanera picante" at bounding box center [271, 104] width 235 height 14
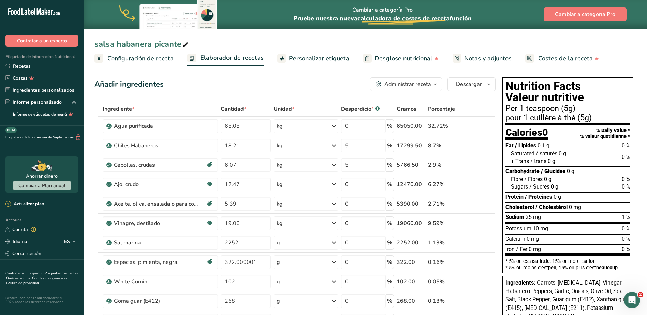
click at [314, 54] on span "Personalizar etiqueta" at bounding box center [319, 58] width 60 height 9
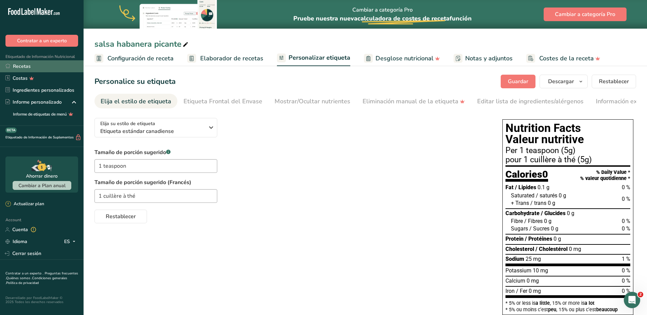
click at [18, 66] on link "Recetas" at bounding box center [42, 66] width 84 height 12
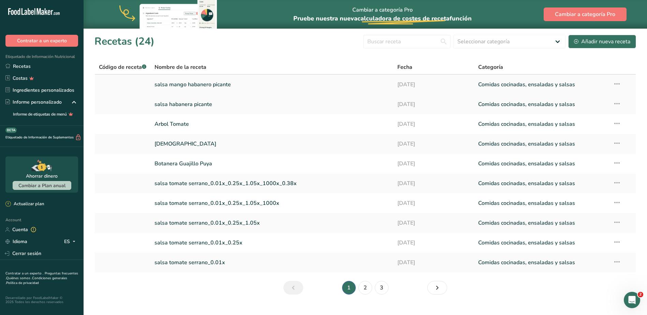
click at [191, 85] on link "salsa mango habanero picante" at bounding box center [271, 84] width 235 height 14
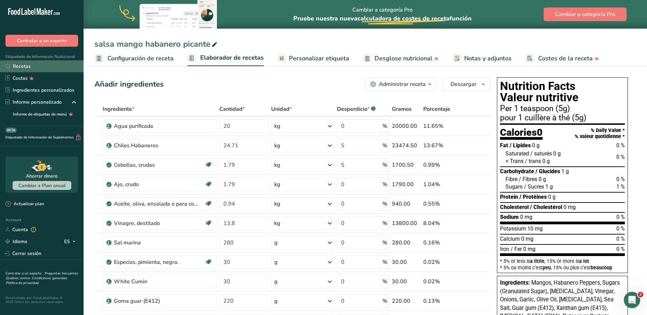
click at [24, 63] on link "Recetas" at bounding box center [42, 66] width 84 height 12
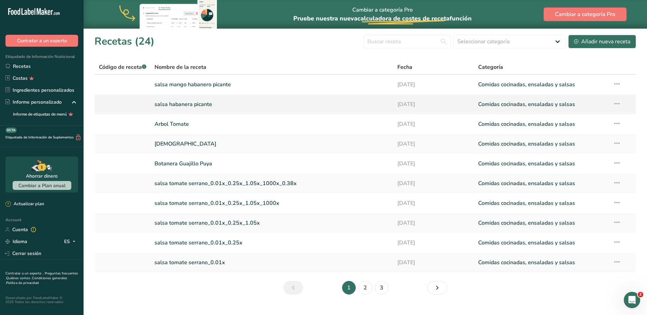
click at [192, 103] on link "salsa habanera picante" at bounding box center [271, 104] width 235 height 14
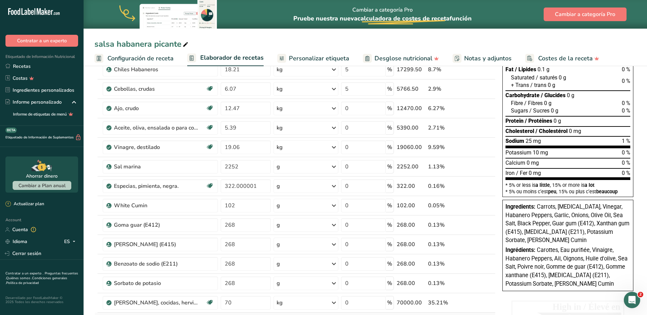
scroll to position [239, 0]
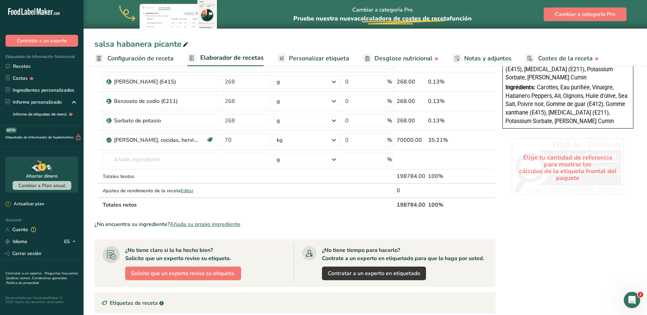
click at [563, 170] on div "Elige tu cantidad de referencia para mostrar los cálculos de la etiqueta fronta…" at bounding box center [567, 168] width 113 height 60
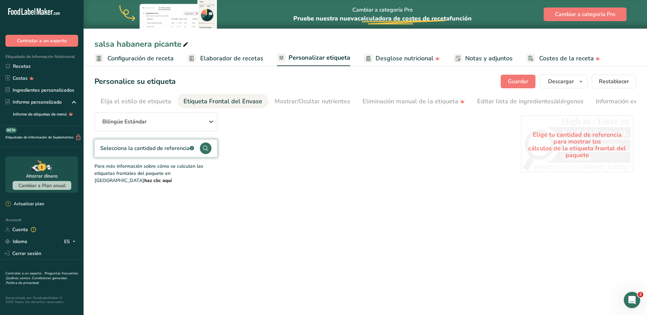
click at [172, 177] on b "haz clic aquí" at bounding box center [158, 180] width 28 height 6
click at [163, 123] on div "Bilingüe Estándar" at bounding box center [155, 122] width 107 height 8
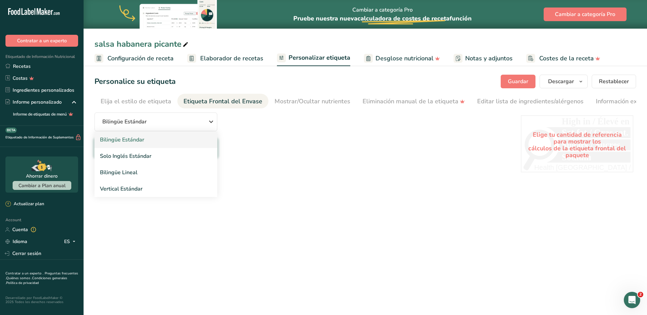
click at [136, 141] on link "Bilingüe Estándar" at bounding box center [155, 140] width 123 height 16
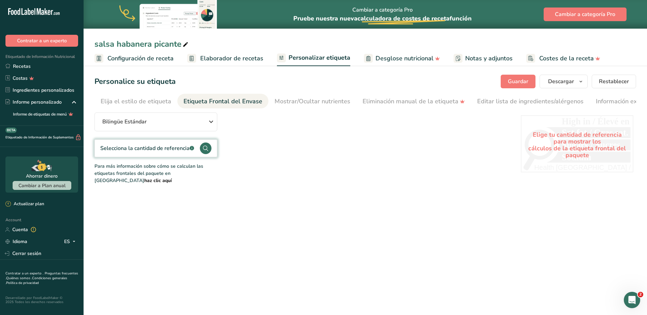
click at [144, 150] on div "Selecciona la cantidad de referencia .a-a{fill:#347362;}.b-a{fill:#fff;}" at bounding box center [147, 148] width 94 height 8
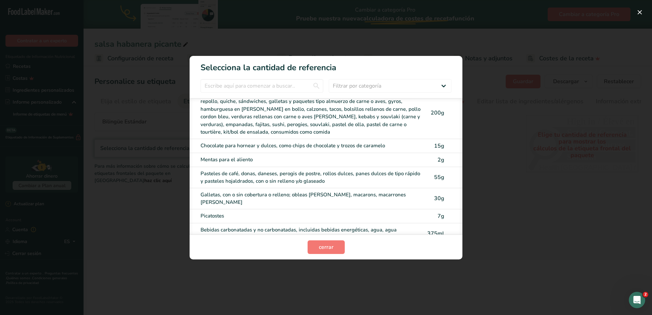
scroll to position [341, 0]
click at [232, 82] on input "FOP Category Selection Modal" at bounding box center [262, 86] width 123 height 14
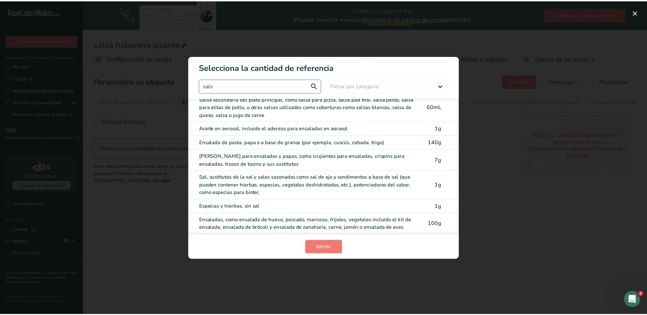
scroll to position [0, 0]
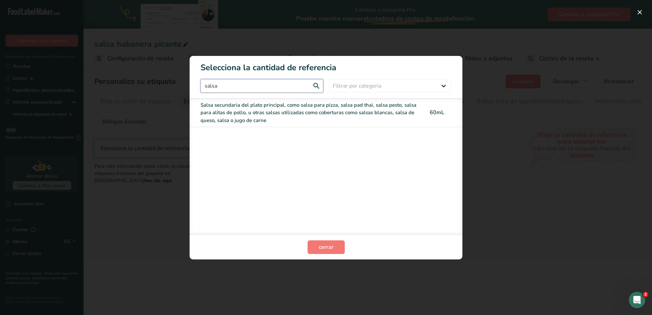
click at [243, 83] on input "salsa" at bounding box center [262, 86] width 123 height 14
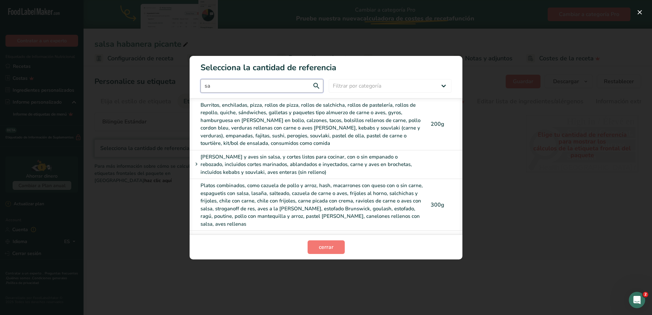
type input "s"
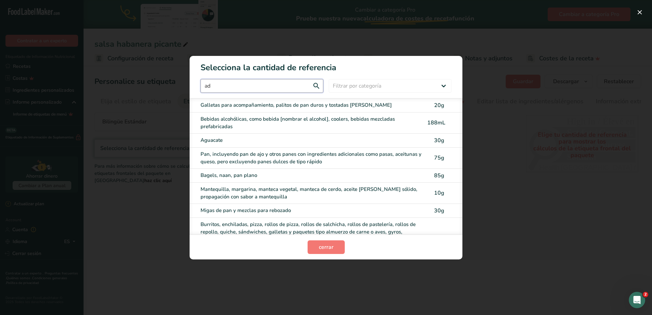
type input "a"
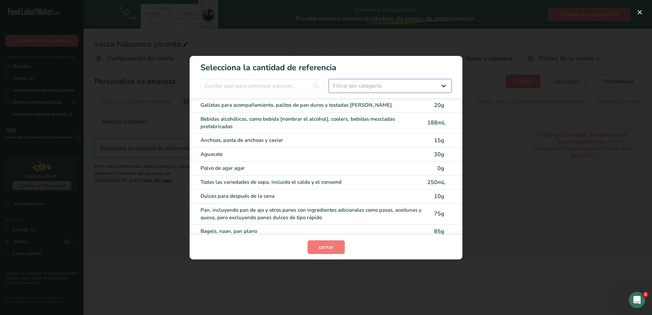
click at [430, 88] on select "Filtrar por categoría Todos Productos de panadería y sustitutos Bebidas Cereale…" at bounding box center [390, 86] width 123 height 14
select select "18"
click at [329, 79] on select "Filtrar por categoría Todos Productos de panadería y sustitutos Bebidas Cereale…" at bounding box center [390, 86] width 123 height 14
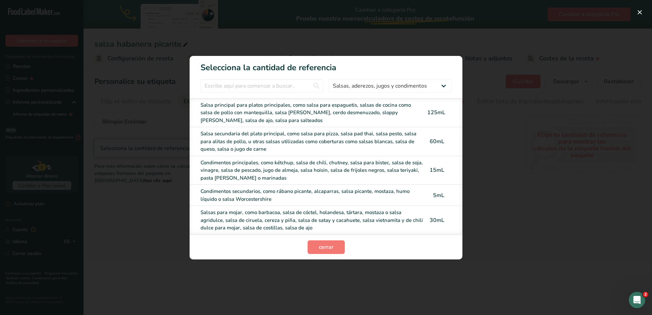
click at [275, 194] on div "Condimentos secundarios, como rábano picante, alcaparras, salsa picante, mostaz…" at bounding box center [312, 195] width 223 height 15
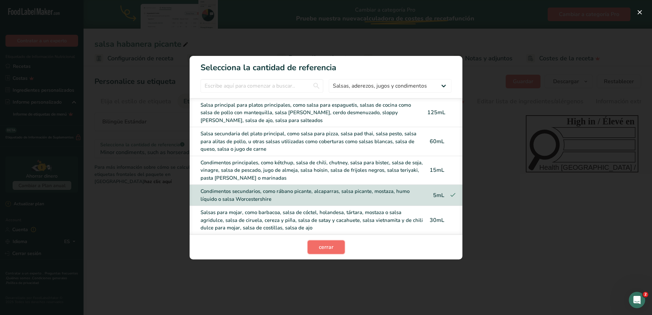
click at [329, 247] on span "cerrar" at bounding box center [326, 247] width 15 height 8
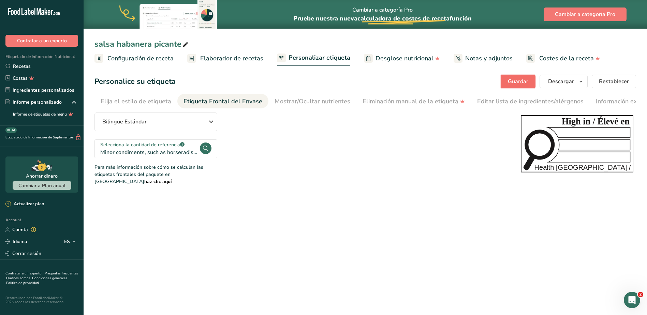
click at [513, 78] on span "Guardar" at bounding box center [518, 81] width 20 height 8
click at [36, 67] on link "Recetas" at bounding box center [42, 66] width 84 height 12
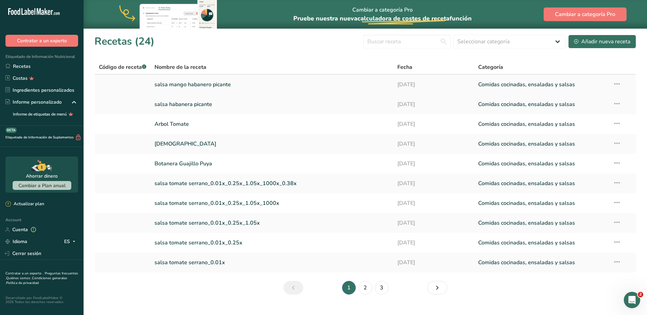
click at [180, 87] on link "salsa mango habanero picante" at bounding box center [271, 84] width 235 height 14
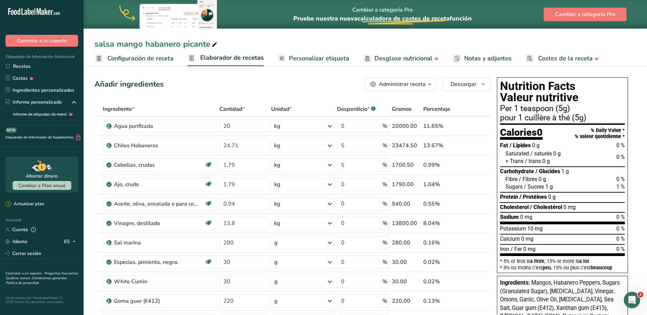
click at [319, 59] on span "Personalizar etiqueta" at bounding box center [319, 58] width 60 height 9
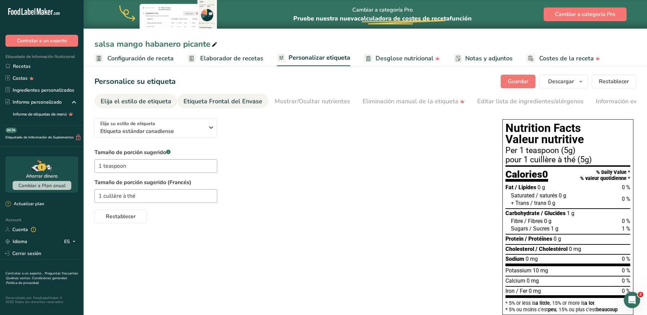
click at [219, 103] on div "Etiqueta Frontal del Envase" at bounding box center [222, 101] width 79 height 9
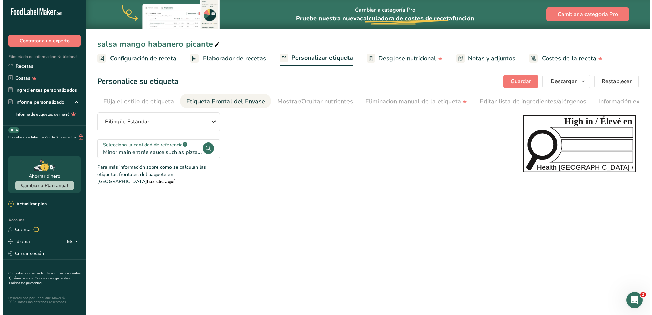
scroll to position [0, 47]
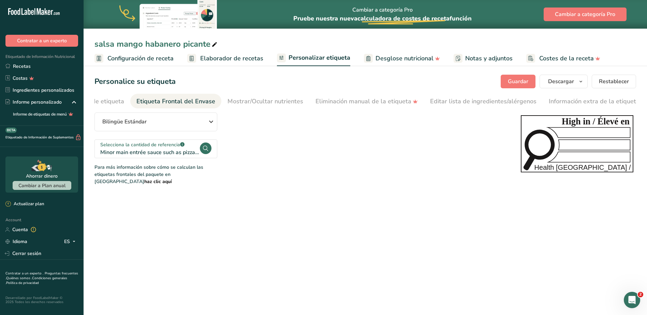
click at [204, 150] on circle at bounding box center [206, 149] width 12 height 12
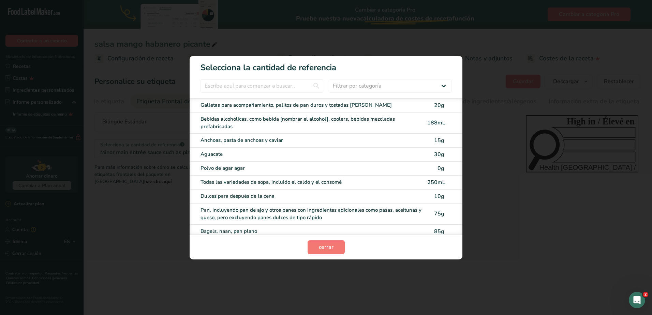
scroll to position [0, 42]
click at [349, 81] on select "Filtrar por categoría Todos Productos de panadería y sustitutos Bebidas Cereale…" at bounding box center [390, 86] width 123 height 14
select select "18"
click at [329, 79] on select "Filtrar por categoría Todos Productos de panadería y sustitutos Bebidas Cereale…" at bounding box center [390, 86] width 123 height 14
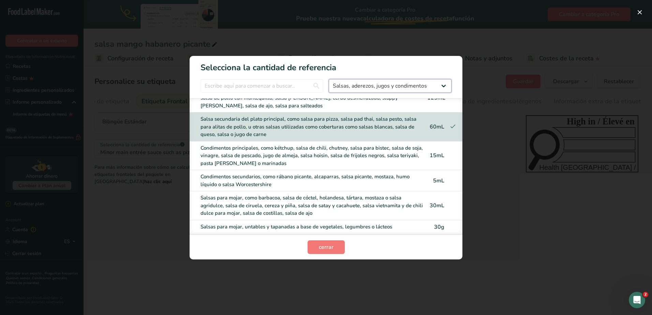
scroll to position [28, 0]
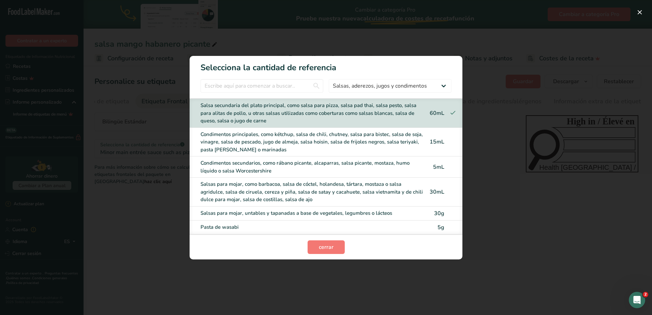
click at [299, 163] on div "Condimentos secundarios, como rábano picante, alcaparras, salsa picante, mostaz…" at bounding box center [312, 166] width 223 height 15
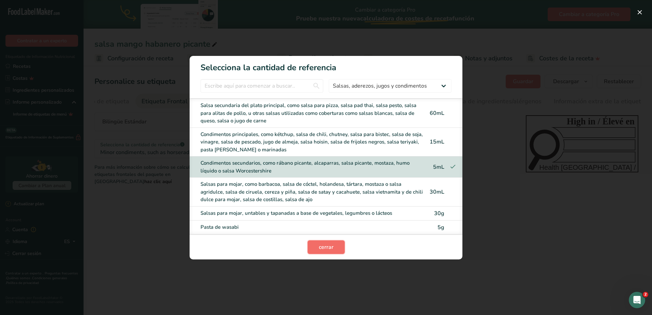
click at [333, 246] on span "cerrar" at bounding box center [326, 247] width 15 height 8
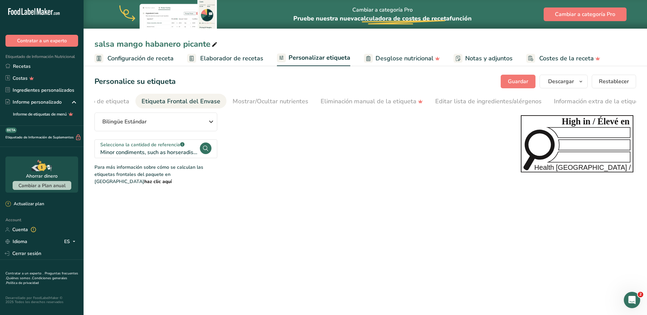
click at [205, 150] on circle at bounding box center [206, 149] width 12 height 12
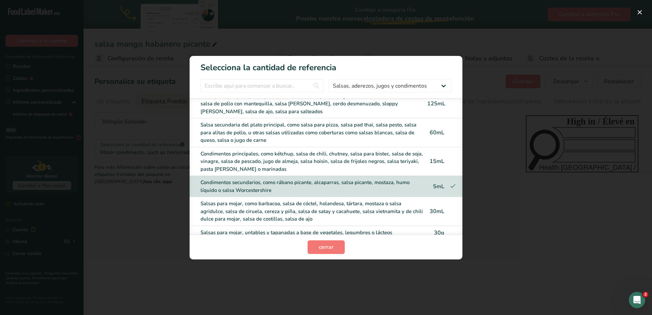
scroll to position [0, 0]
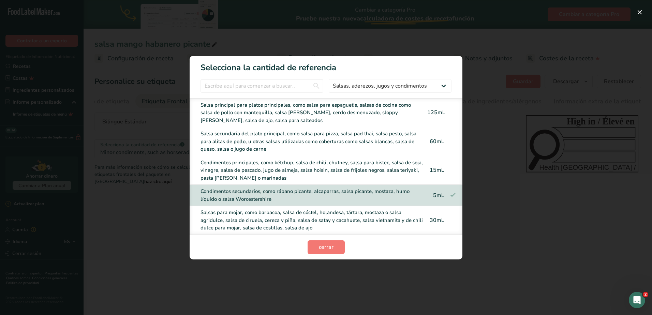
click at [292, 111] on div "Salsa principal para platos principales, como salsa para espaguetis, salsas de …" at bounding box center [312, 112] width 223 height 23
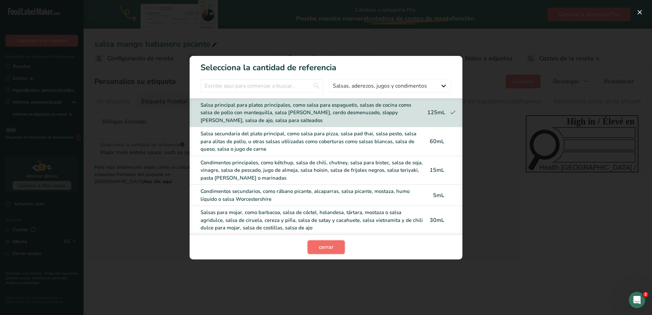
click at [327, 248] on span "cerrar" at bounding box center [326, 247] width 15 height 8
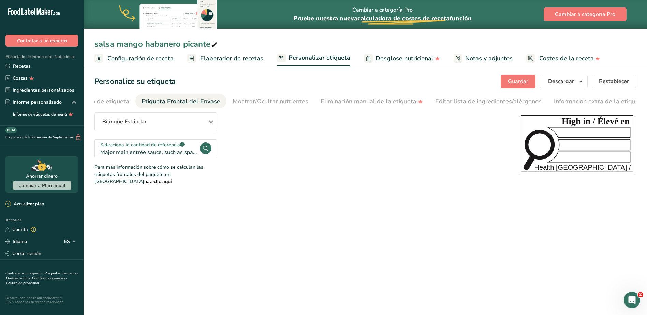
click at [204, 149] on circle at bounding box center [206, 149] width 12 height 12
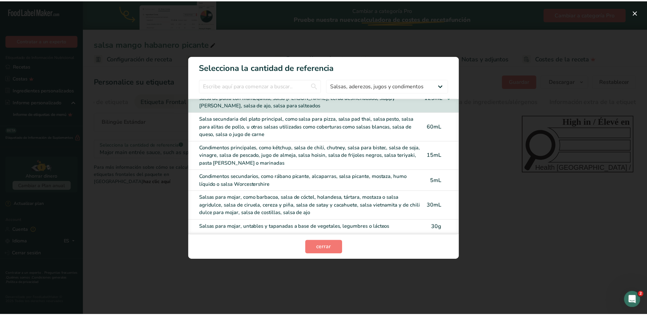
scroll to position [28, 0]
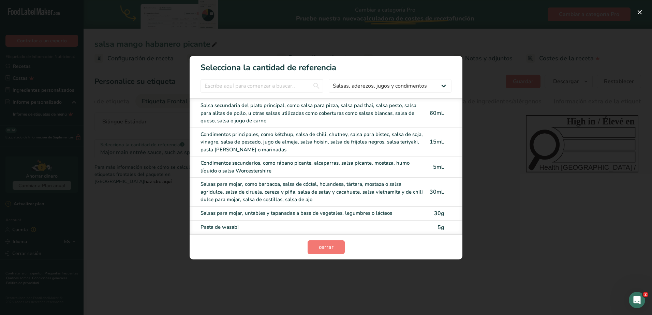
click at [285, 166] on div "Condimentos secundarios, como rábano picante, alcaparras, salsa picante, mostaz…" at bounding box center [312, 166] width 223 height 15
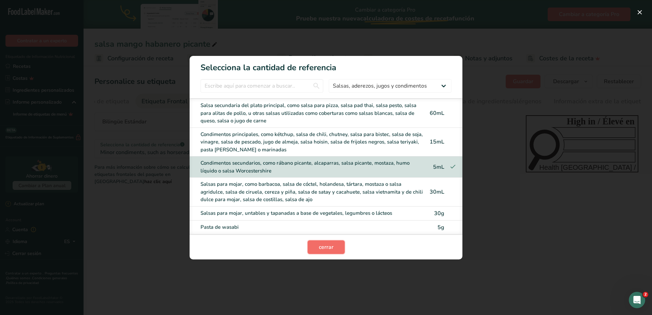
drag, startPoint x: 334, startPoint y: 251, endPoint x: 324, endPoint y: 250, distance: 10.6
click at [334, 251] on button "cerrar" at bounding box center [326, 247] width 37 height 14
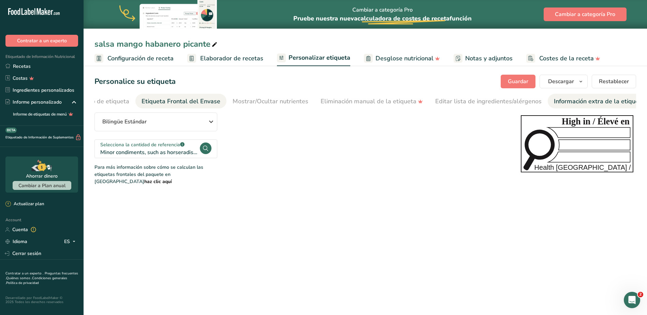
click at [582, 102] on div "Información extra de la etiqueta" at bounding box center [599, 101] width 91 height 9
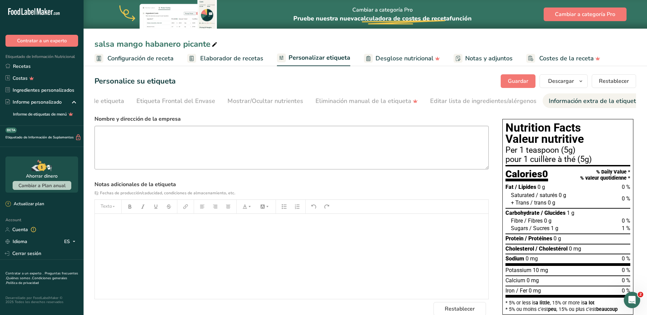
scroll to position [0, 0]
click at [212, 153] on textarea at bounding box center [291, 148] width 394 height 44
click at [337, 186] on label "Notas adicionales de la etiqueta Ej: Fechas de producción/caducidad, condicione…" at bounding box center [291, 189] width 394 height 16
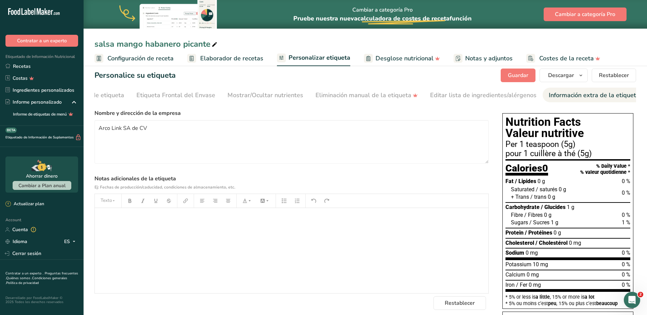
scroll to position [2, 0]
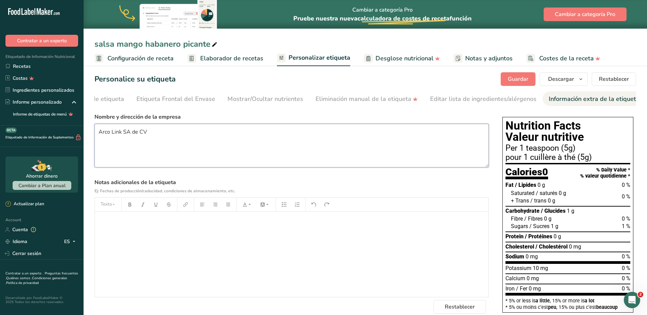
click at [233, 135] on textarea "Arco Link SA de CV" at bounding box center [291, 146] width 394 height 44
type textarea "A"
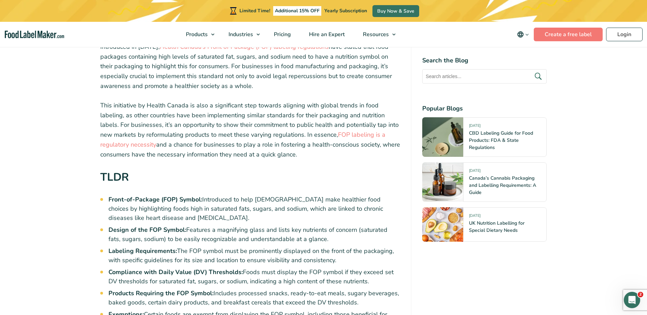
scroll to position [239, 0]
